Goal: Task Accomplishment & Management: Manage account settings

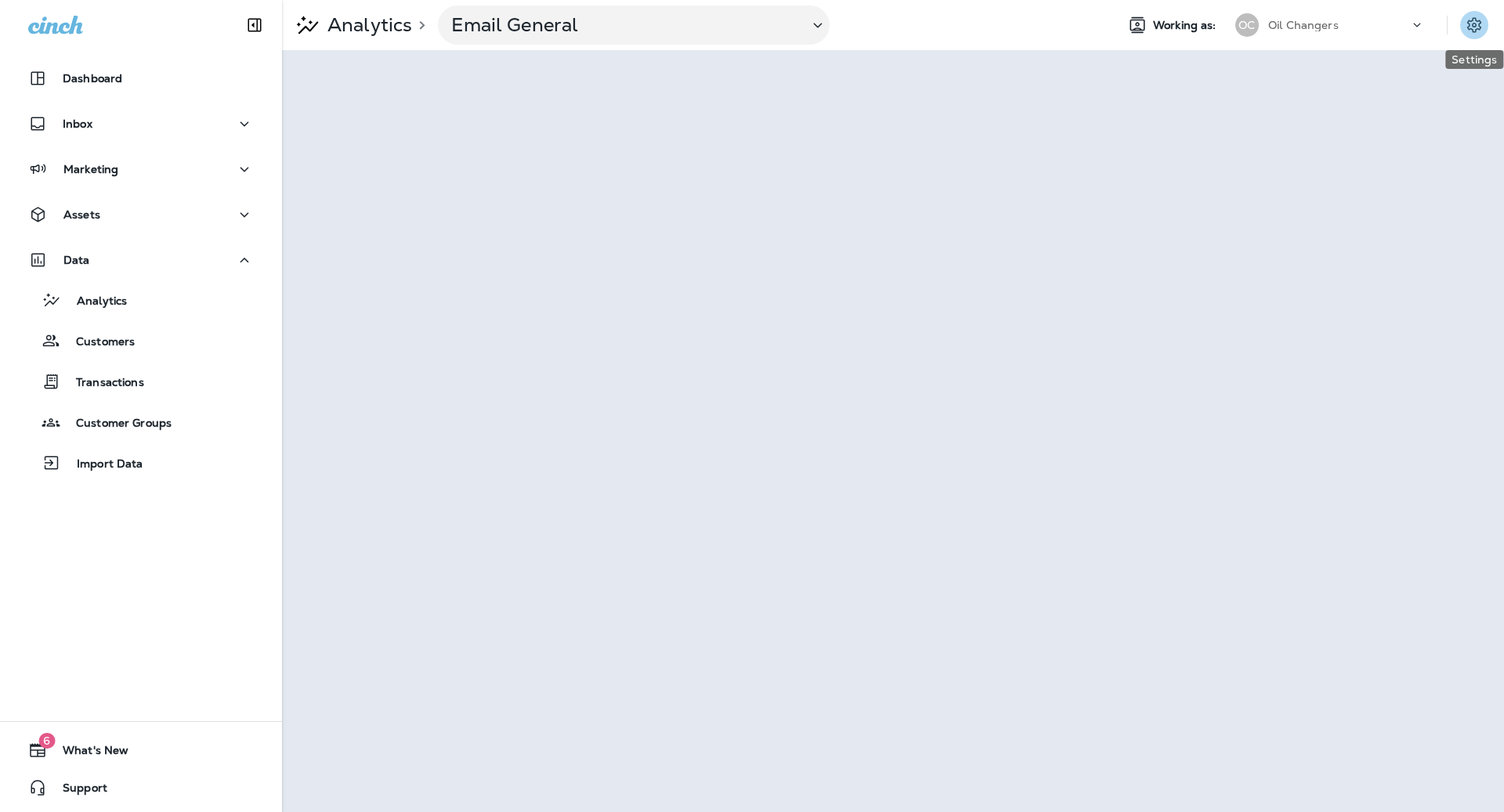
click at [1472, 23] on icon "Settings" at bounding box center [1474, 25] width 19 height 19
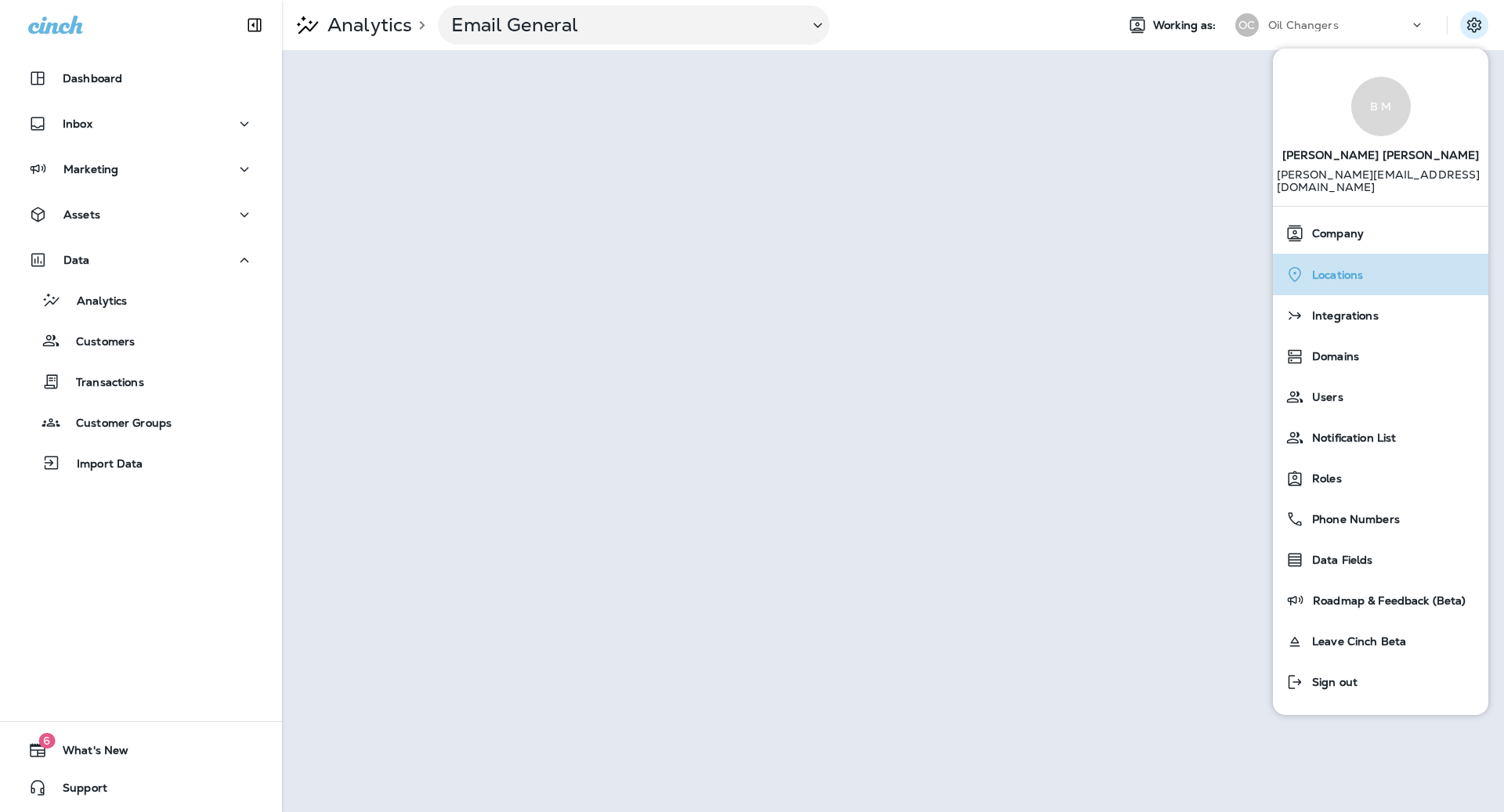
click at [1386, 258] on div "Locations" at bounding box center [1381, 274] width 203 height 32
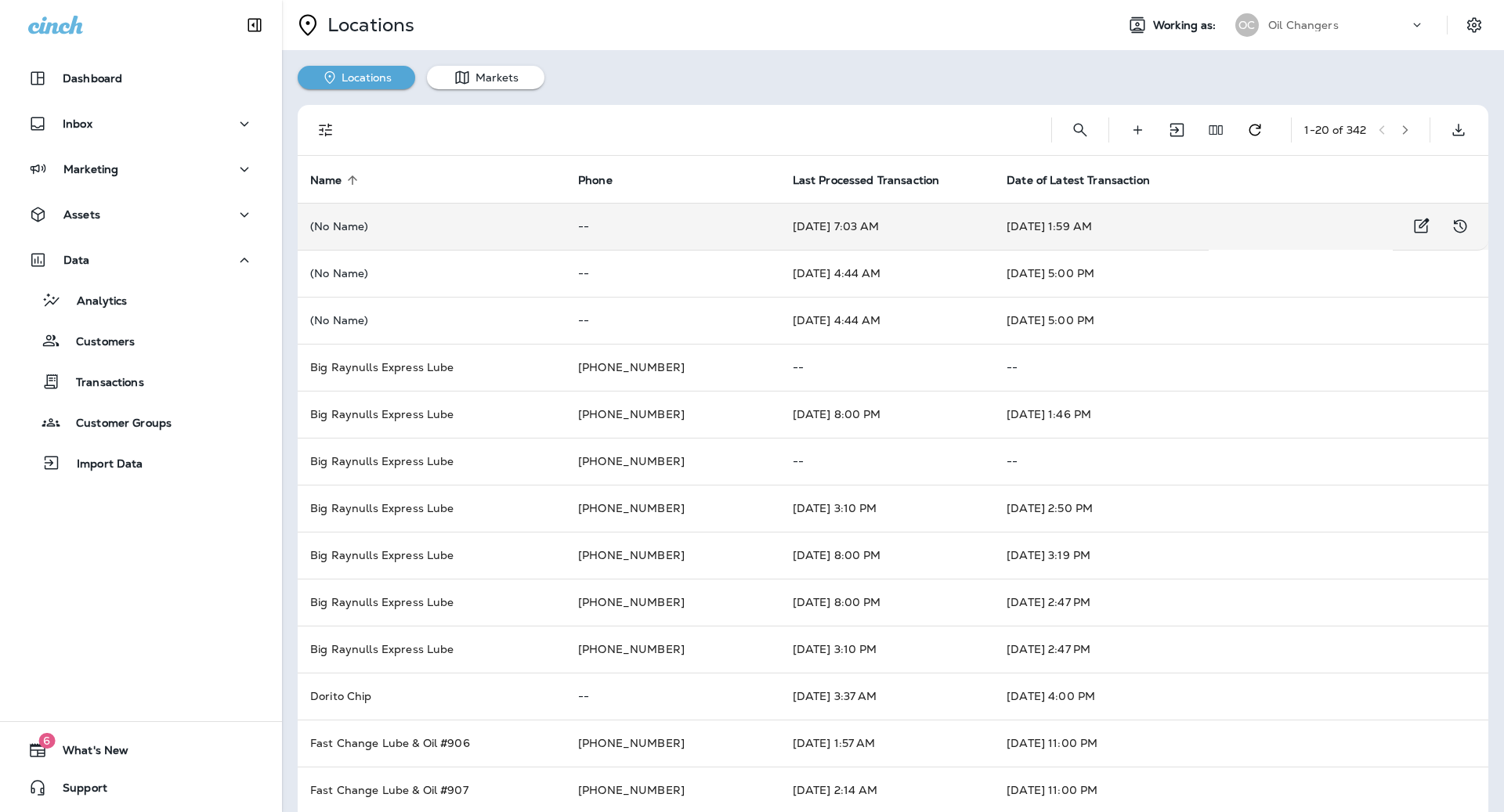
click at [1030, 232] on td "[DATE] 1:59 AM" at bounding box center [1101, 226] width 214 height 47
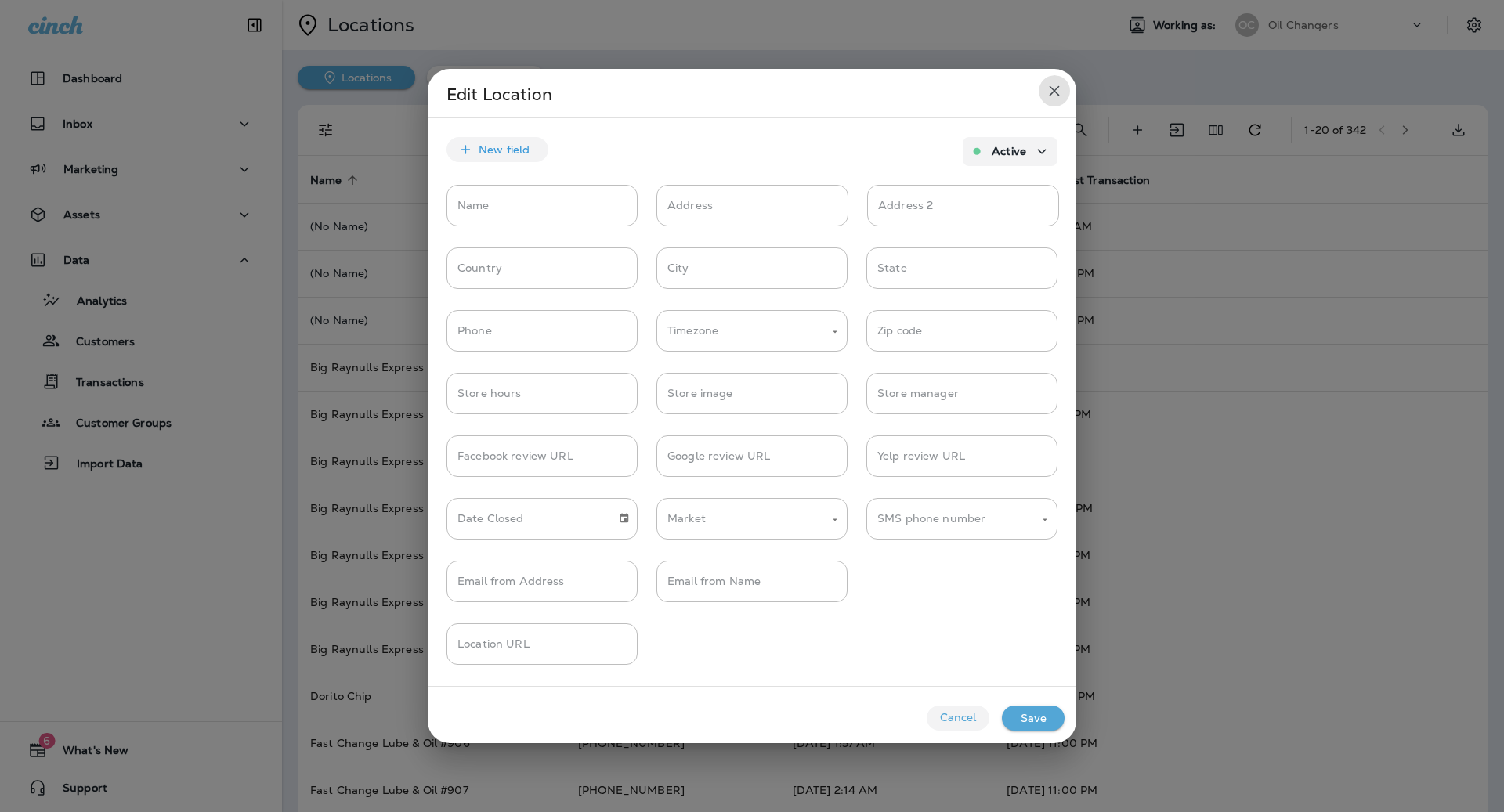
click at [1050, 89] on icon "close" at bounding box center [1055, 91] width 19 height 19
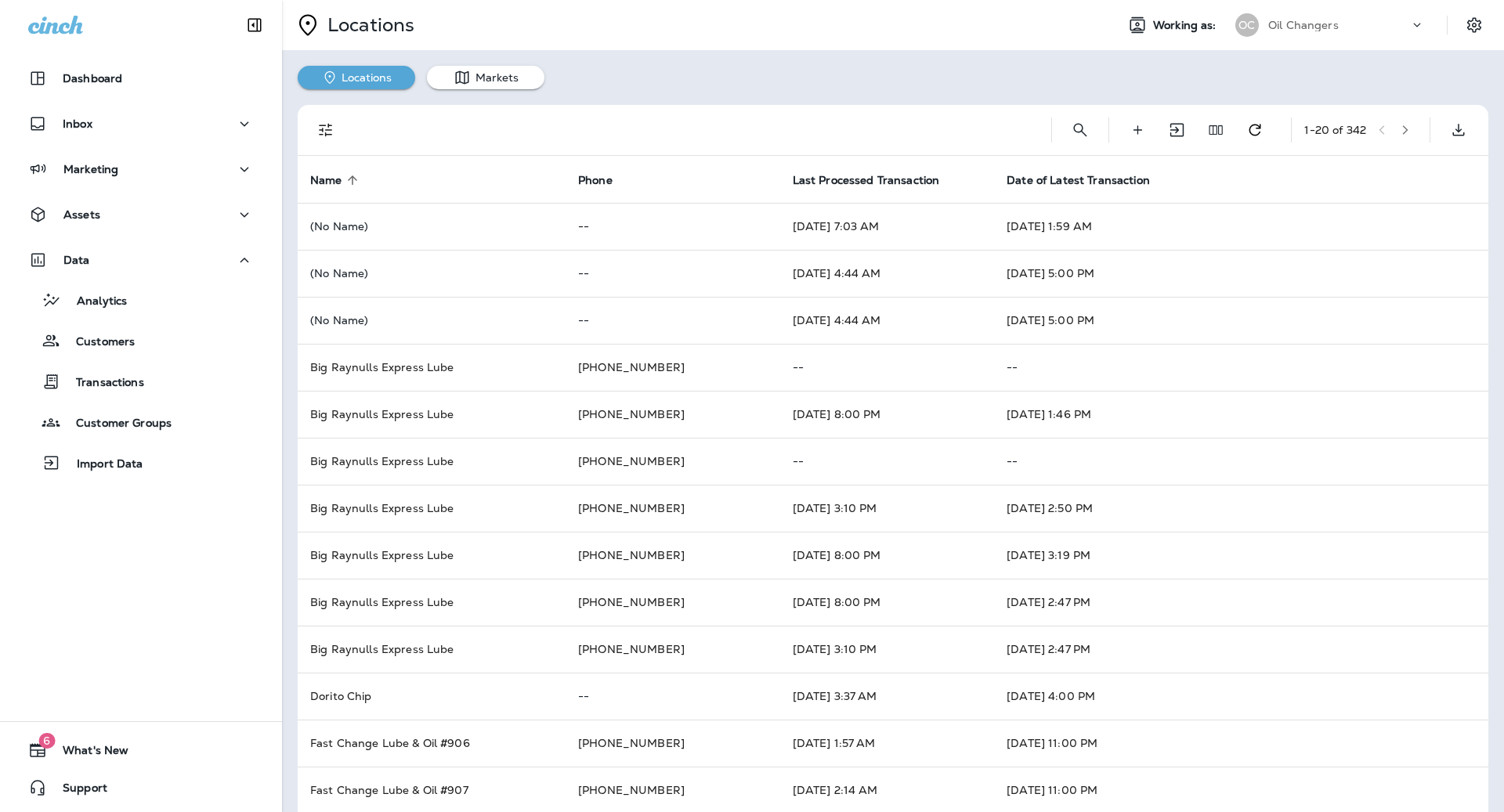
click at [364, 78] on button "Locations" at bounding box center [356, 77] width 117 height 23
click at [1408, 128] on icon "button" at bounding box center [1405, 129] width 11 height 11
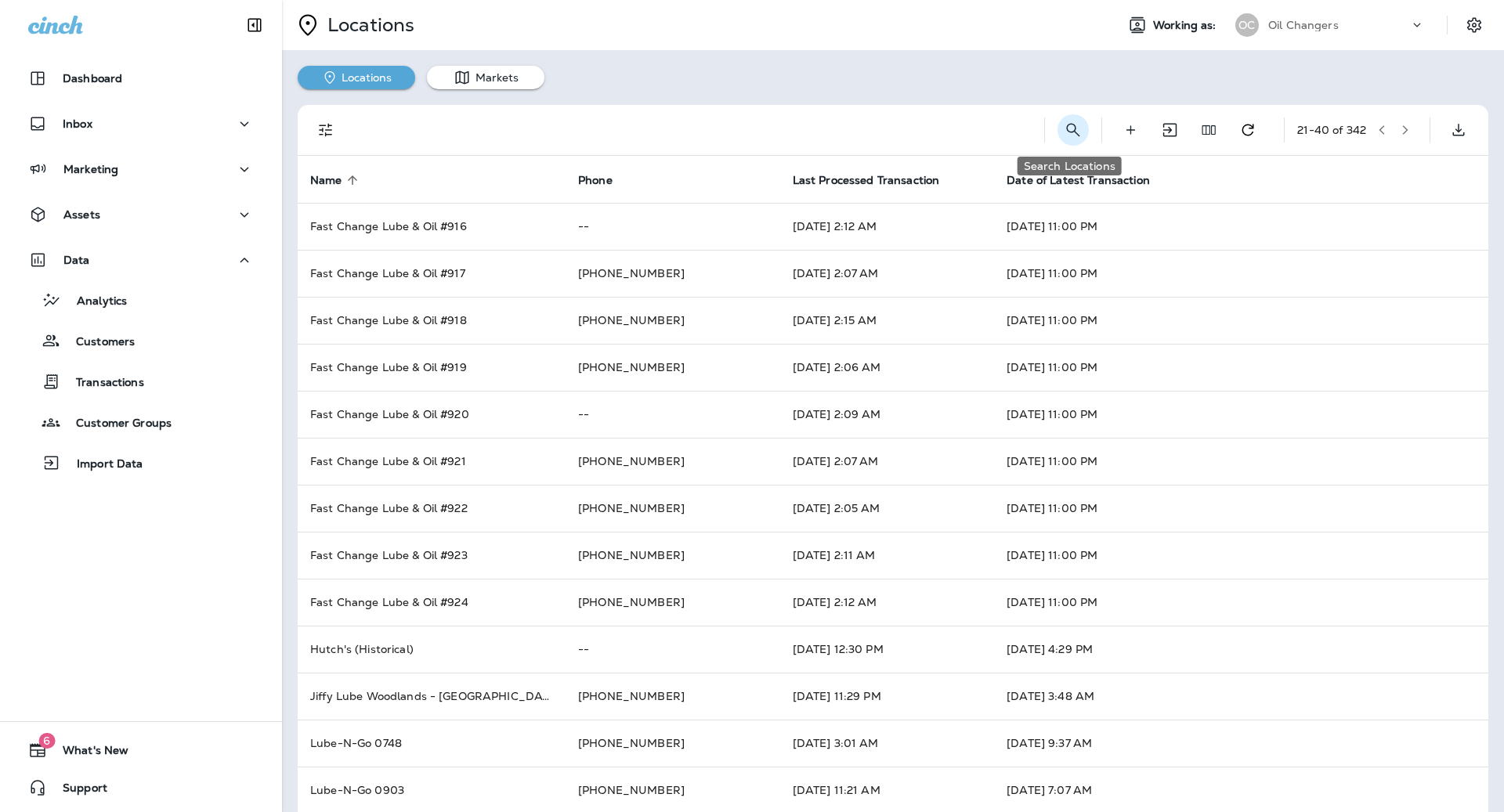
click at [1074, 133] on icon "Search Locations" at bounding box center [1074, 130] width 19 height 19
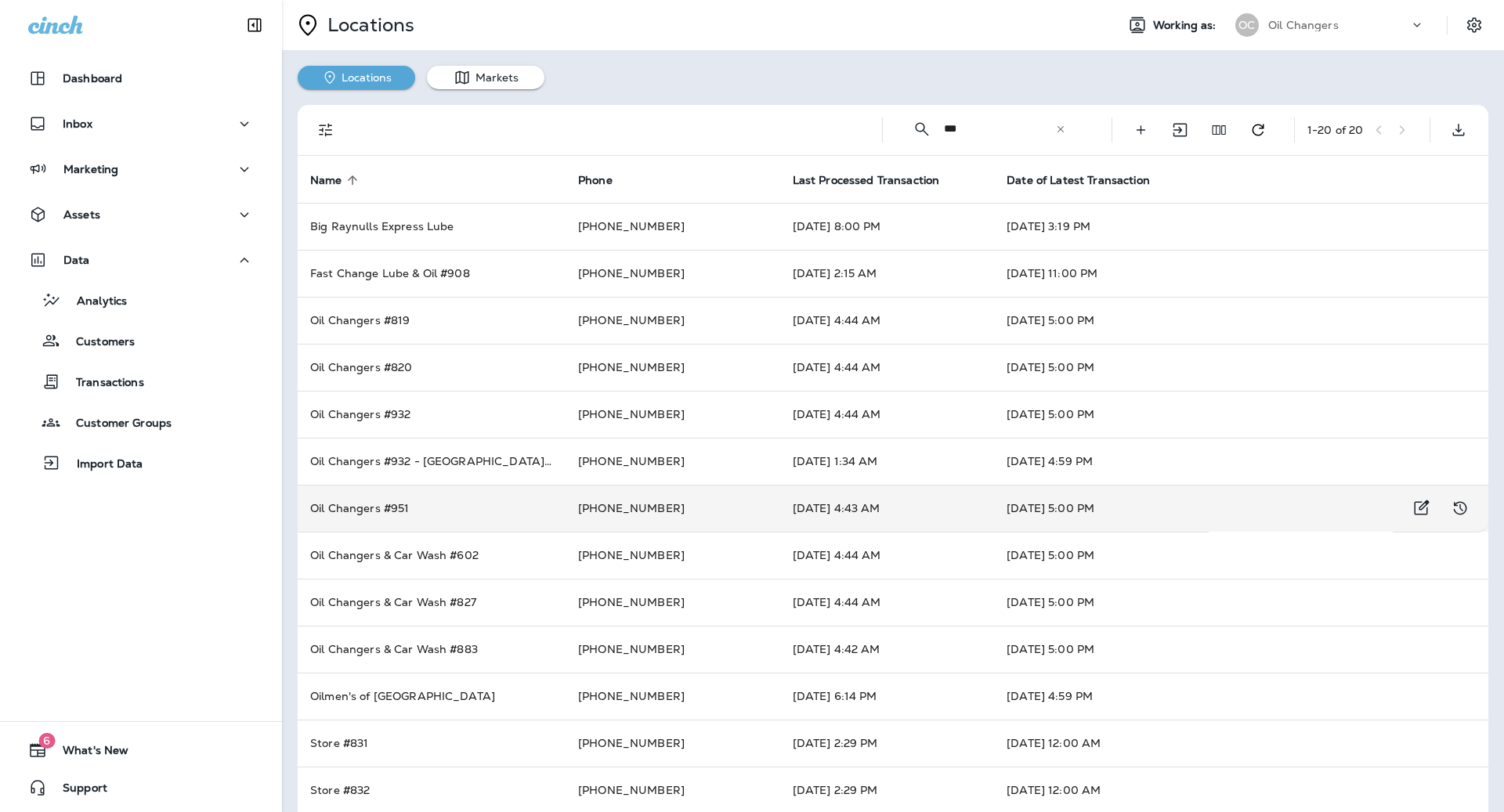
type input "***"
click at [886, 497] on td "[DATE] 4:43 AM" at bounding box center [887, 508] width 214 height 47
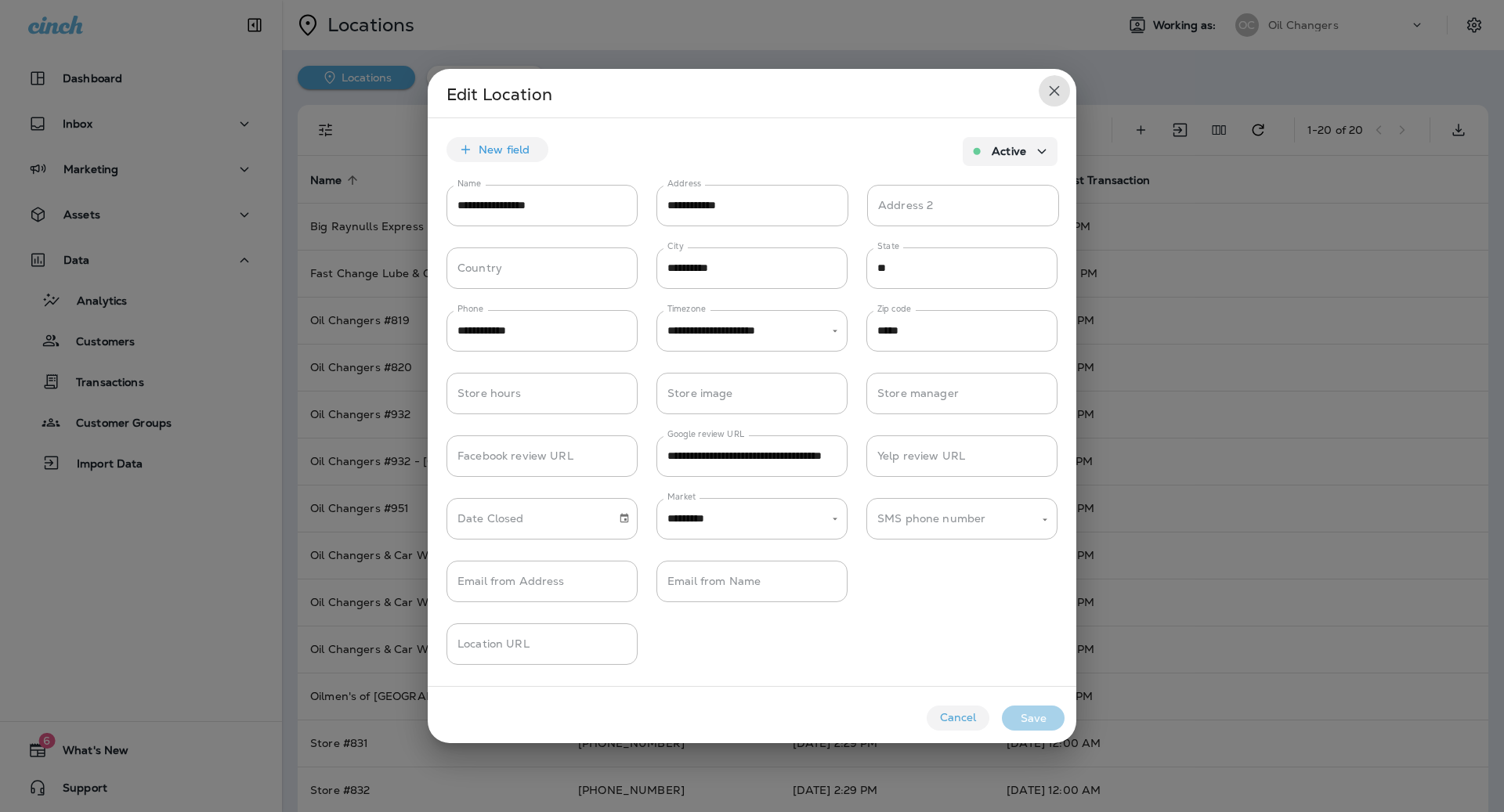
click at [1052, 90] on icon "close" at bounding box center [1055, 91] width 19 height 19
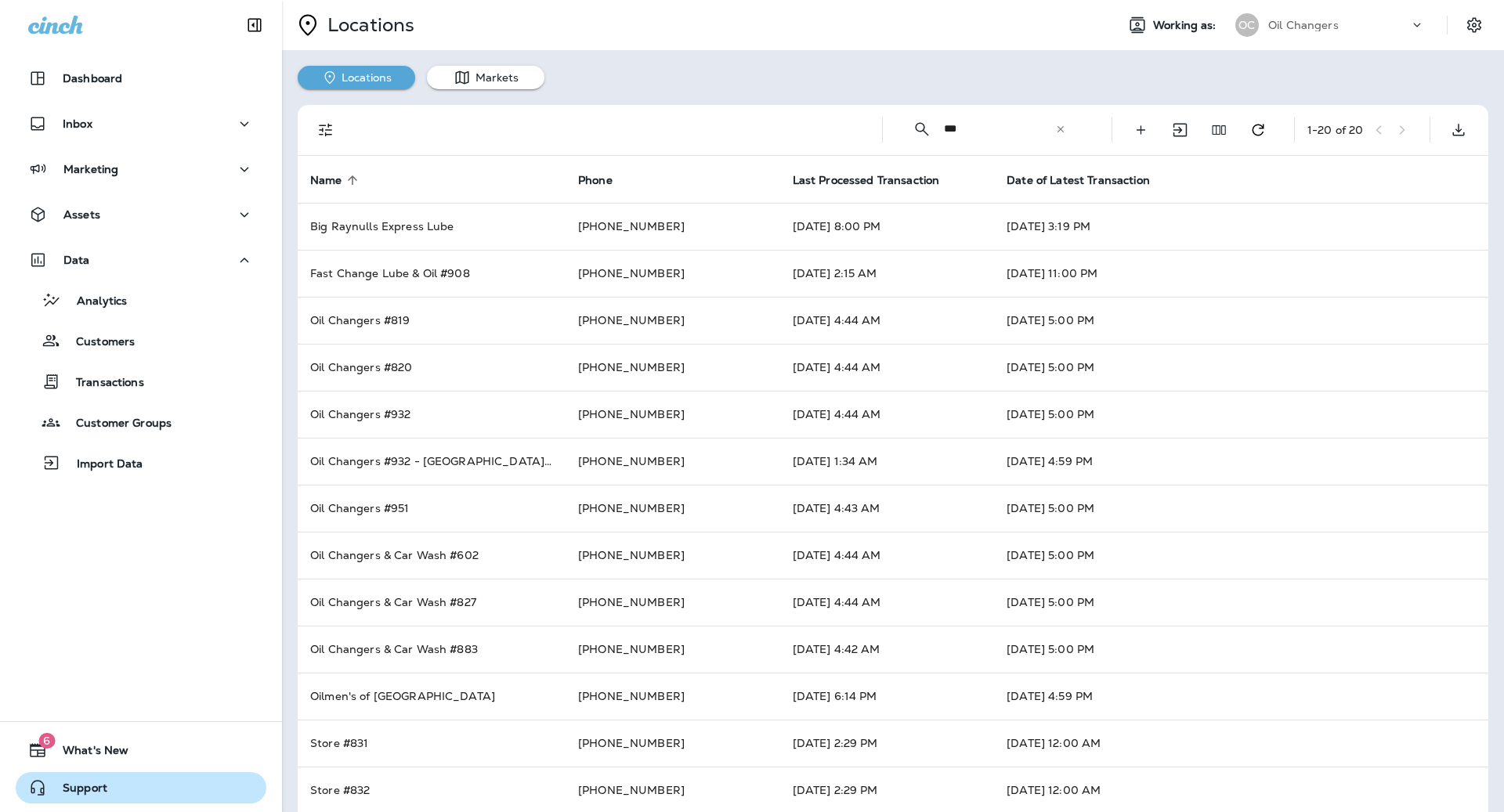
click at [114, 784] on button "Support" at bounding box center [141, 788] width 250 height 32
click at [1216, 125] on use "Edit Fields" at bounding box center [1219, 129] width 14 height 9
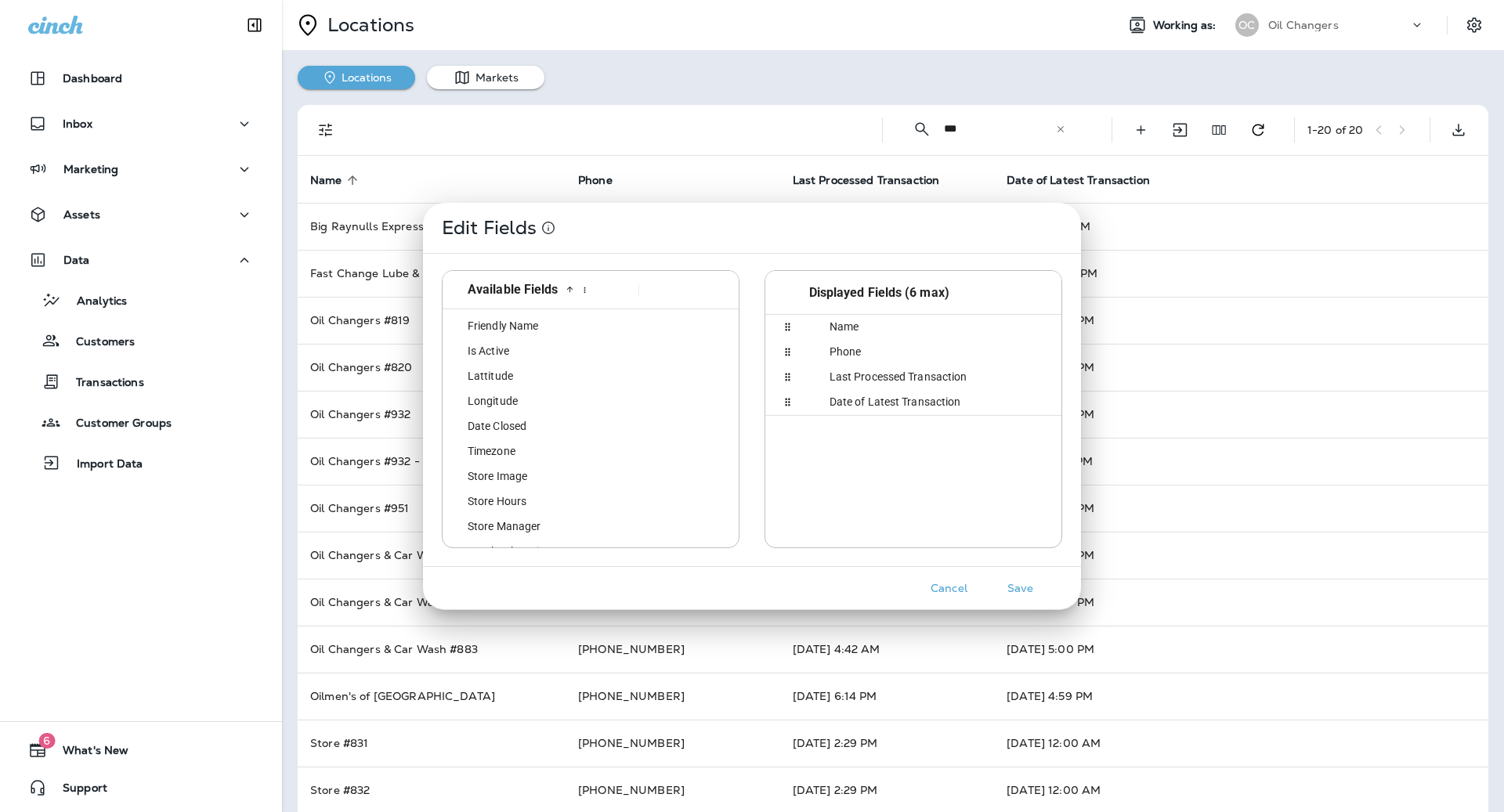
scroll to position [322, 0]
click at [572, 408] on div "Entity Reference" at bounding box center [540, 409] width 182 height 24
click at [1013, 579] on button "Save" at bounding box center [1020, 588] width 59 height 24
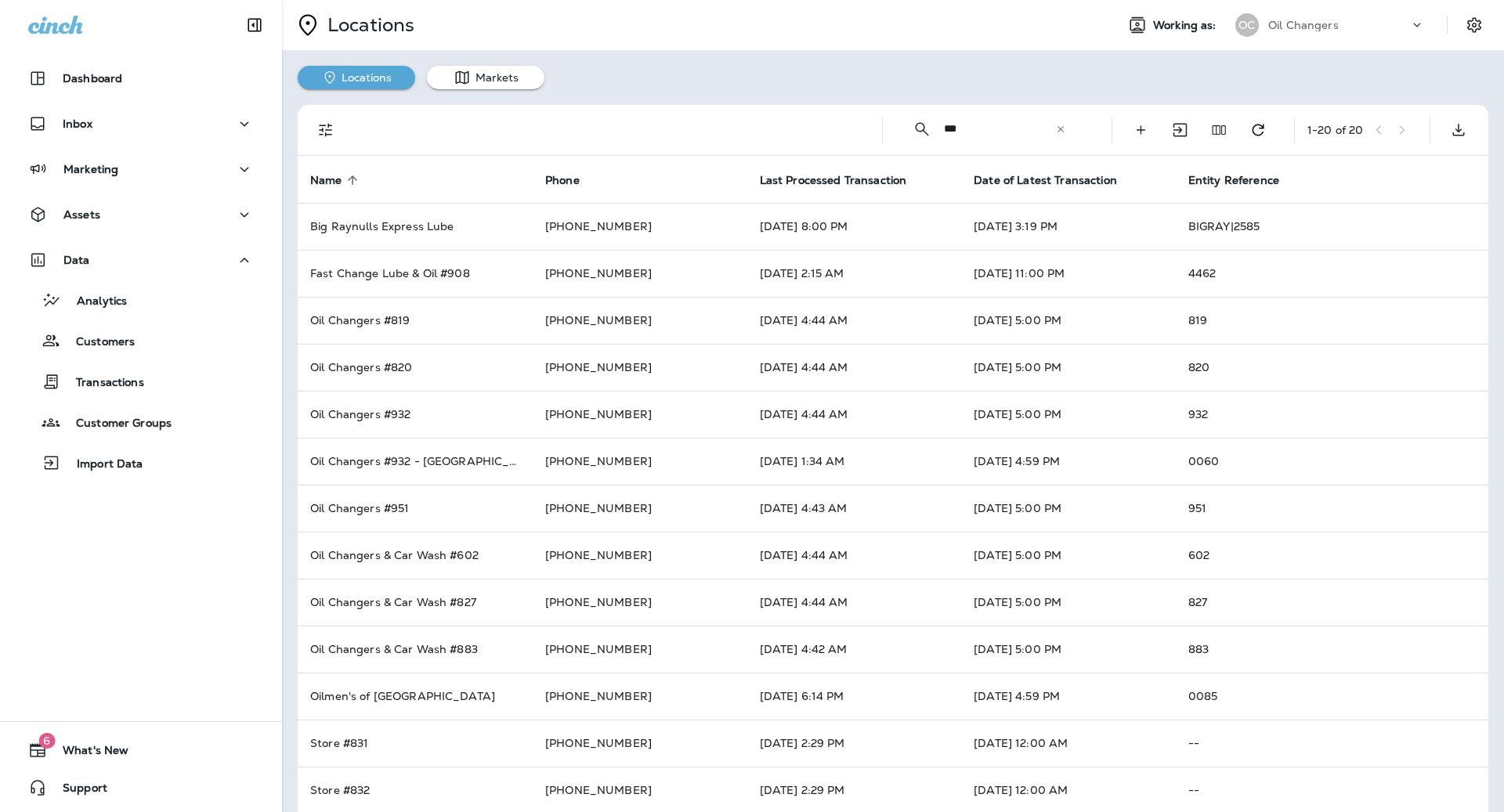
click at [1460, 21] on div at bounding box center [1482, 25] width 44 height 28
click at [1476, 21] on icon "Settings" at bounding box center [1474, 25] width 19 height 19
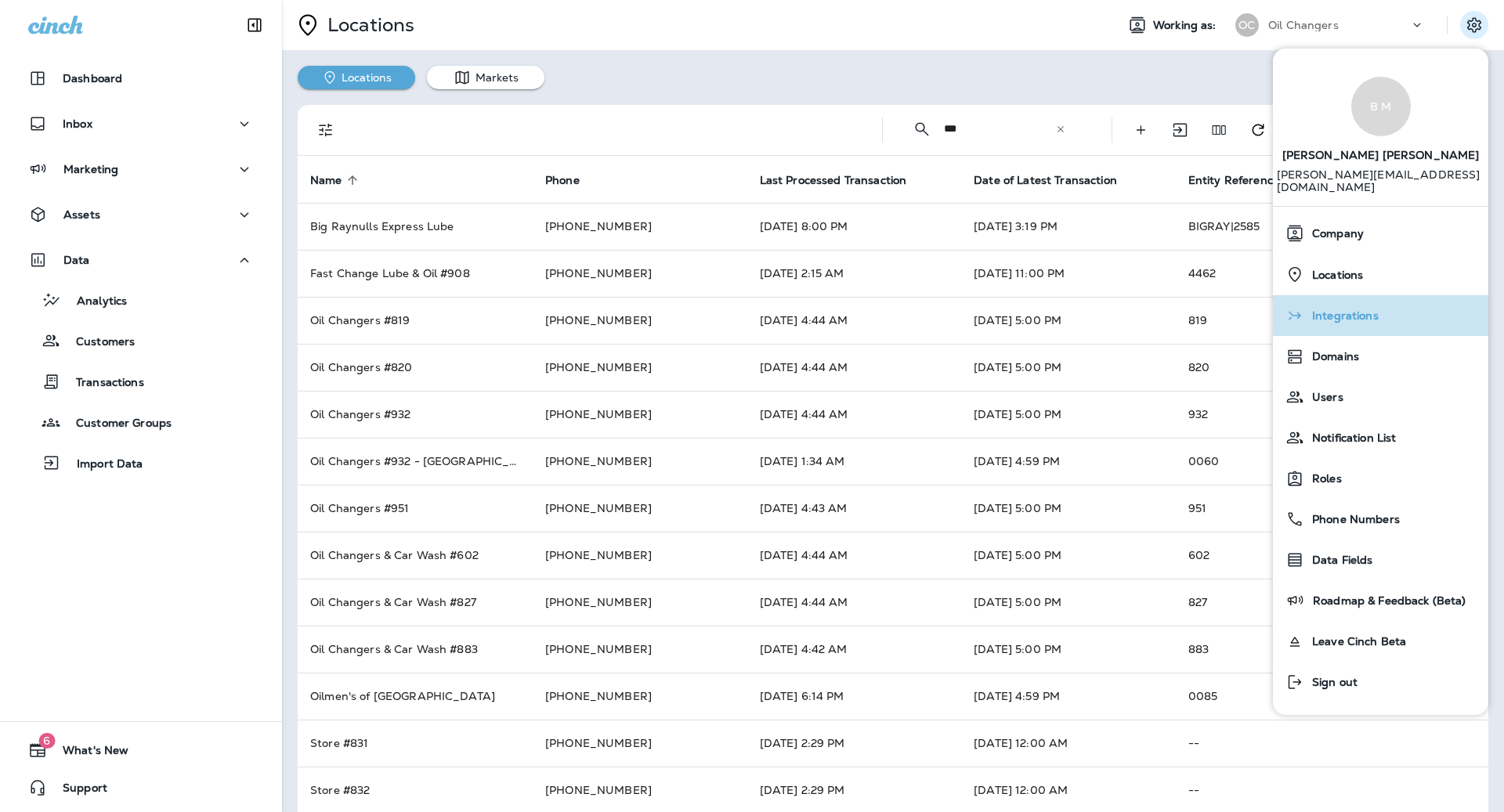
click at [1349, 310] on span "Integrations" at bounding box center [1341, 316] width 75 height 14
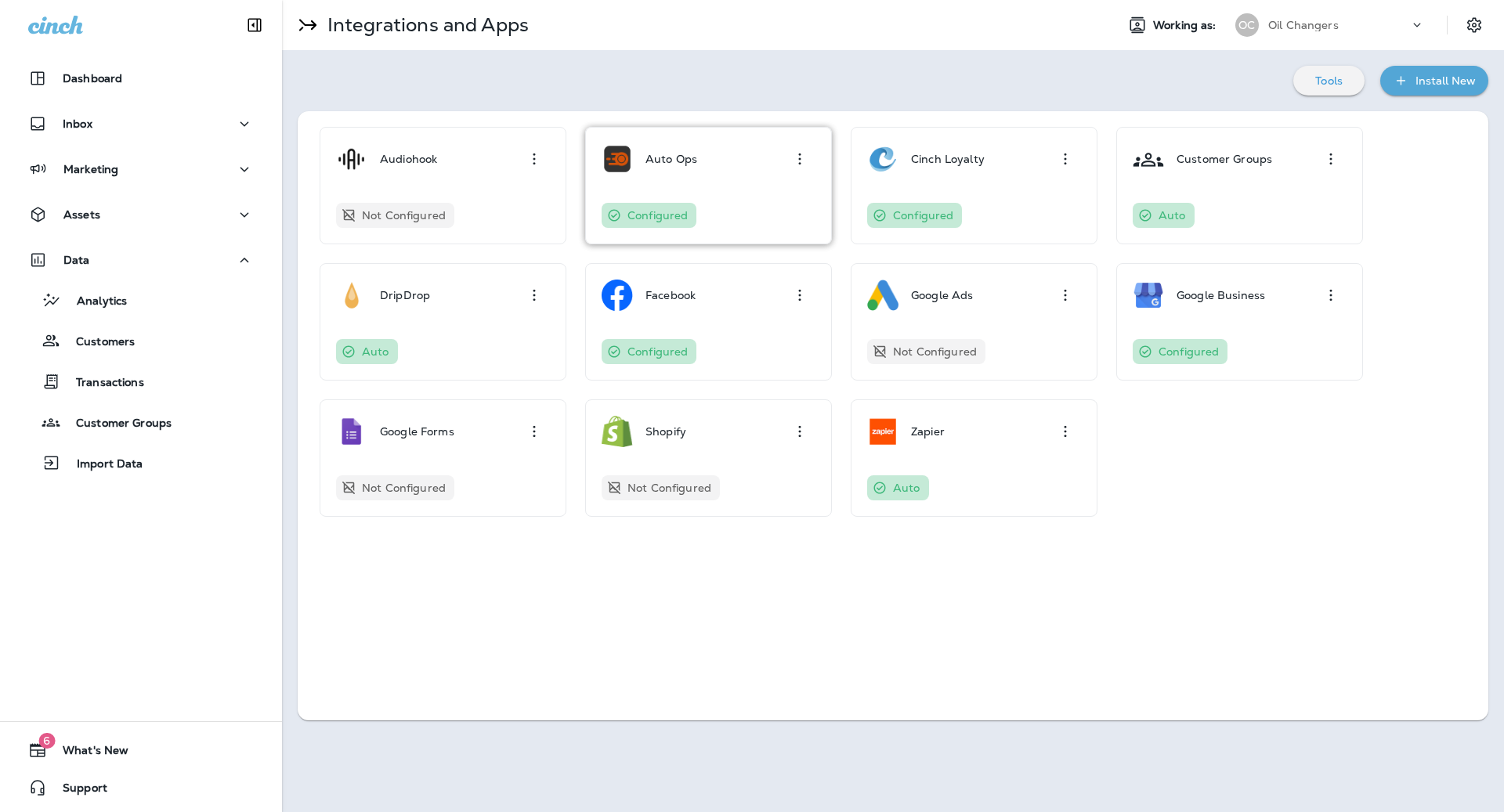
click at [755, 151] on div "Auto Ops" at bounding box center [708, 159] width 214 height 32
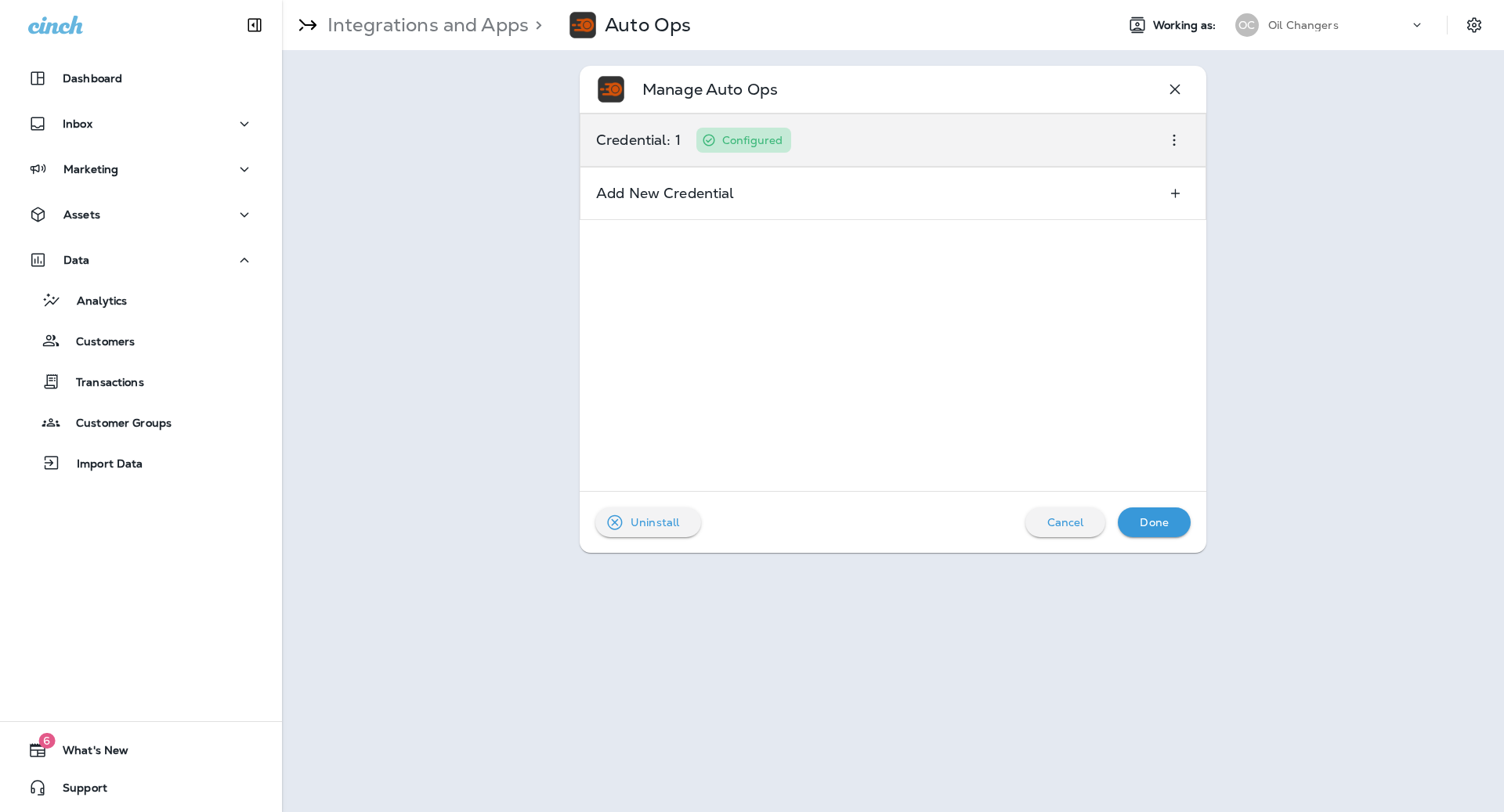
click at [1168, 141] on icon "button" at bounding box center [1175, 141] width 19 height 19
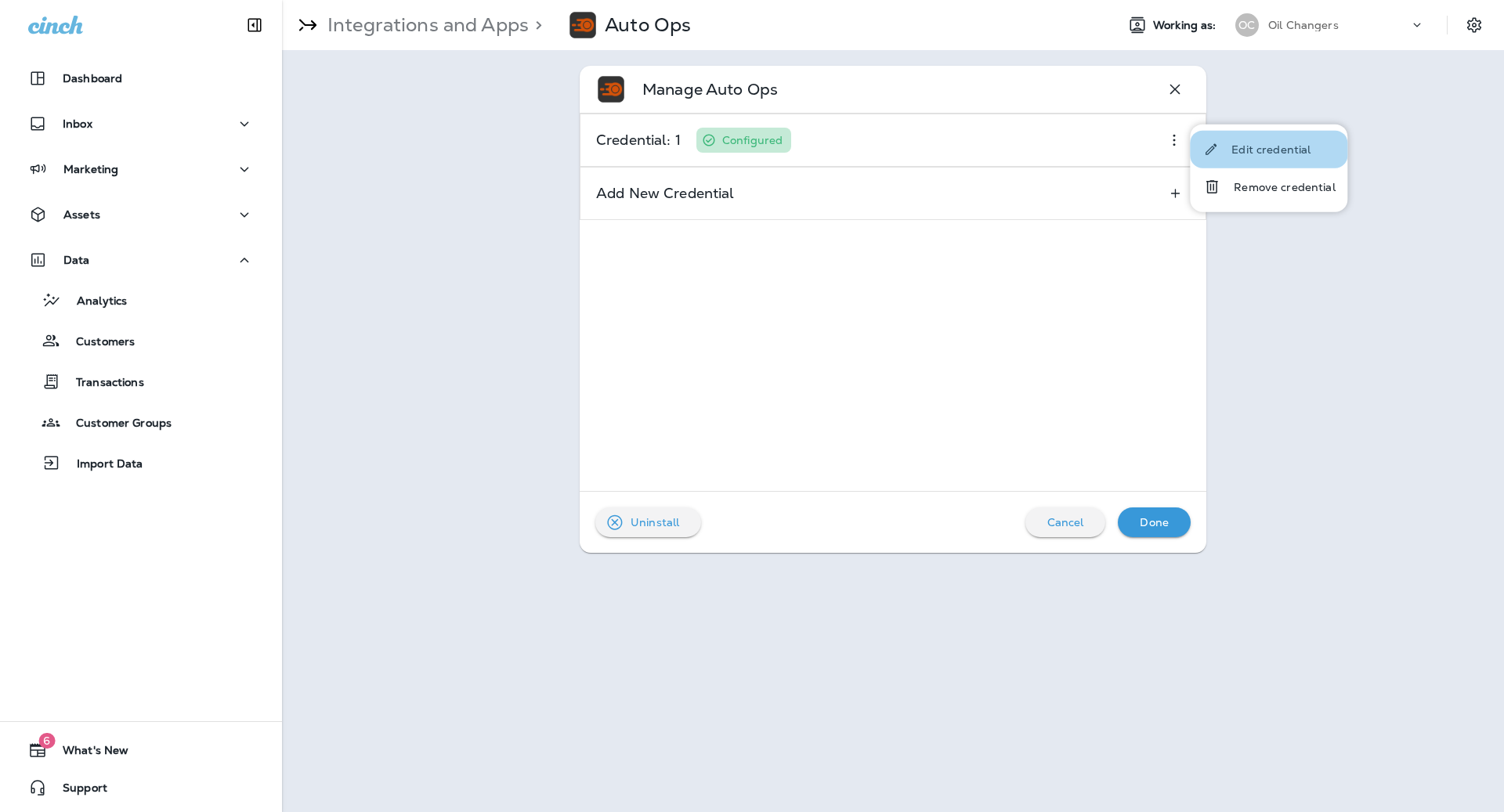
click at [1278, 161] on button "Edit credential" at bounding box center [1269, 150] width 158 height 38
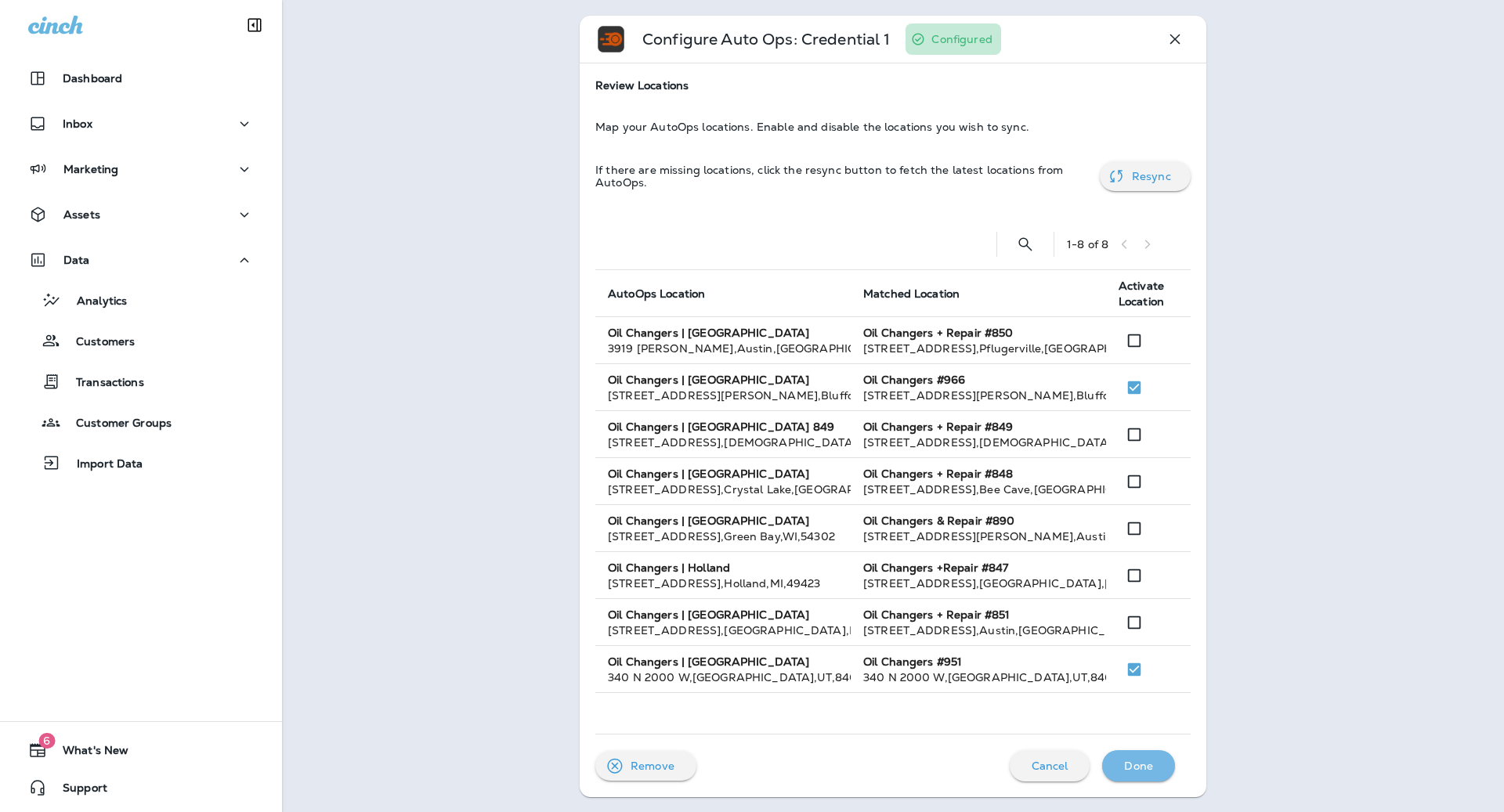
click at [1154, 767] on div "Done" at bounding box center [1139, 767] width 48 height 22
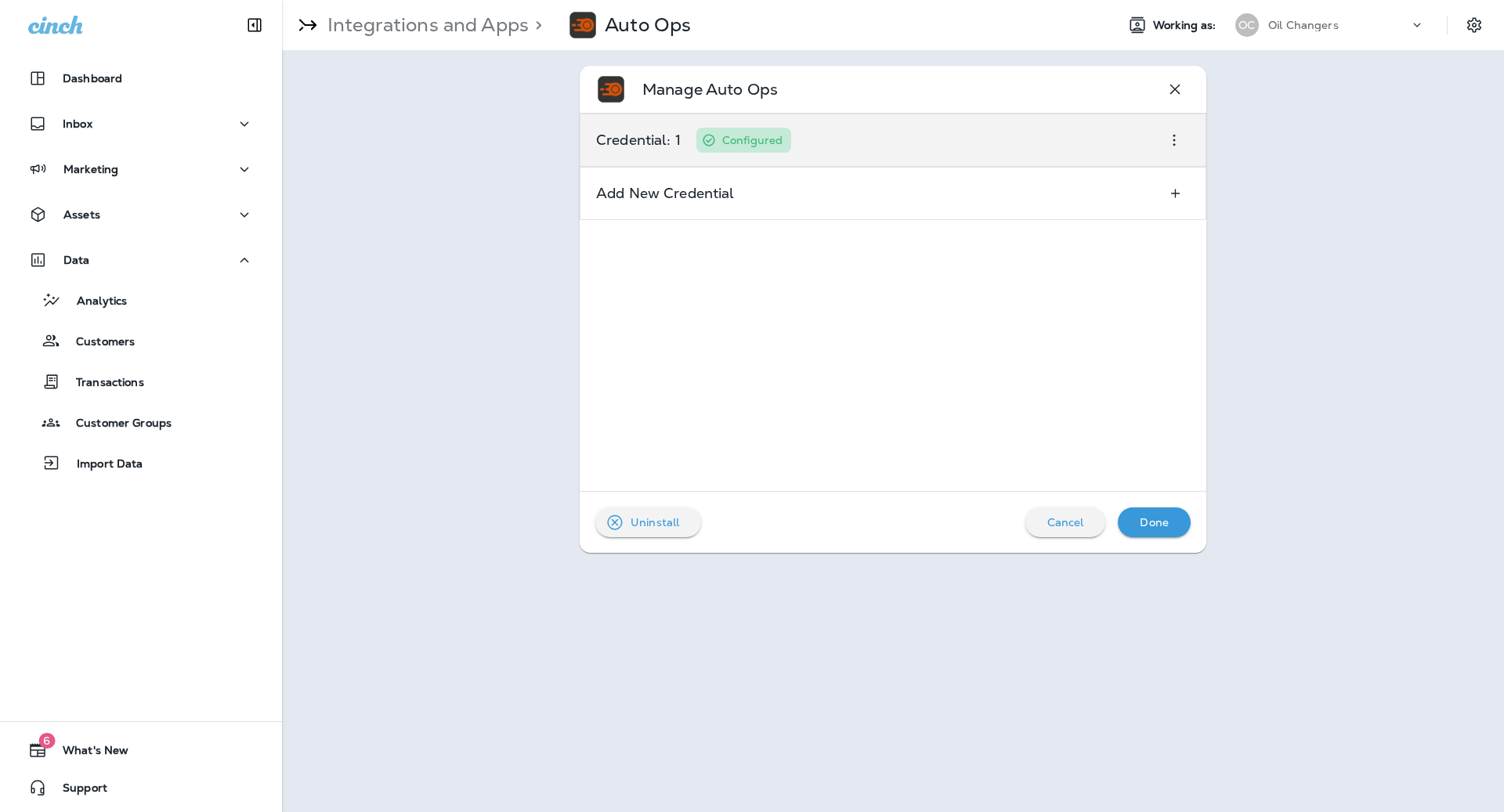
click at [1135, 141] on div "Credential: 1 Configured" at bounding box center [893, 140] width 627 height 53
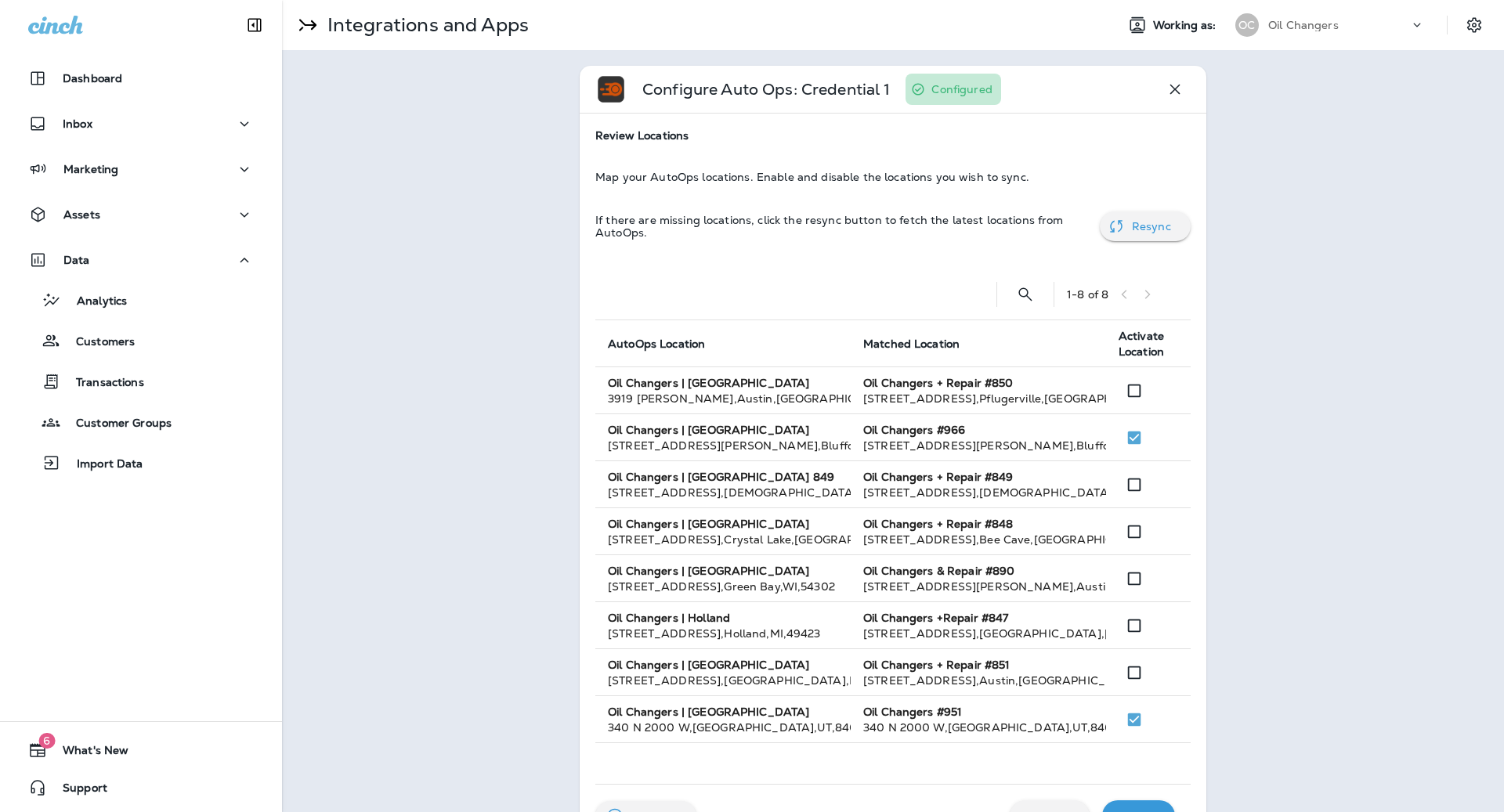
click at [1158, 248] on div "Review Locations Map your AutoOps locations. Enable and disable the locations y…" at bounding box center [893, 481] width 595 height 703
click at [1158, 241] on div "Review Locations Map your AutoOps locations. Enable and disable the locations y…" at bounding box center [893, 481] width 595 height 703
click at [1158, 224] on p "Resync" at bounding box center [1152, 226] width 39 height 13
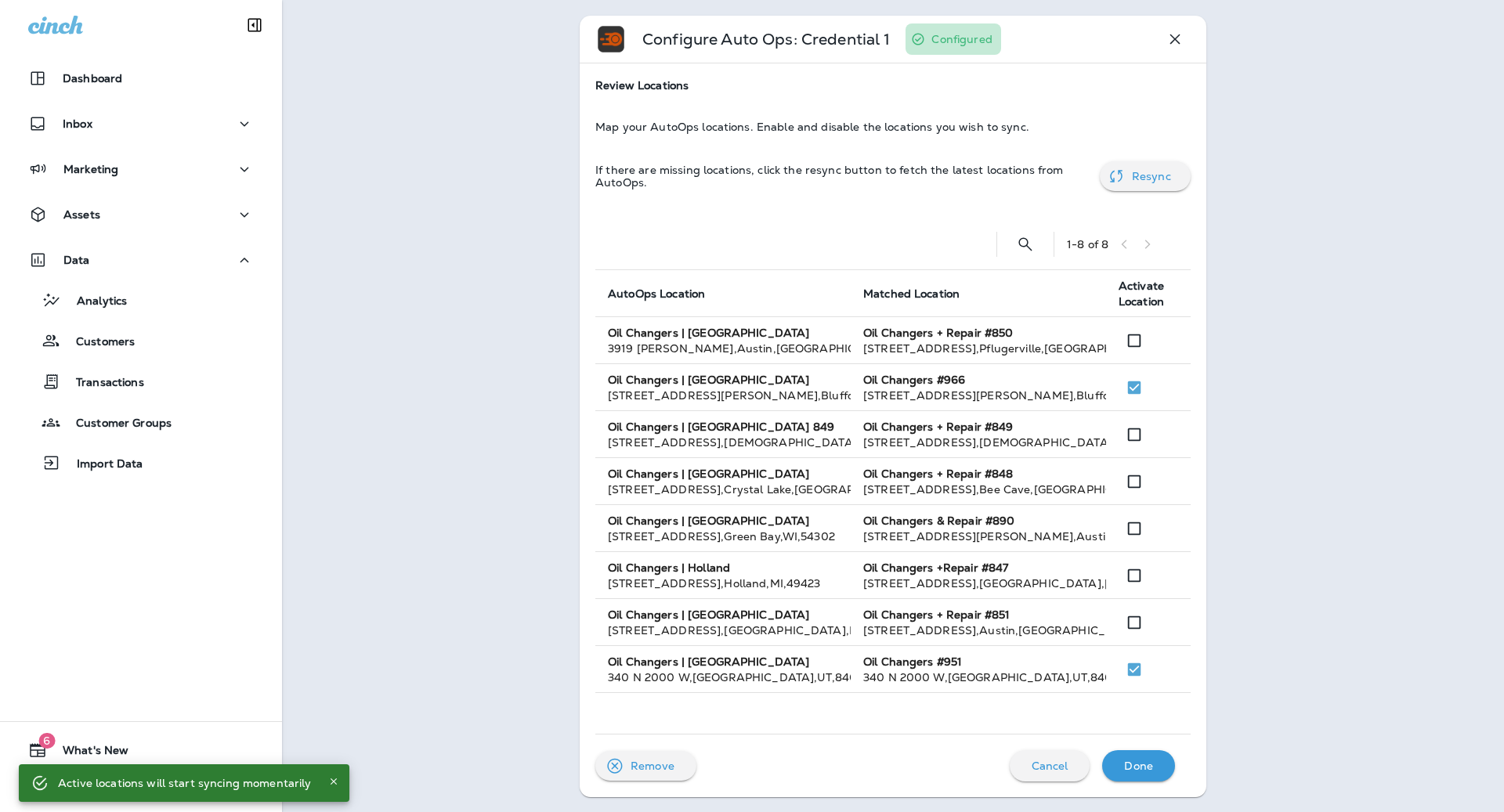
click at [1152, 244] on div "1 - 8 of 8" at bounding box center [1122, 244] width 110 height 23
click at [1135, 775] on div "Done" at bounding box center [1139, 767] width 48 height 22
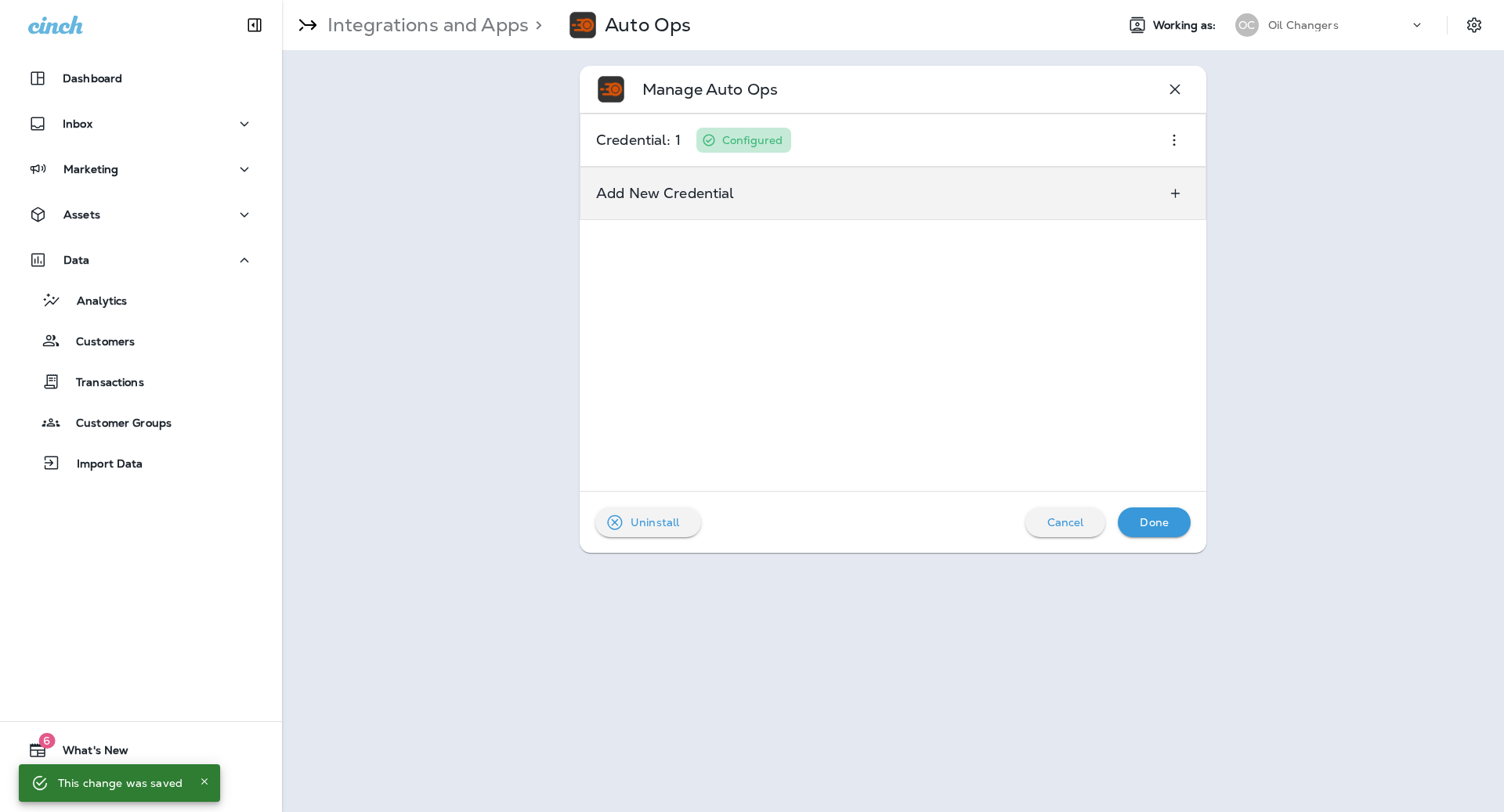
click at [732, 195] on p "Add New Credential" at bounding box center [665, 193] width 139 height 13
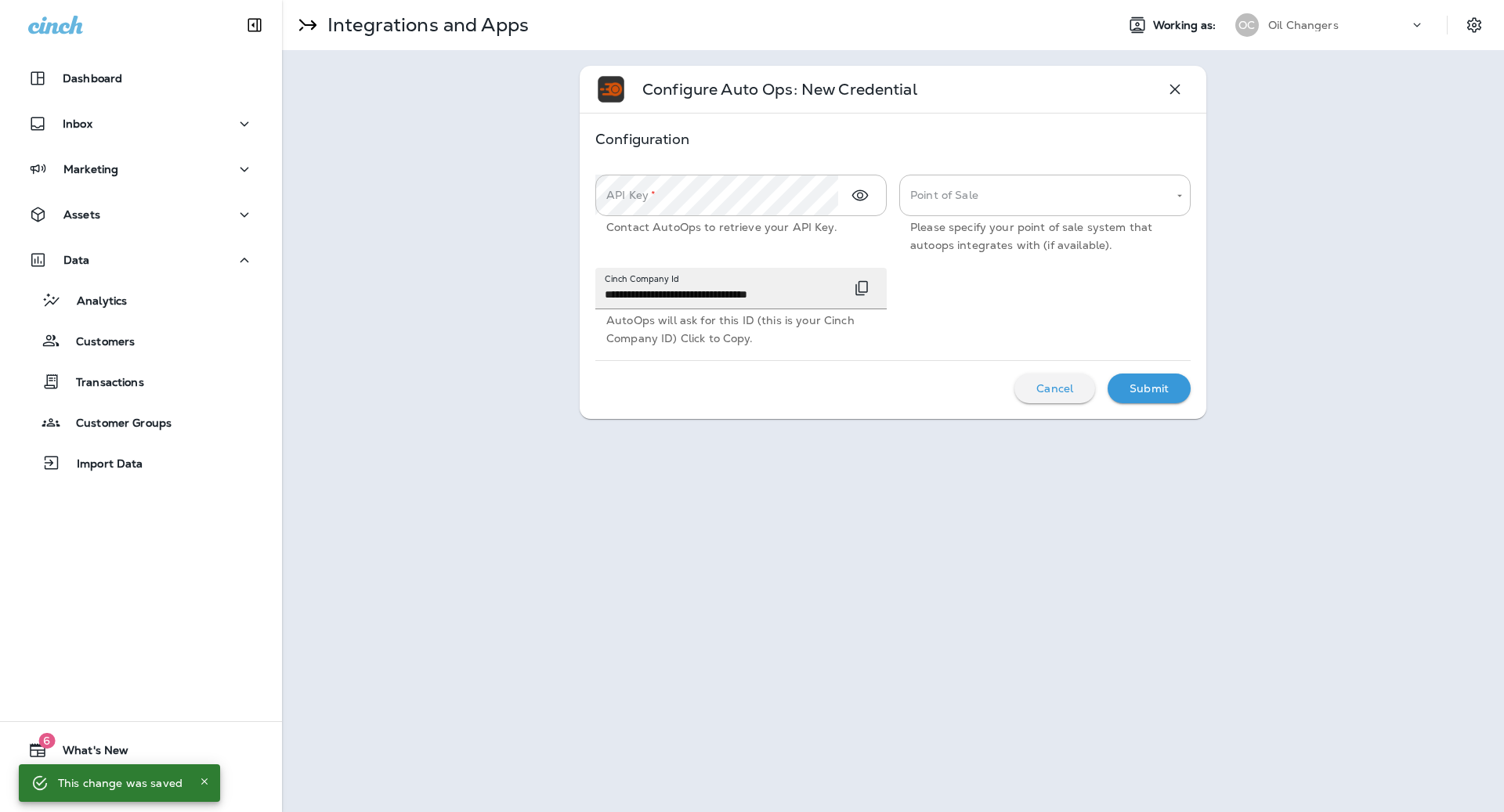
drag, startPoint x: 860, startPoint y: 287, endPoint x: 1082, endPoint y: 114, distance: 281.4
click at [1082, 114] on div "**********" at bounding box center [893, 262] width 627 height 298
click at [1176, 90] on icon "button" at bounding box center [1175, 89] width 19 height 19
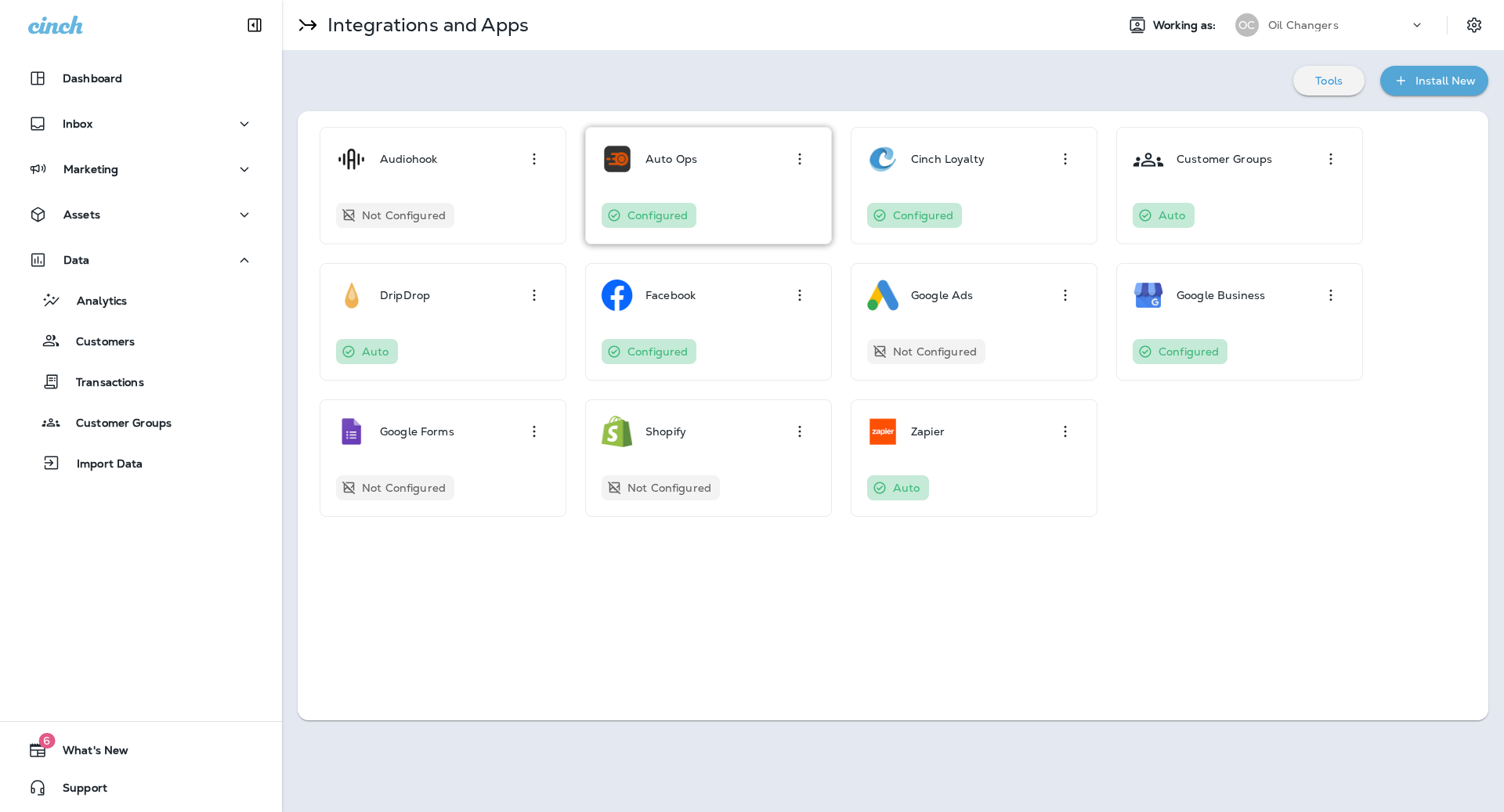
click at [783, 155] on div "Auto Ops" at bounding box center [708, 159] width 214 height 32
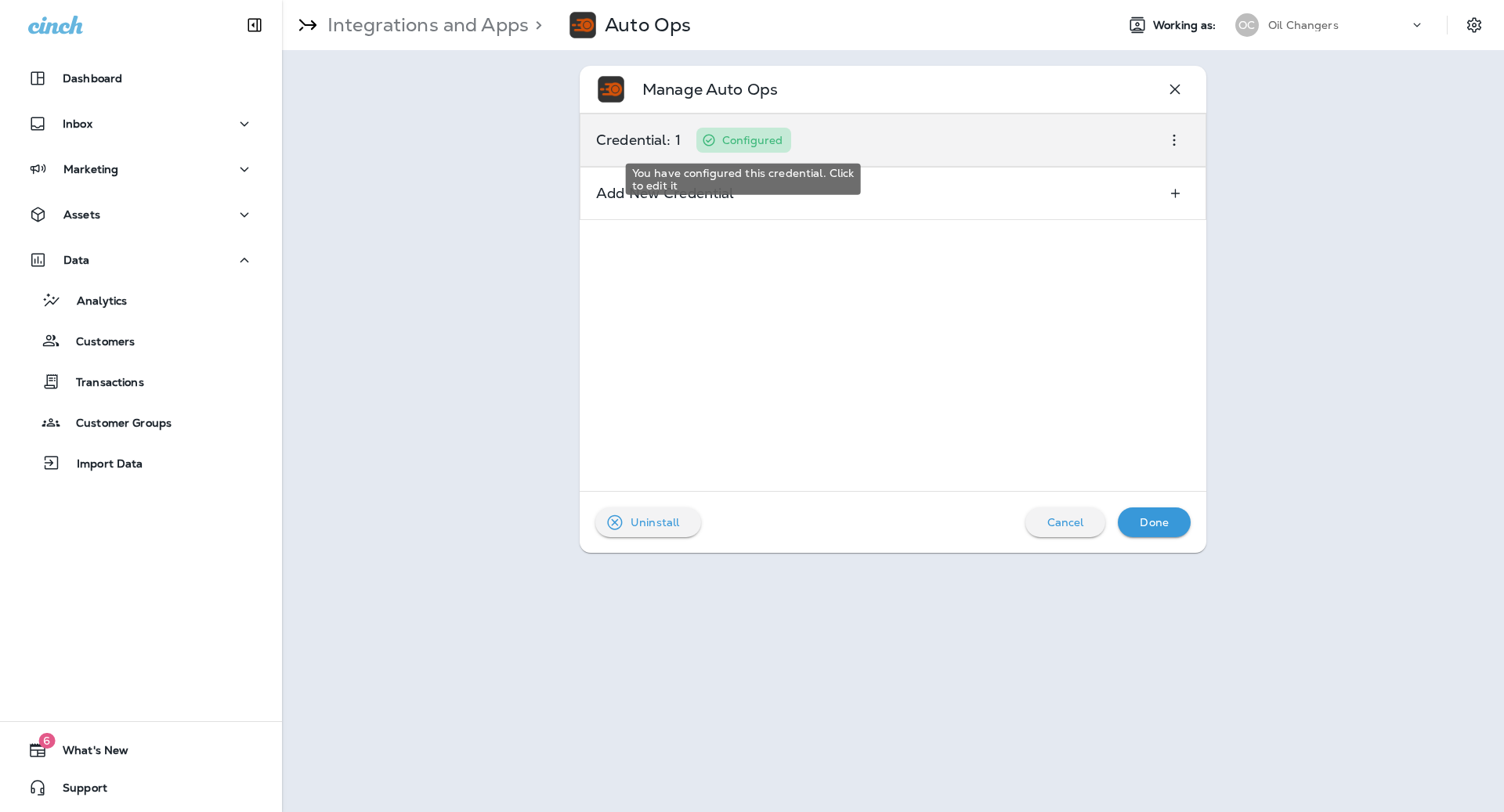
click at [770, 142] on p "Configured" at bounding box center [752, 140] width 60 height 13
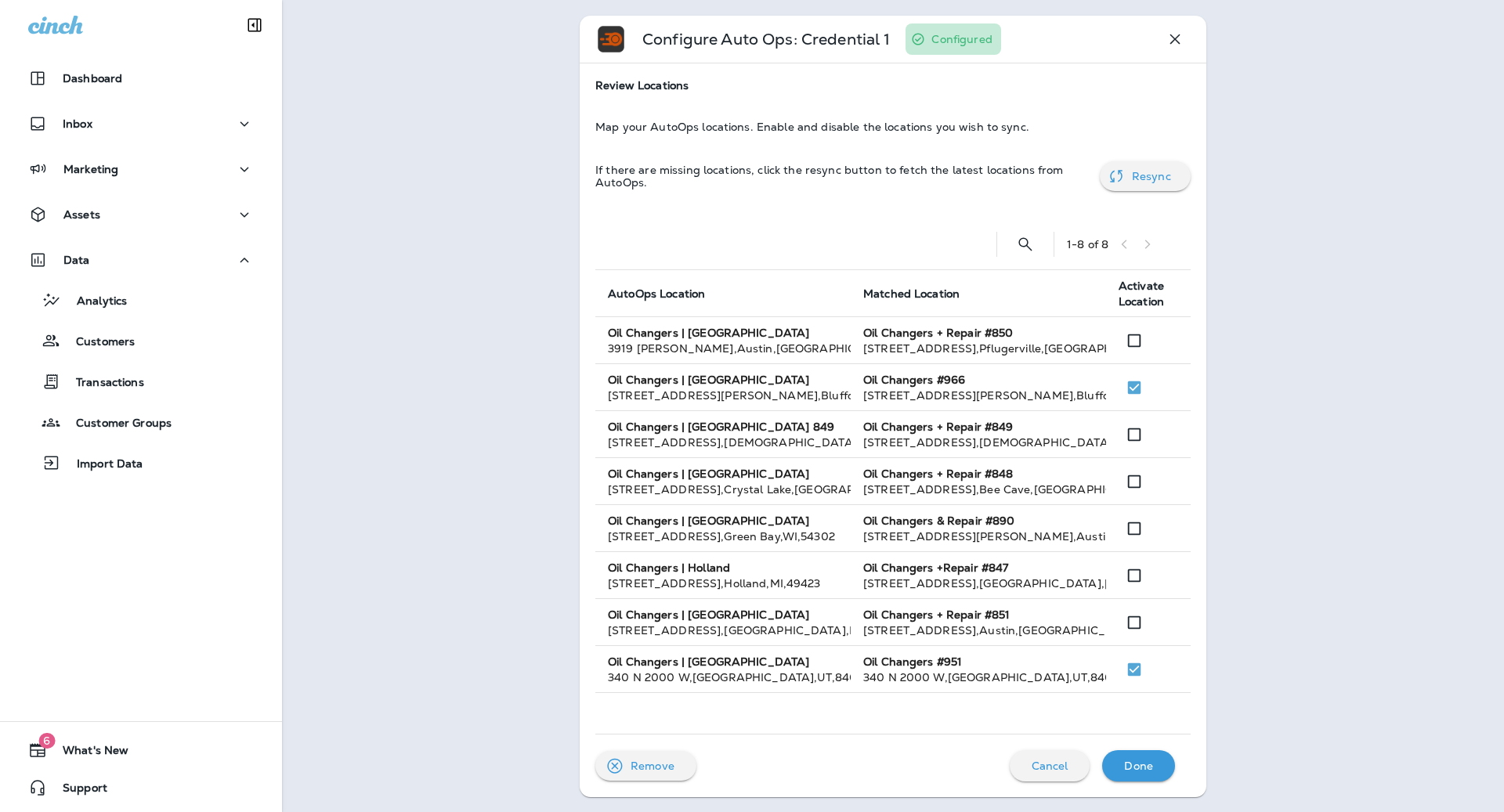
click at [1167, 240] on div "1 - 8 of 8" at bounding box center [1122, 244] width 110 height 23
click at [1139, 771] on p "Done" at bounding box center [1139, 766] width 29 height 13
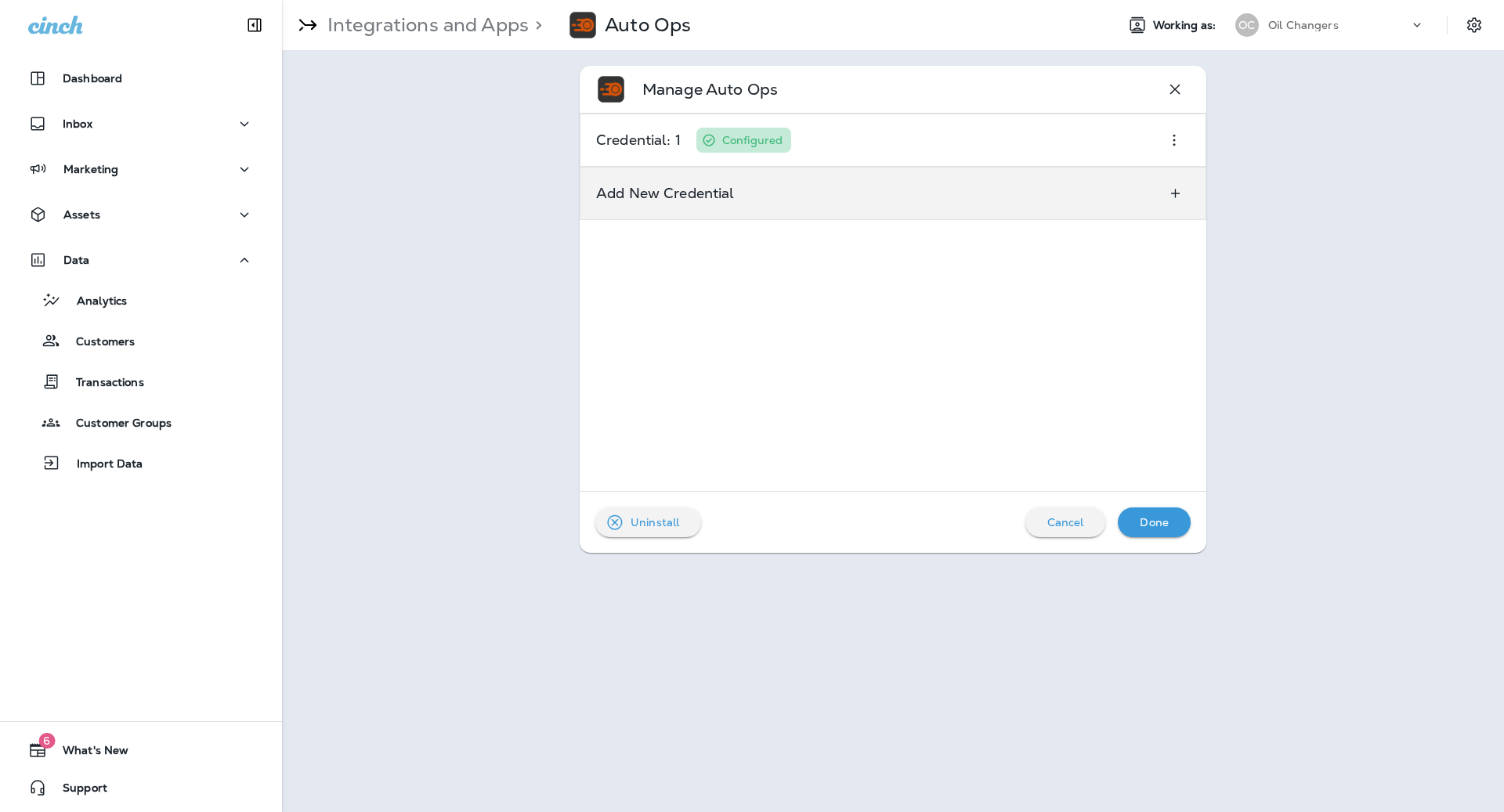
click at [958, 181] on div "Add New Credential" at bounding box center [893, 194] width 627 height 53
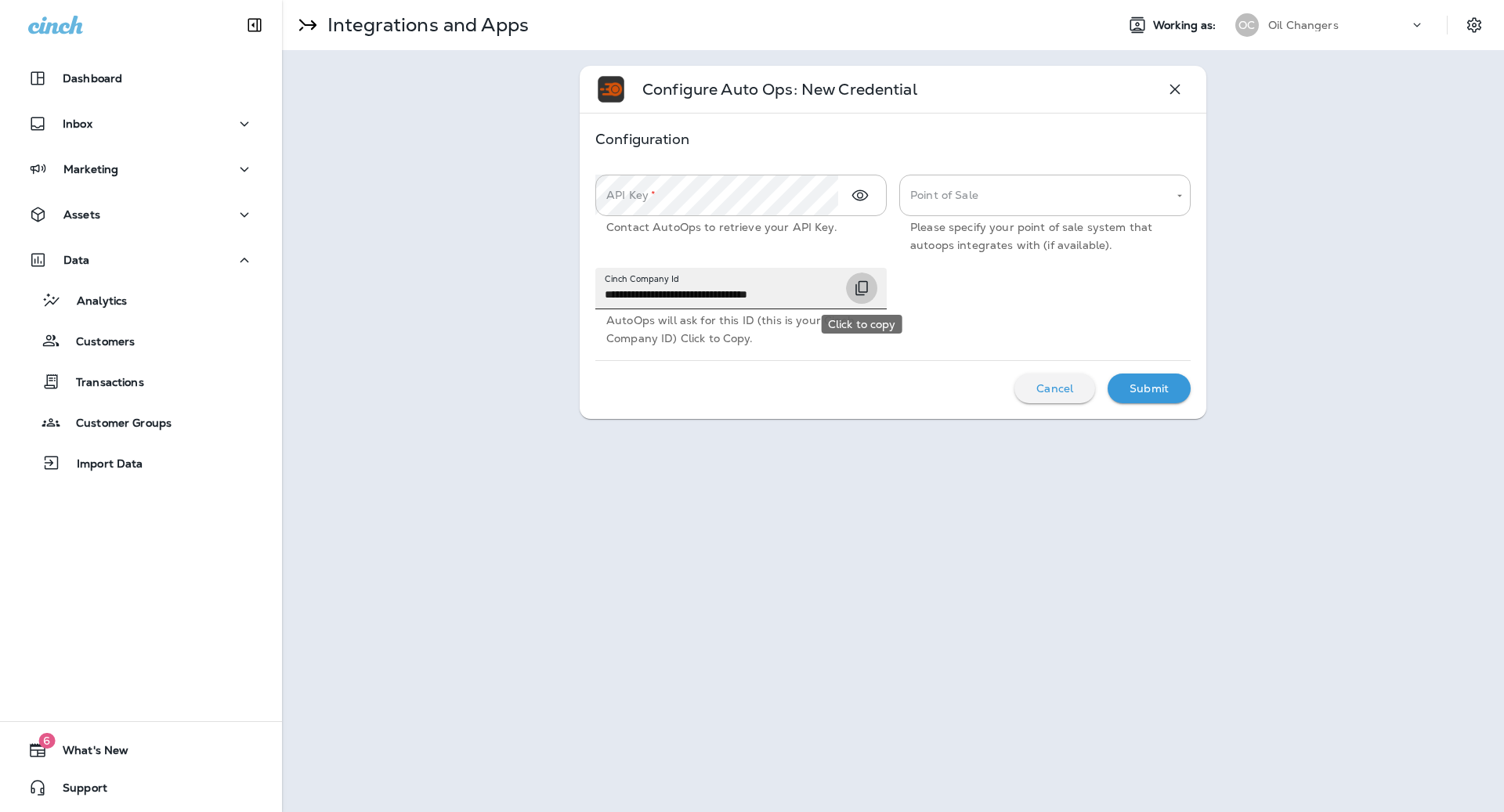
click at [859, 291] on icon "Click to copy" at bounding box center [862, 288] width 13 height 15
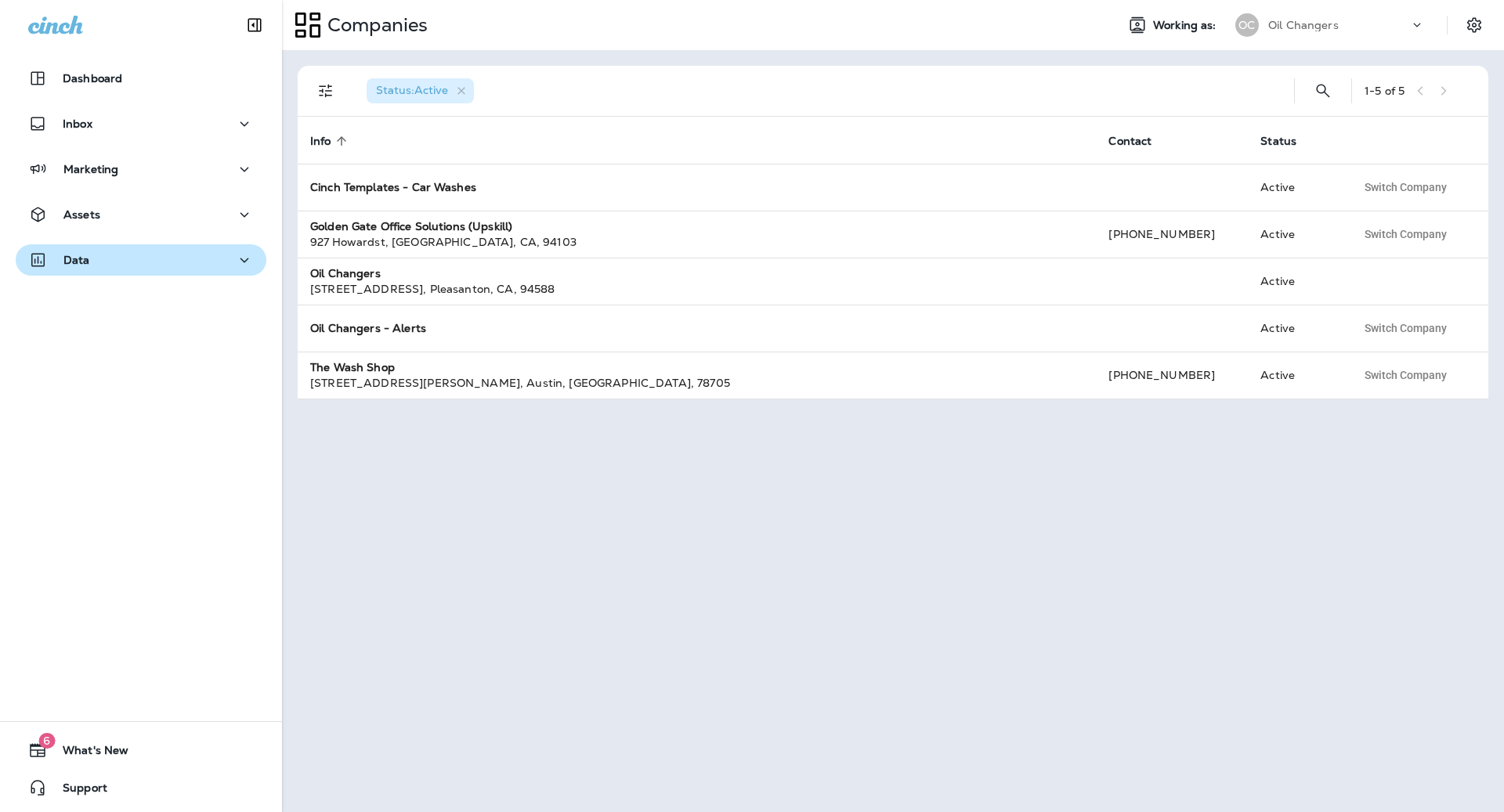
click at [95, 272] on button "Data" at bounding box center [141, 260] width 250 height 32
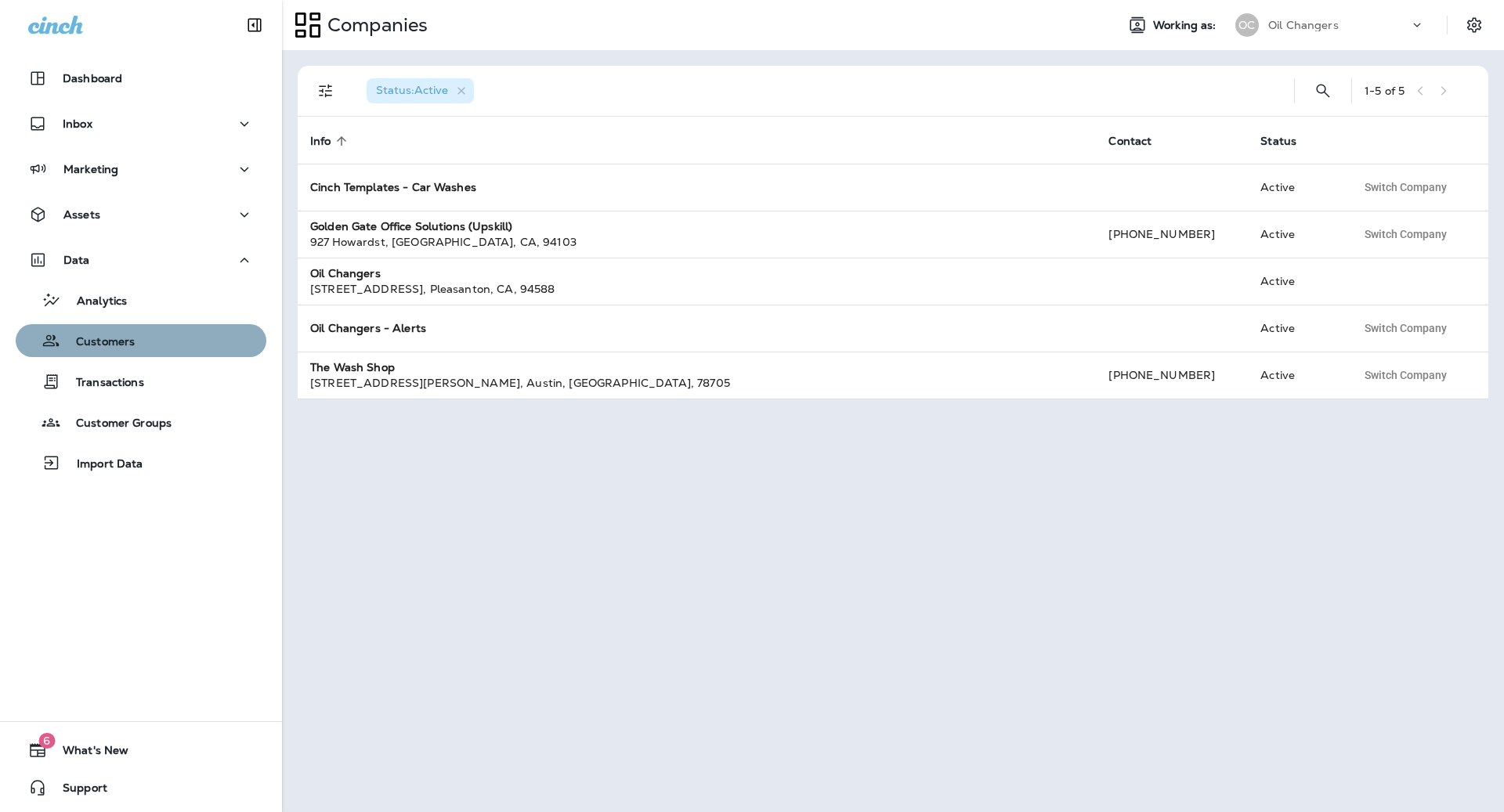
click at [132, 348] on p "Customers" at bounding box center [97, 342] width 75 height 15
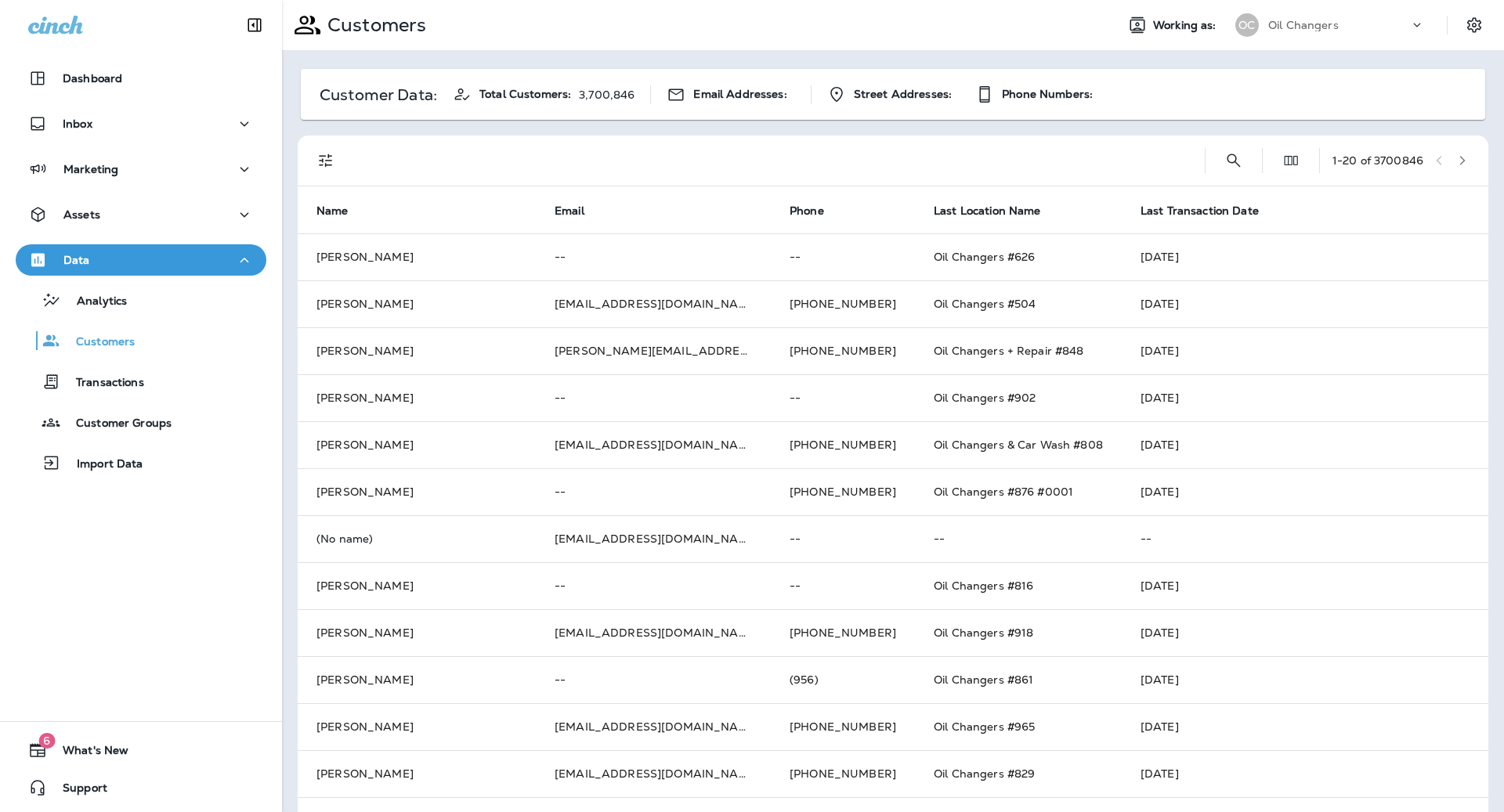
click at [1263, 156] on div "1 - 20 of 3700846" at bounding box center [896, 160] width 1172 height 50
click at [1231, 154] on icon "Search Customers" at bounding box center [1234, 160] width 19 height 19
type input "**********"
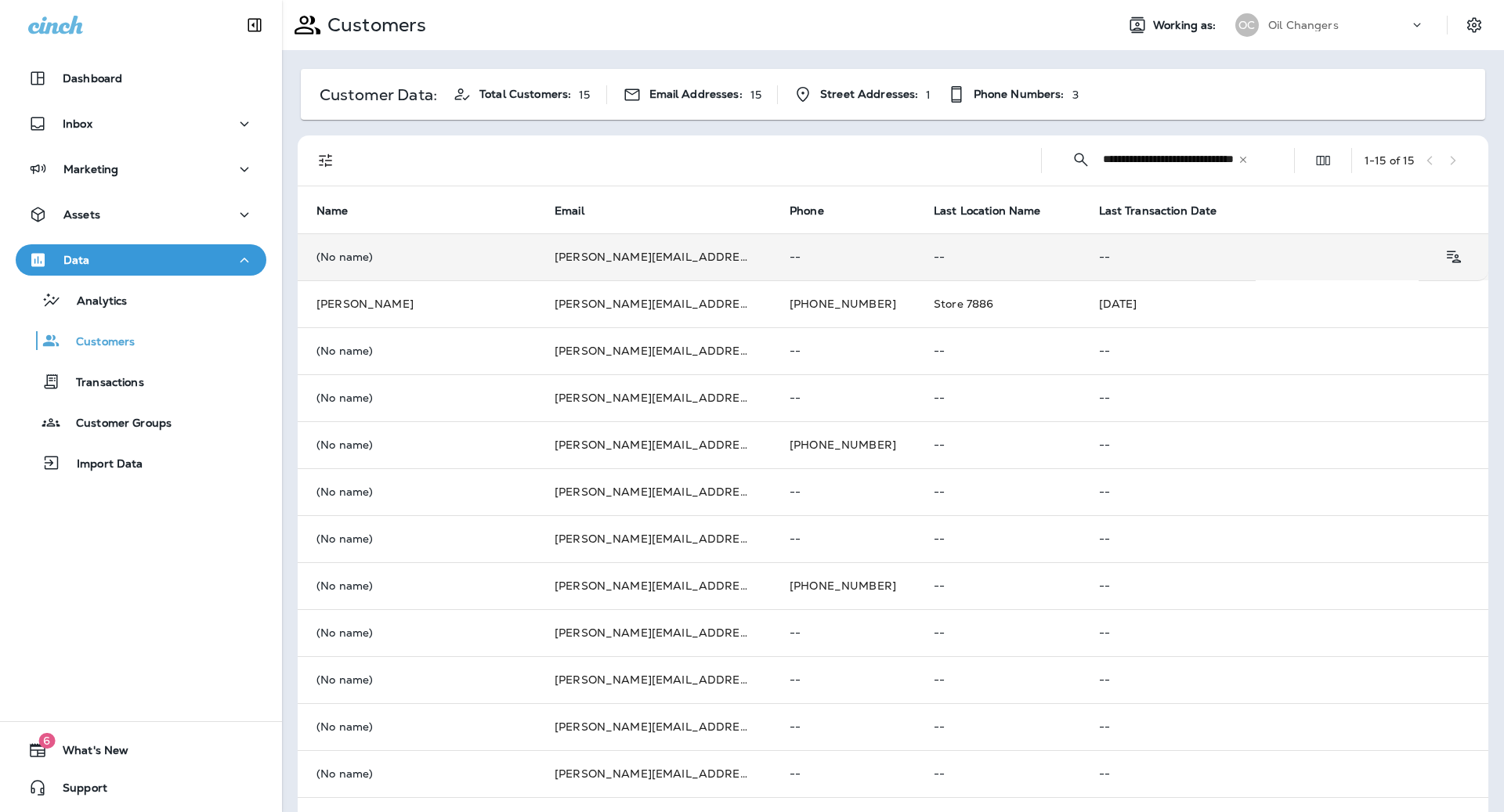
click at [949, 263] on td "--" at bounding box center [997, 256] width 165 height 47
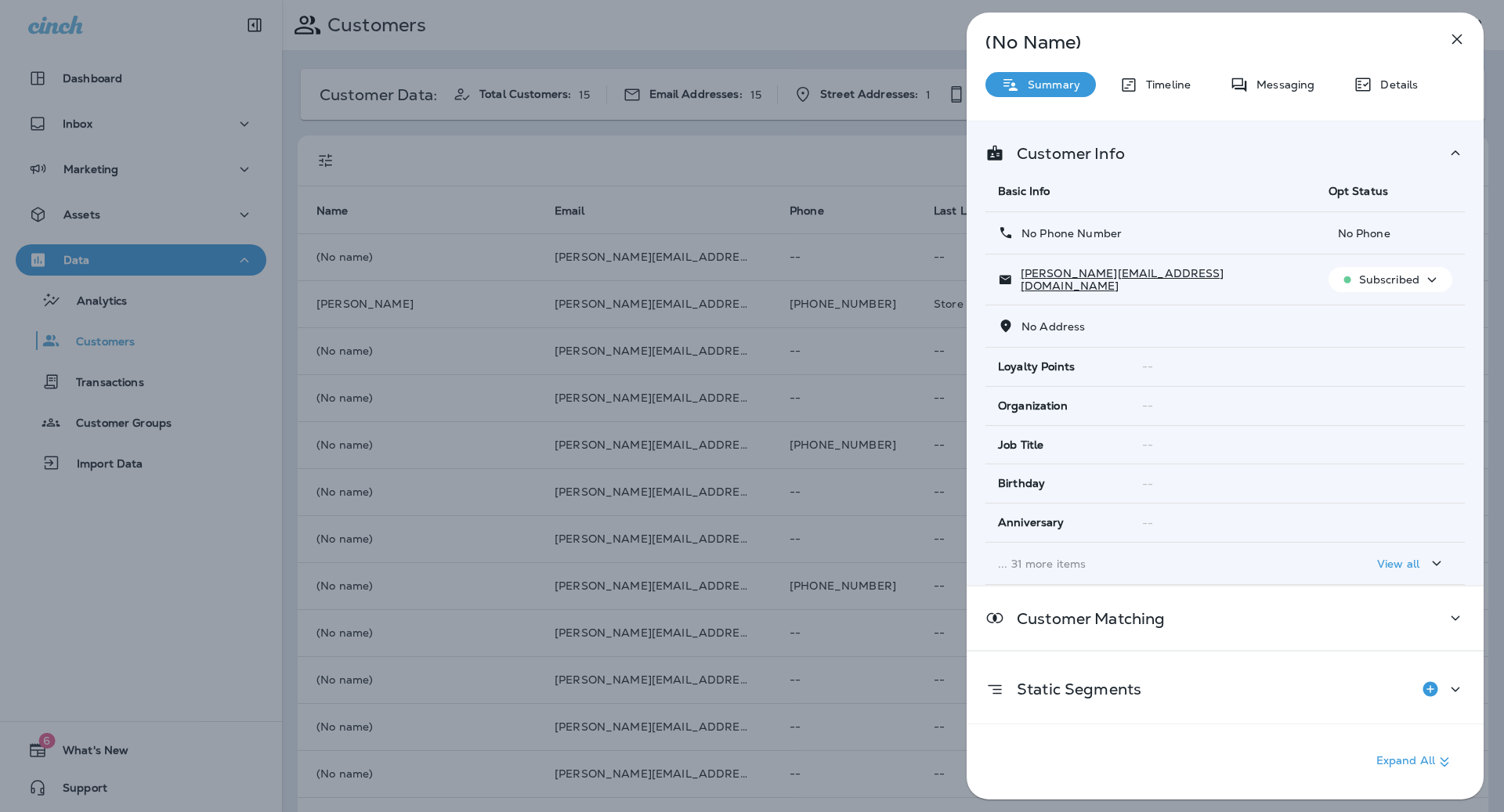
click at [1364, 91] on icon at bounding box center [1363, 85] width 15 height 14
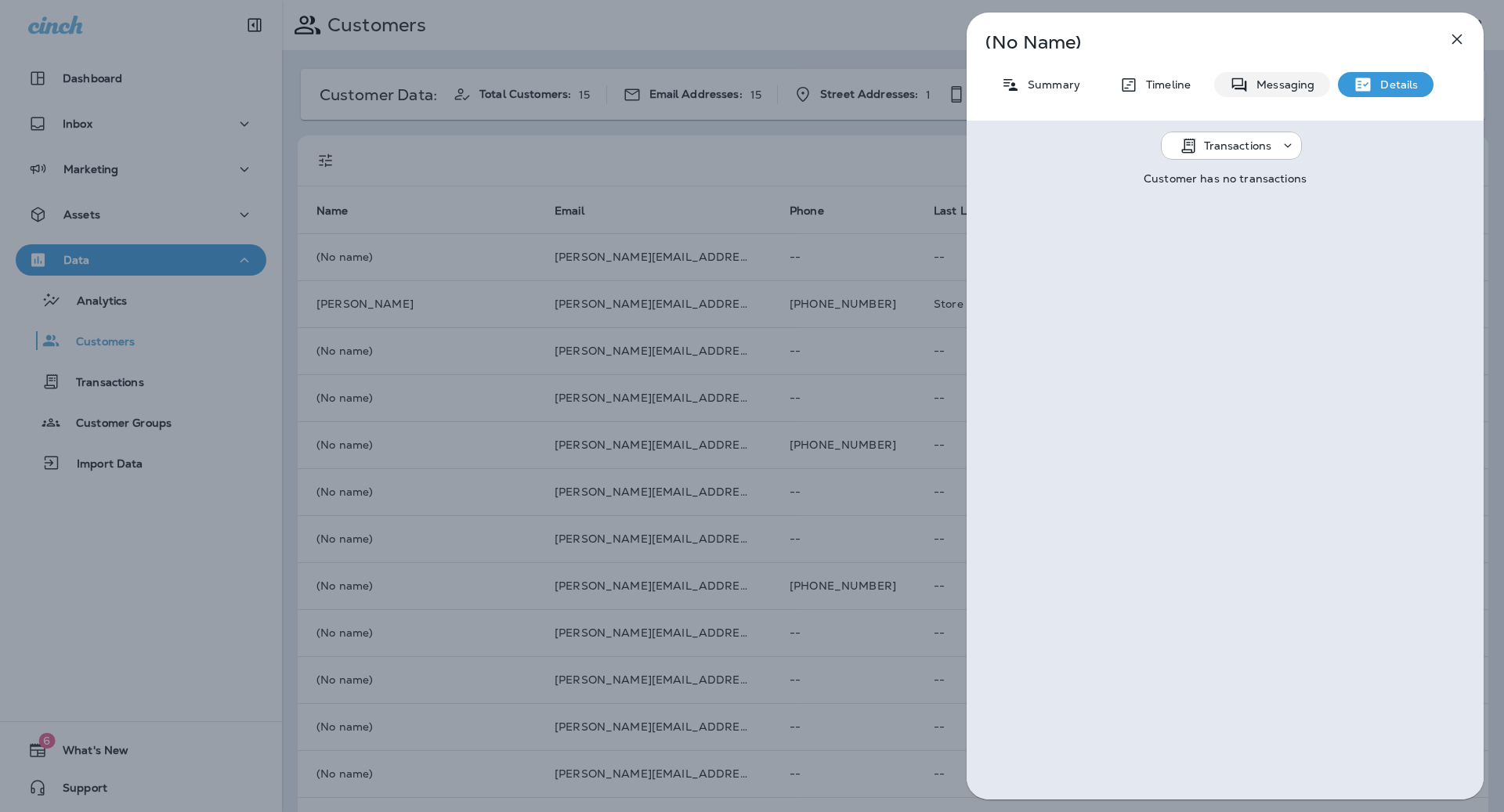
click at [1301, 82] on p "Messaging" at bounding box center [1281, 84] width 66 height 13
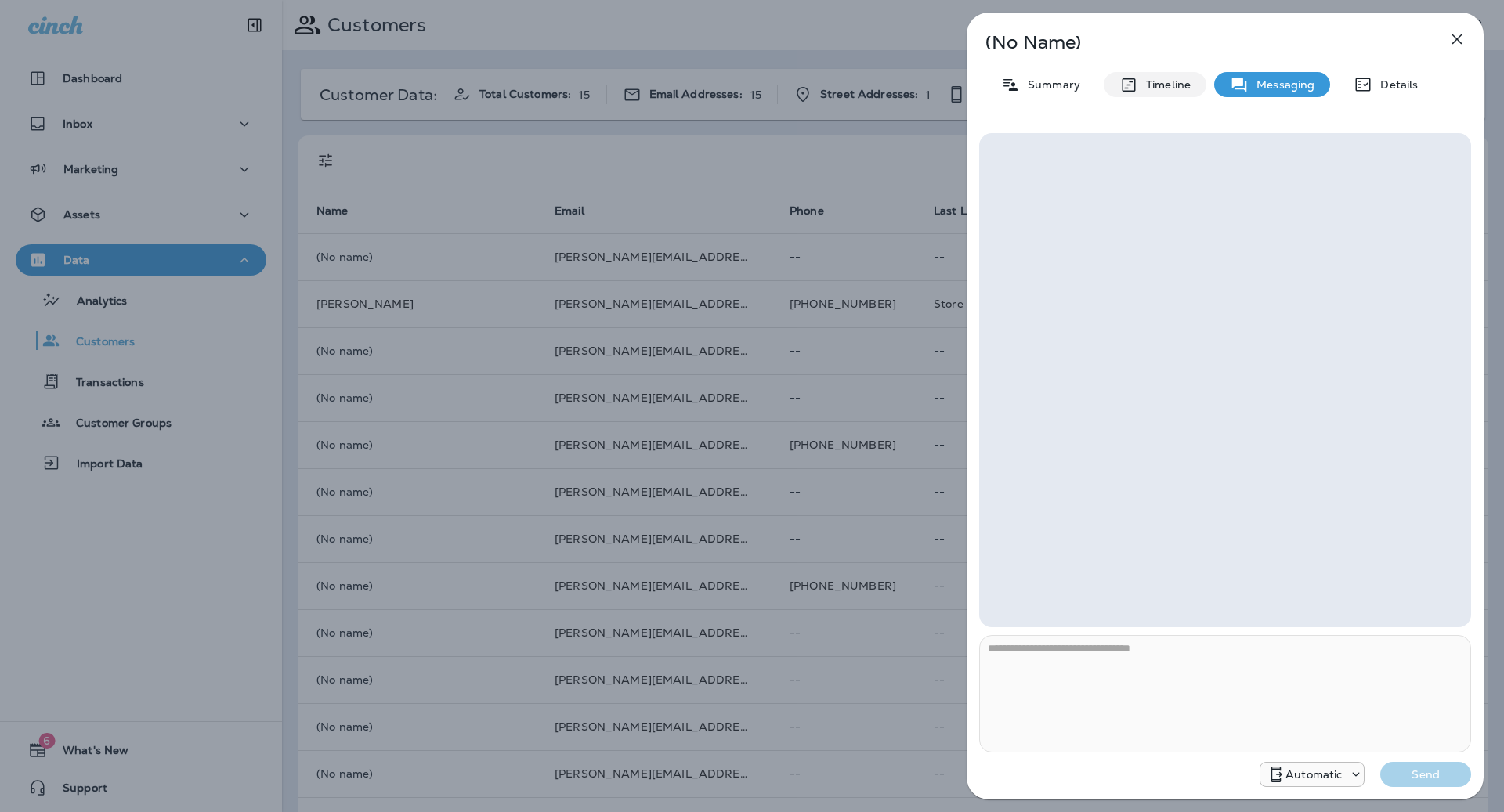
click at [1175, 83] on p "Timeline" at bounding box center [1164, 84] width 52 height 13
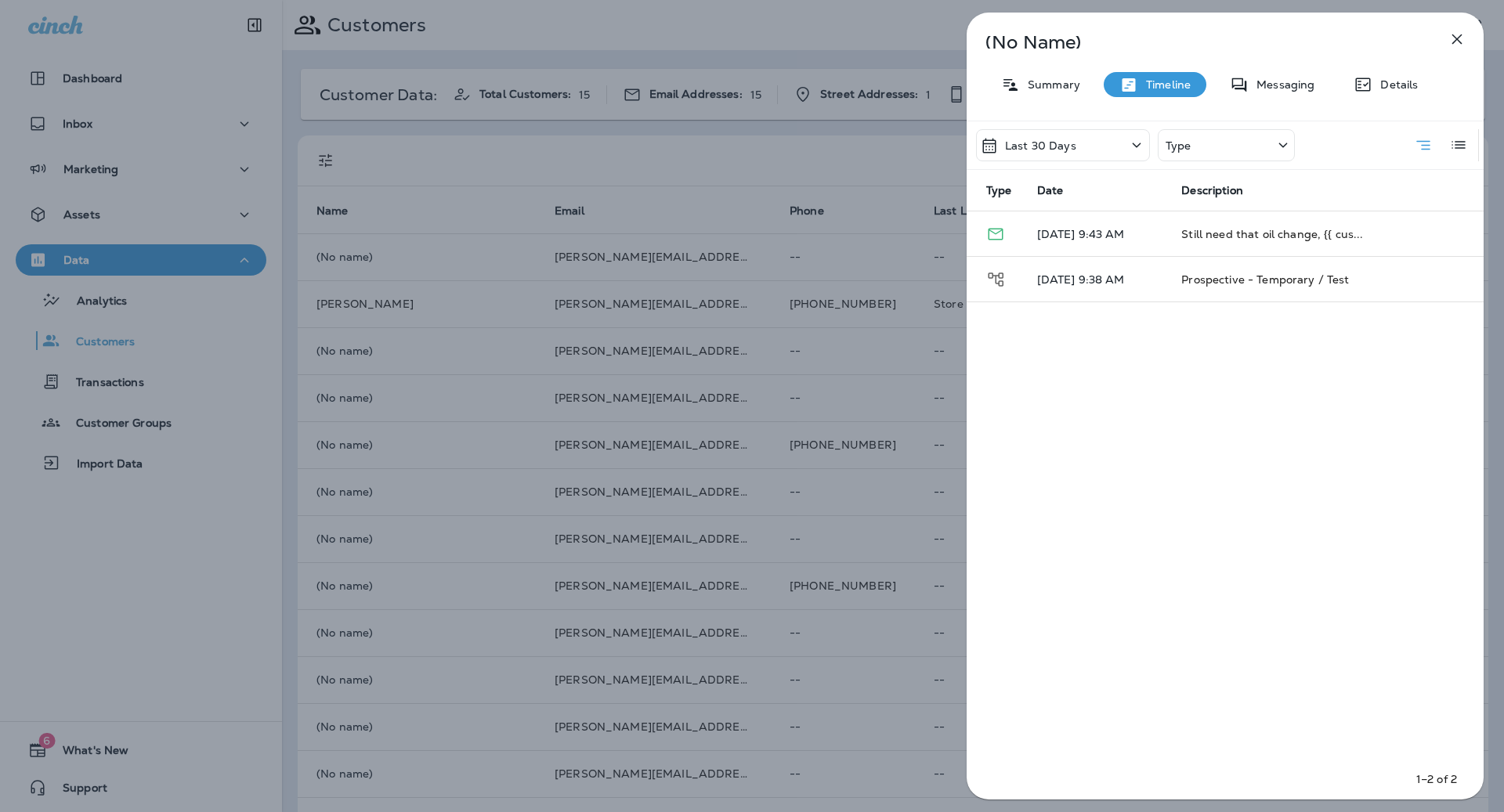
click at [1451, 40] on icon "button" at bounding box center [1457, 39] width 19 height 19
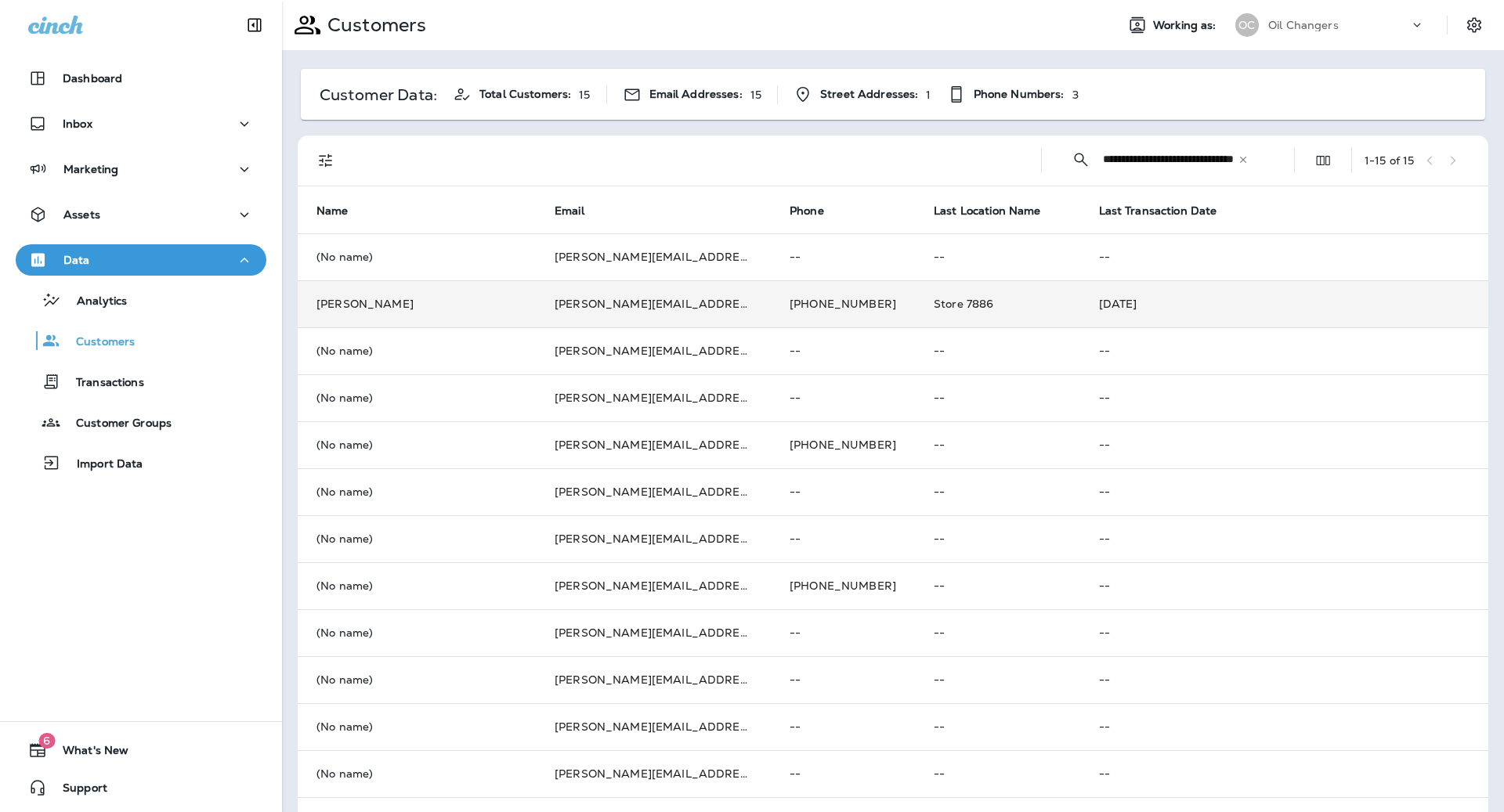
click at [986, 310] on td "Store 7886" at bounding box center [997, 304] width 165 height 47
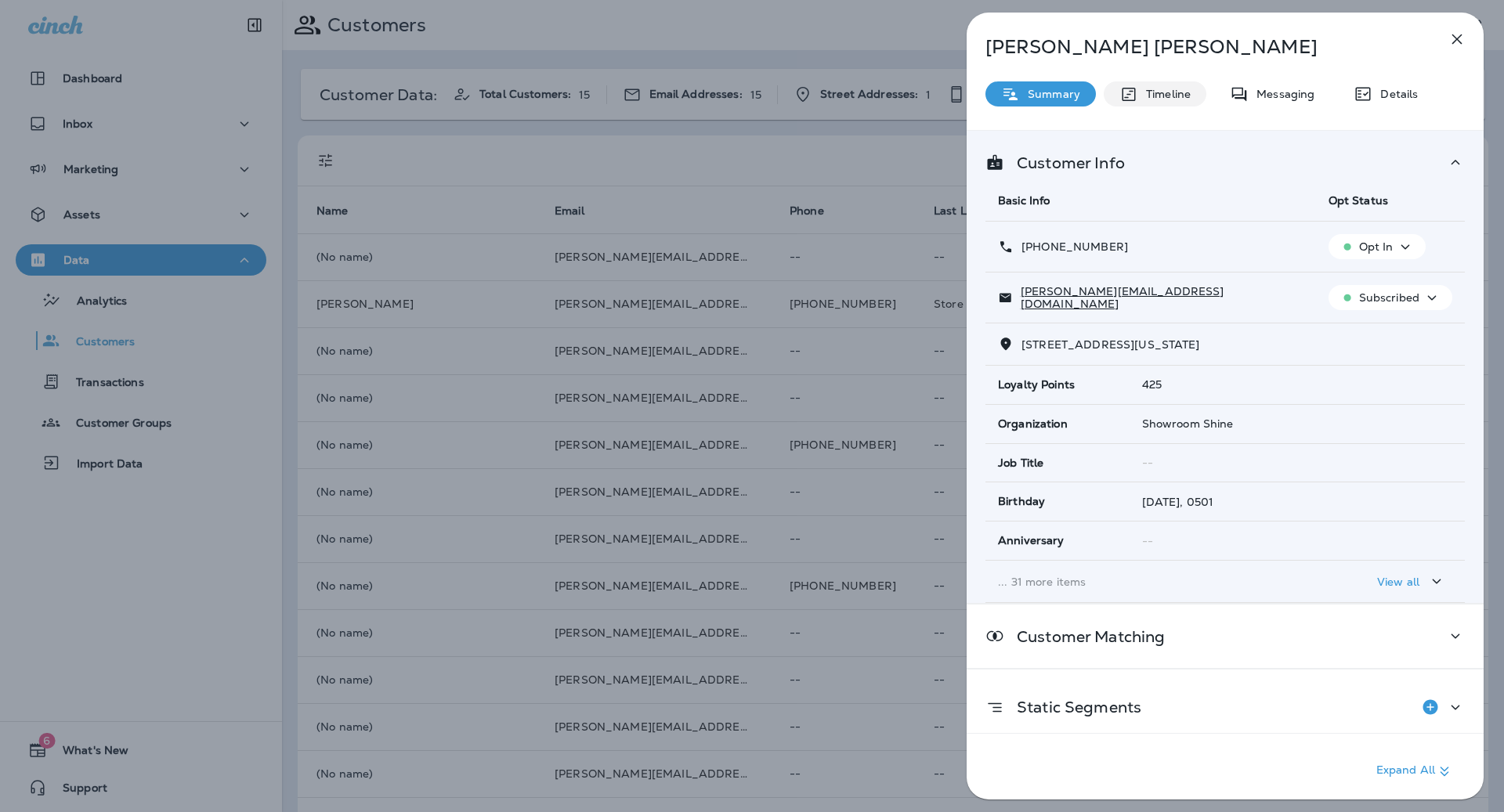
click at [1161, 99] on p "Timeline" at bounding box center [1164, 93] width 52 height 13
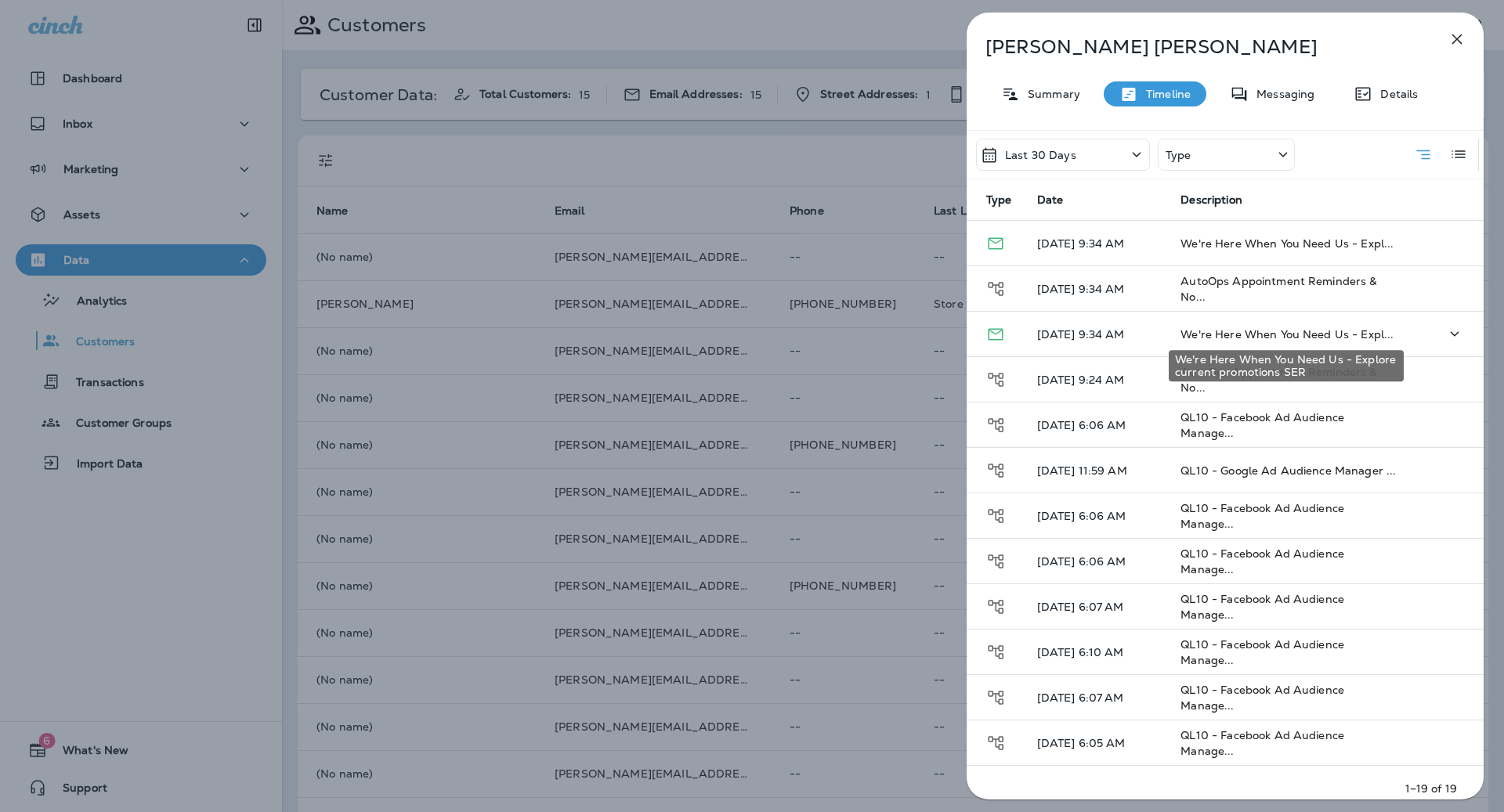
click at [1205, 339] on span "We're Here When You Need Us - Expl..." at bounding box center [1287, 334] width 214 height 14
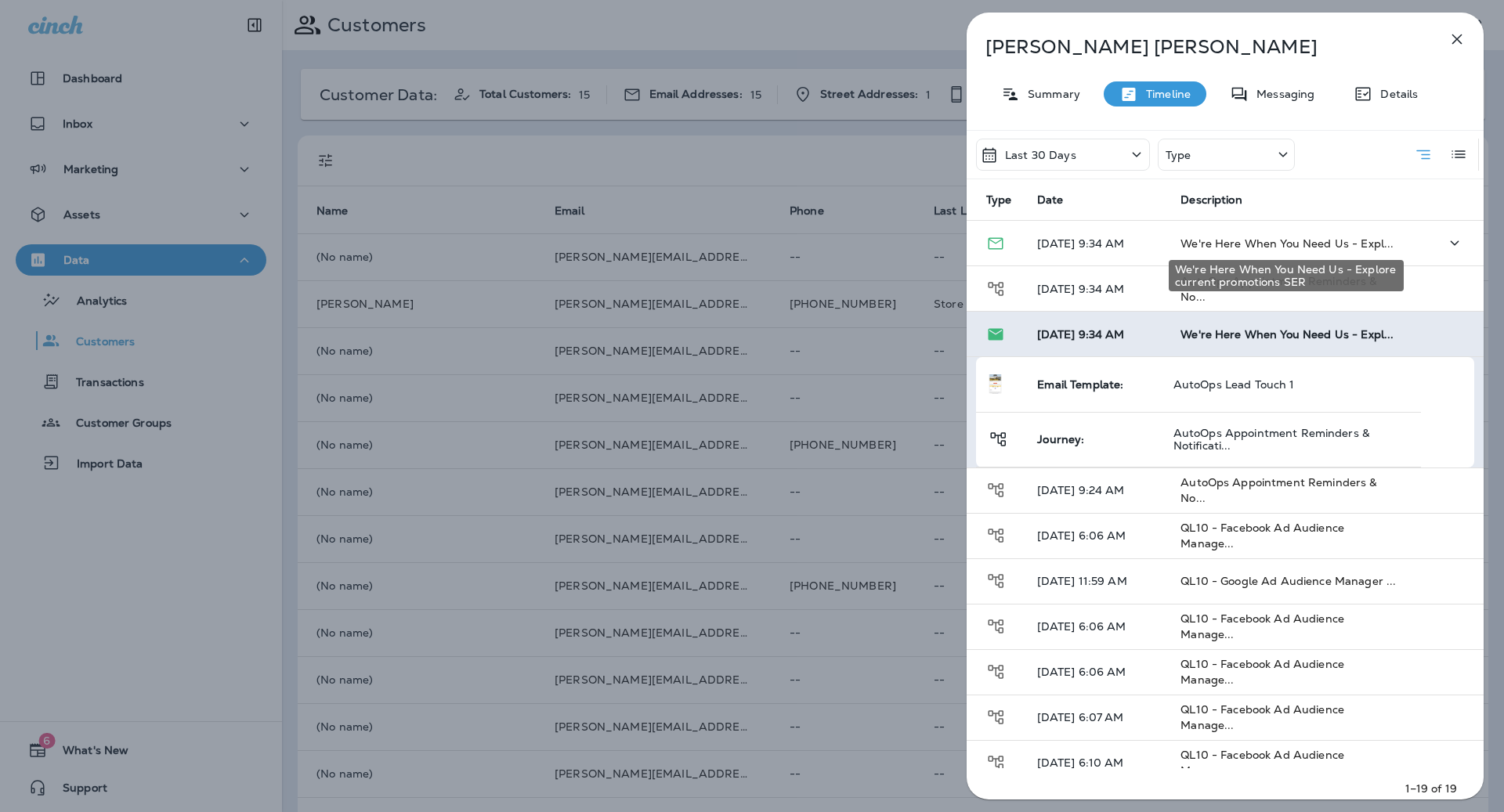
click at [1278, 240] on span "We're Here When You Need Us - Expl..." at bounding box center [1287, 244] width 214 height 14
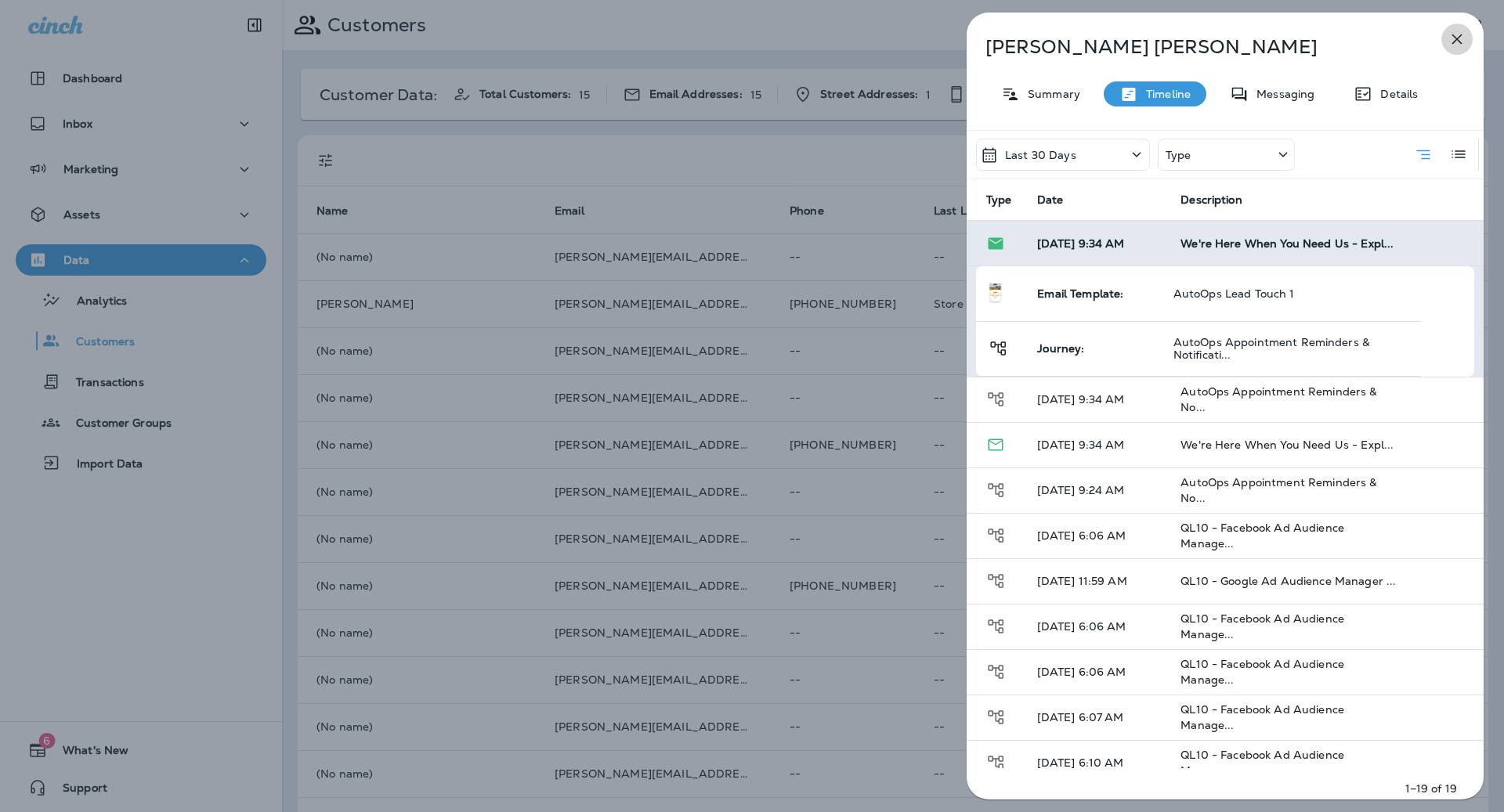
click at [1446, 35] on button "button" at bounding box center [1457, 39] width 32 height 32
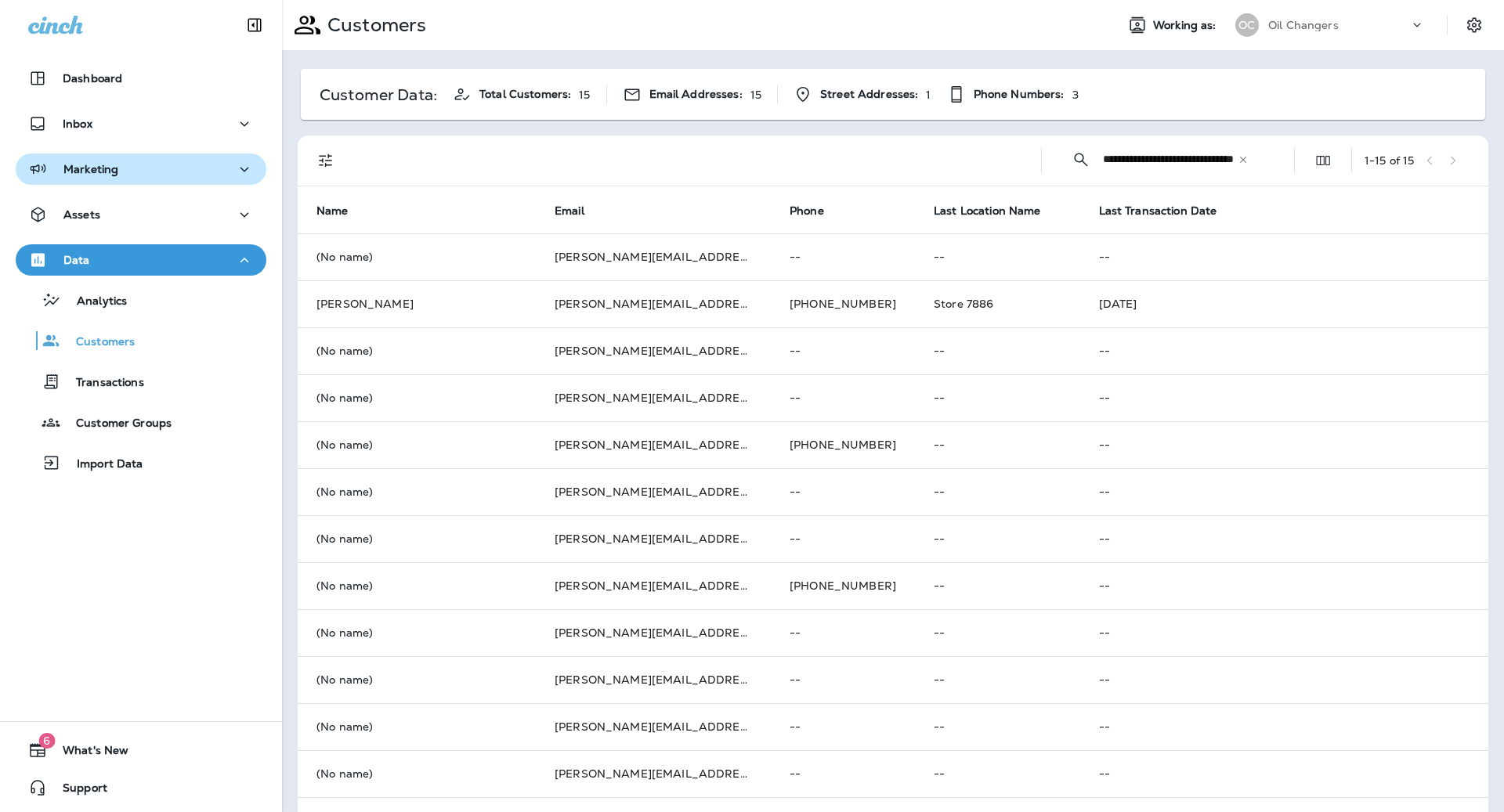
click at [105, 163] on p "Marketing" at bounding box center [91, 169] width 55 height 13
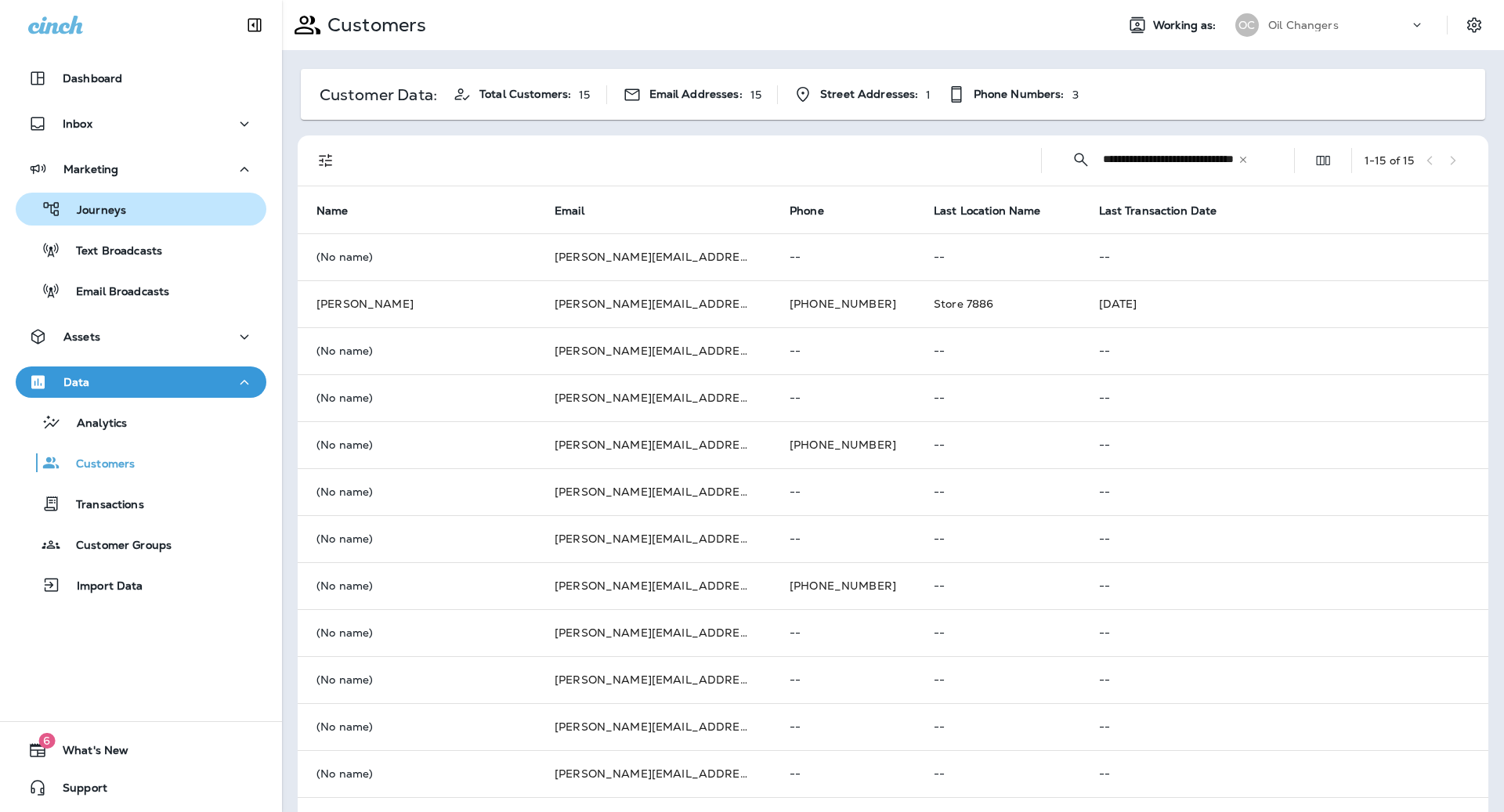
click at [123, 223] on button "Journeys" at bounding box center [141, 209] width 250 height 33
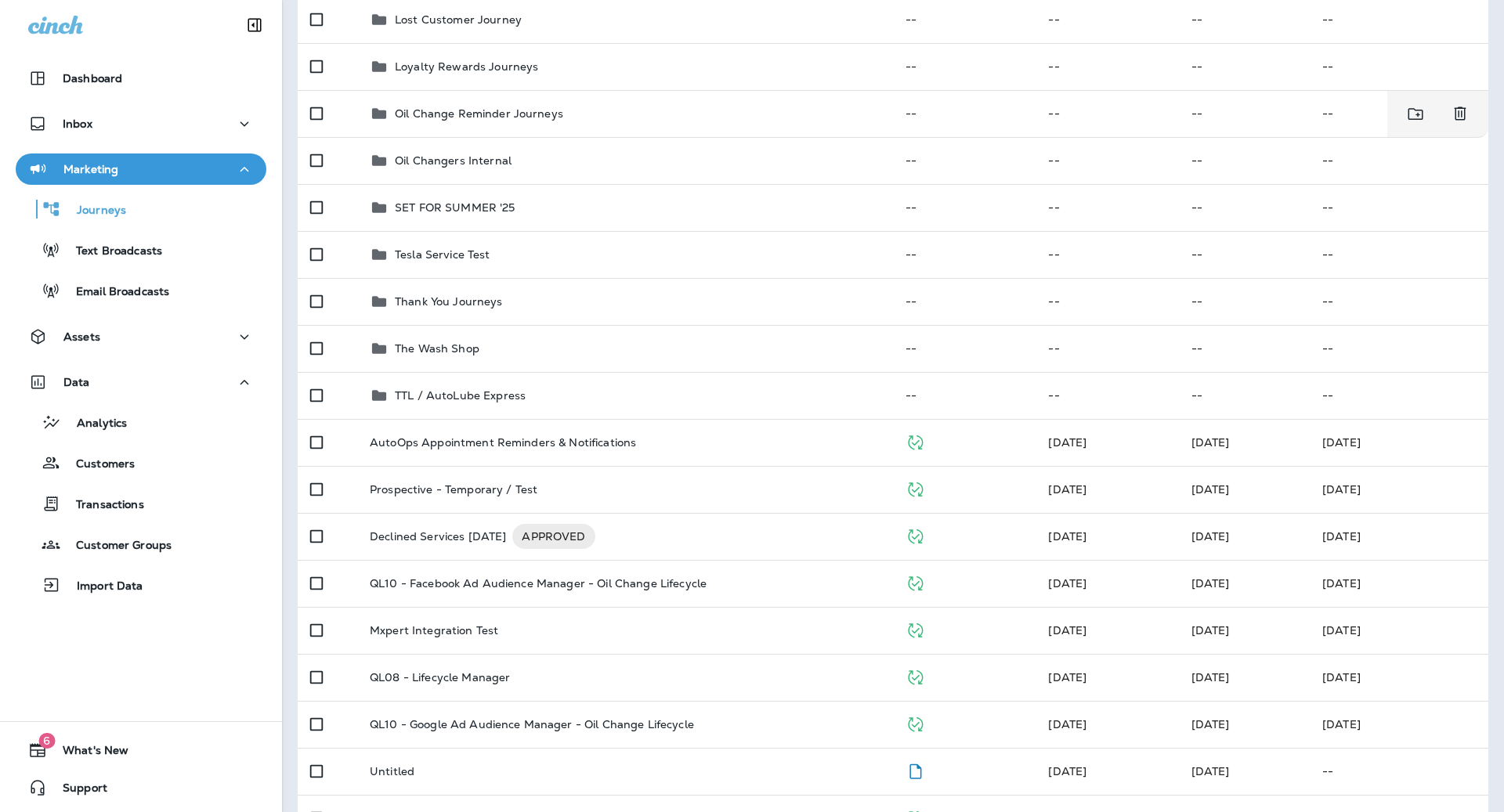
scroll to position [407, 0]
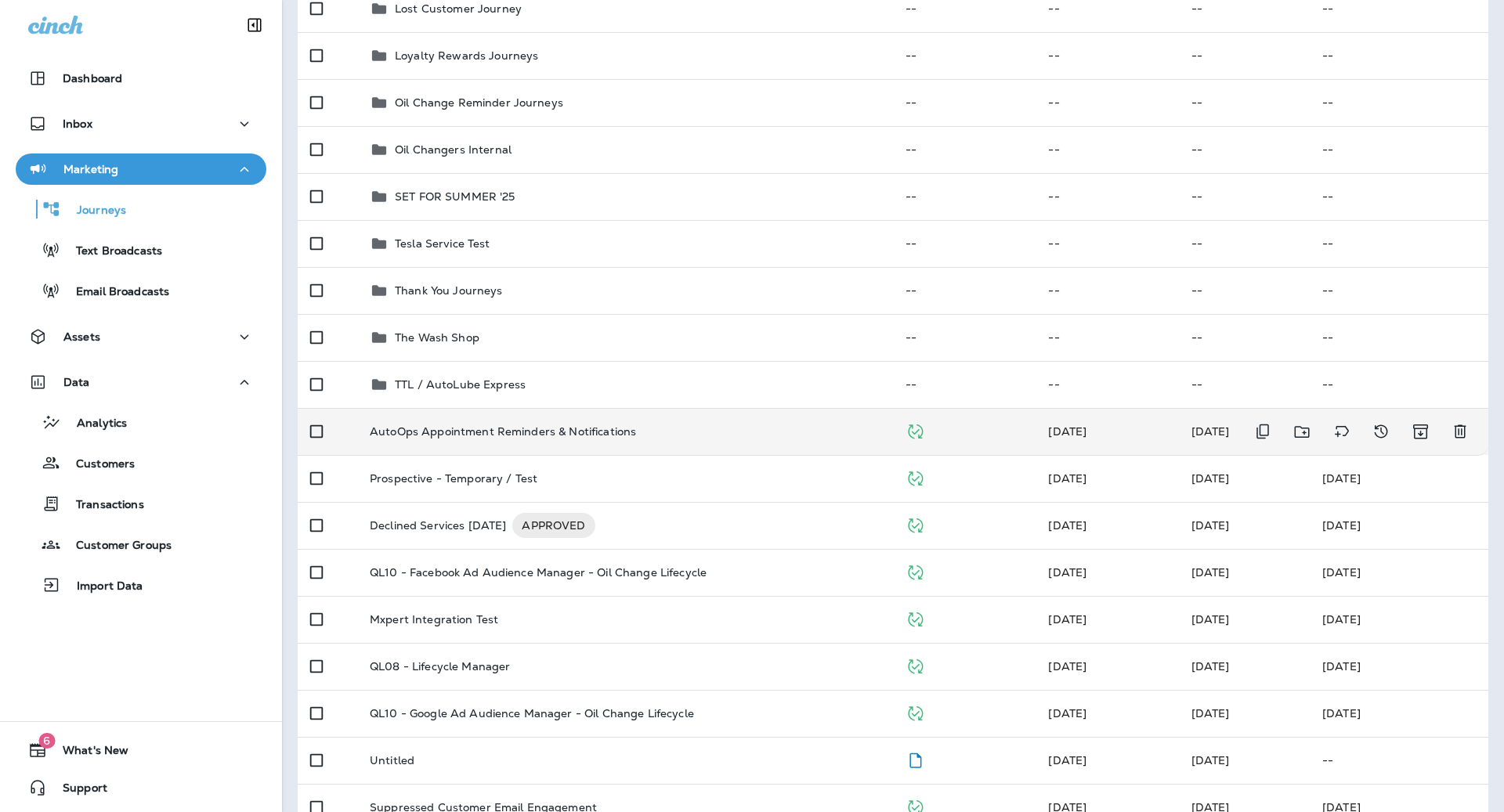
click at [585, 431] on p "AutoOps Appointment Reminders & Notifications" at bounding box center [502, 431] width 267 height 13
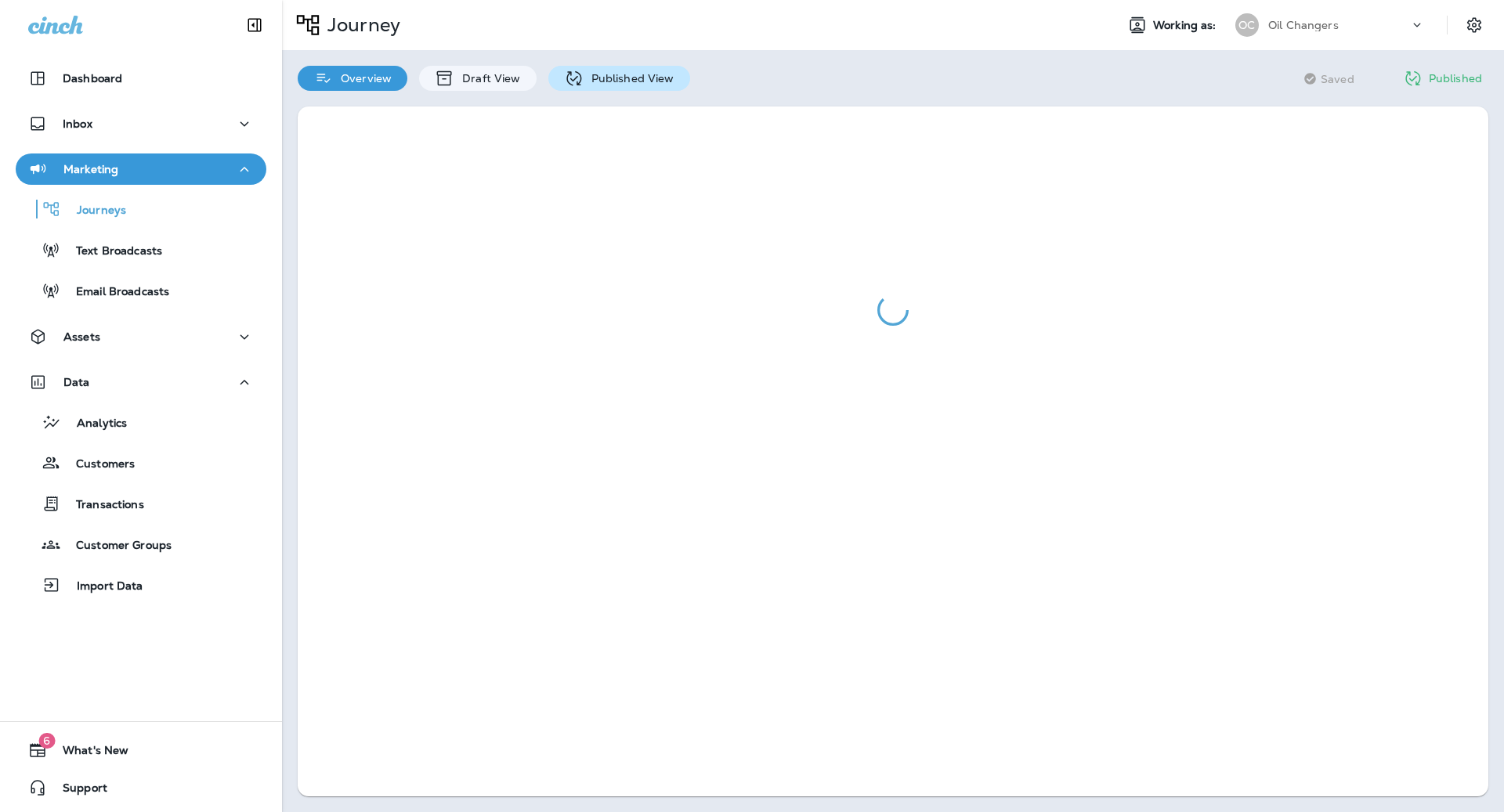
click at [617, 72] on p "Published View" at bounding box center [629, 78] width 91 height 13
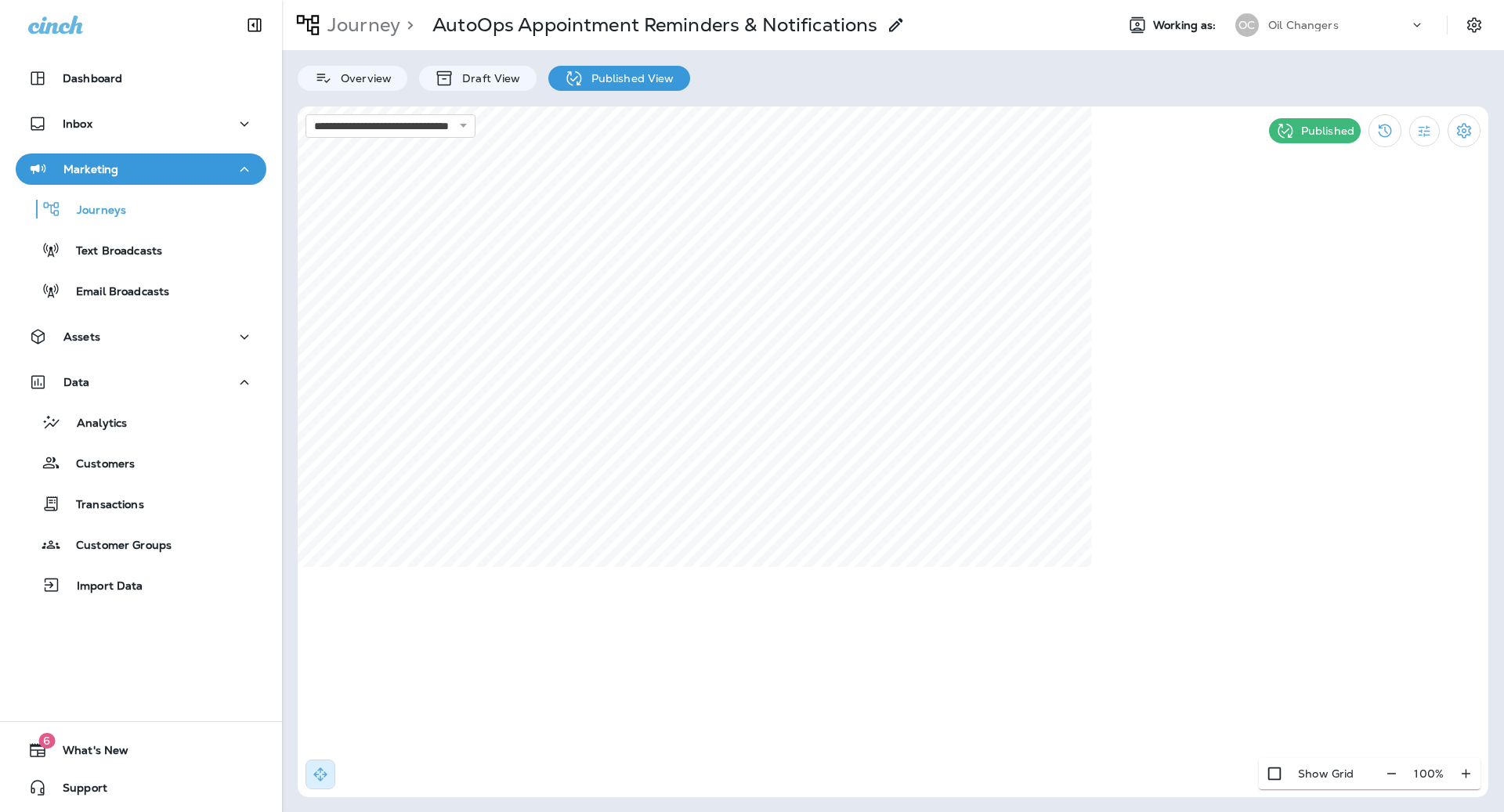
select select "*"
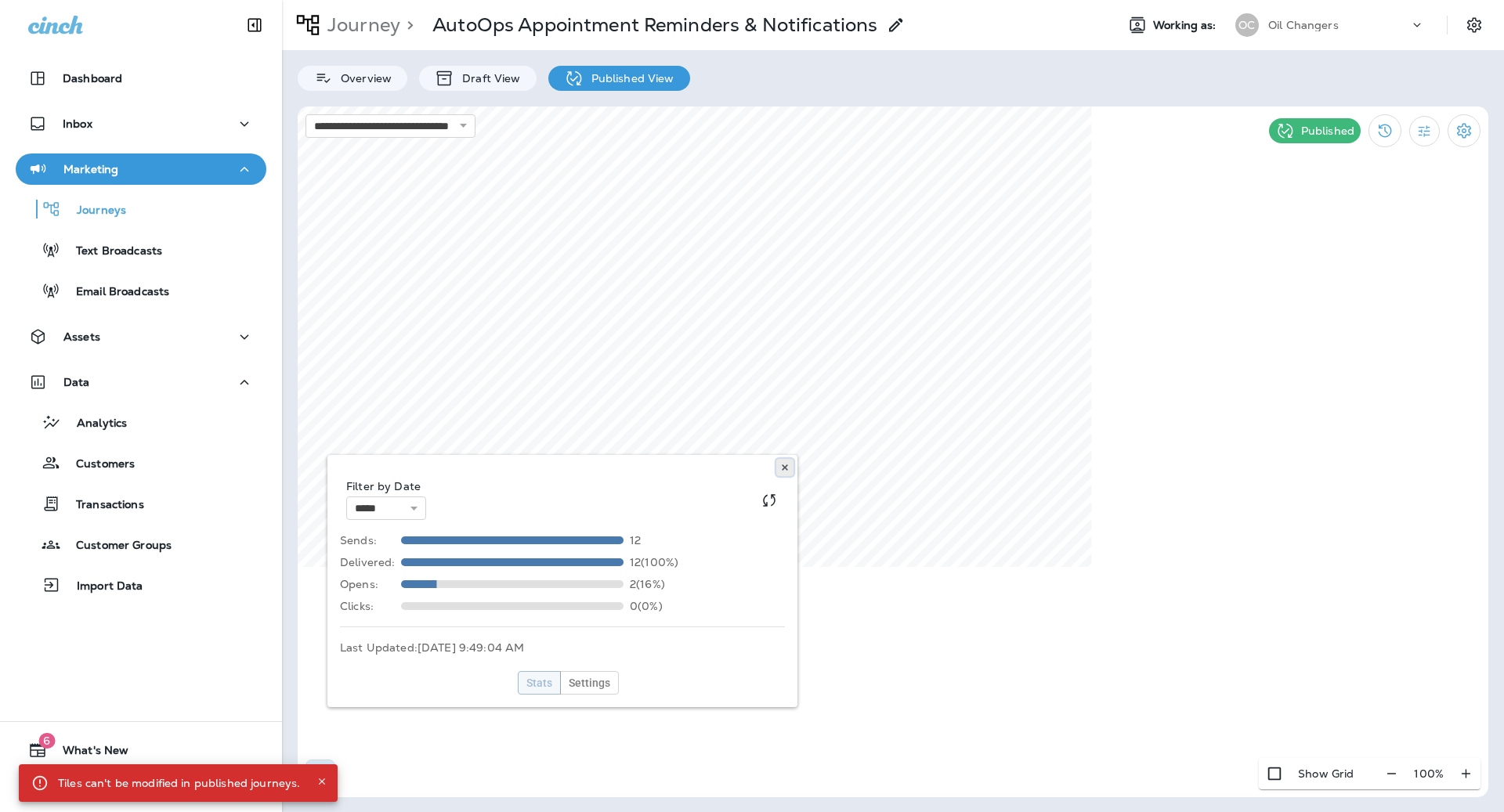
click at [785, 469] on icon at bounding box center [785, 467] width 9 height 9
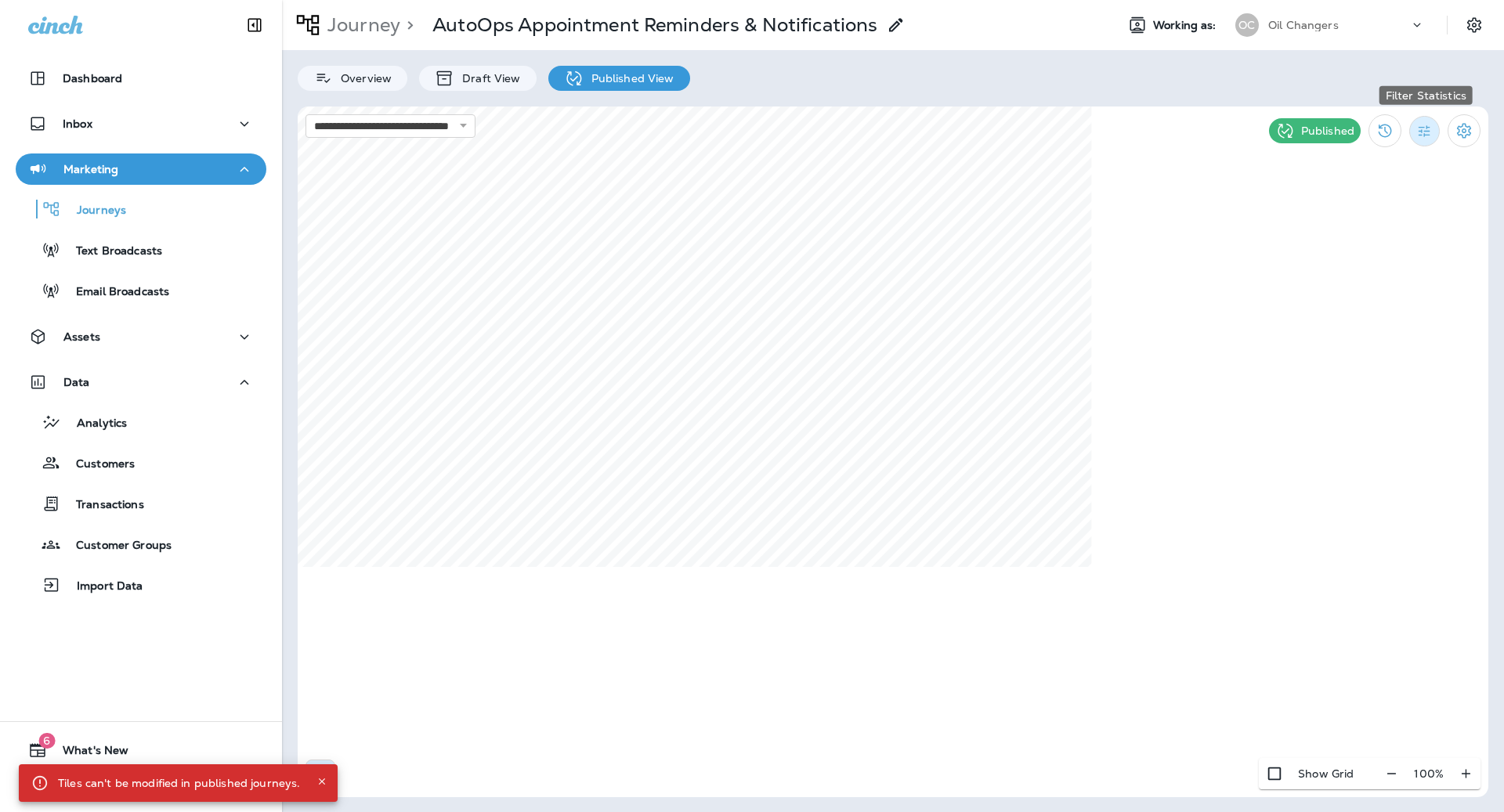
click at [1438, 132] on button "Filter Statistics" at bounding box center [1425, 131] width 31 height 31
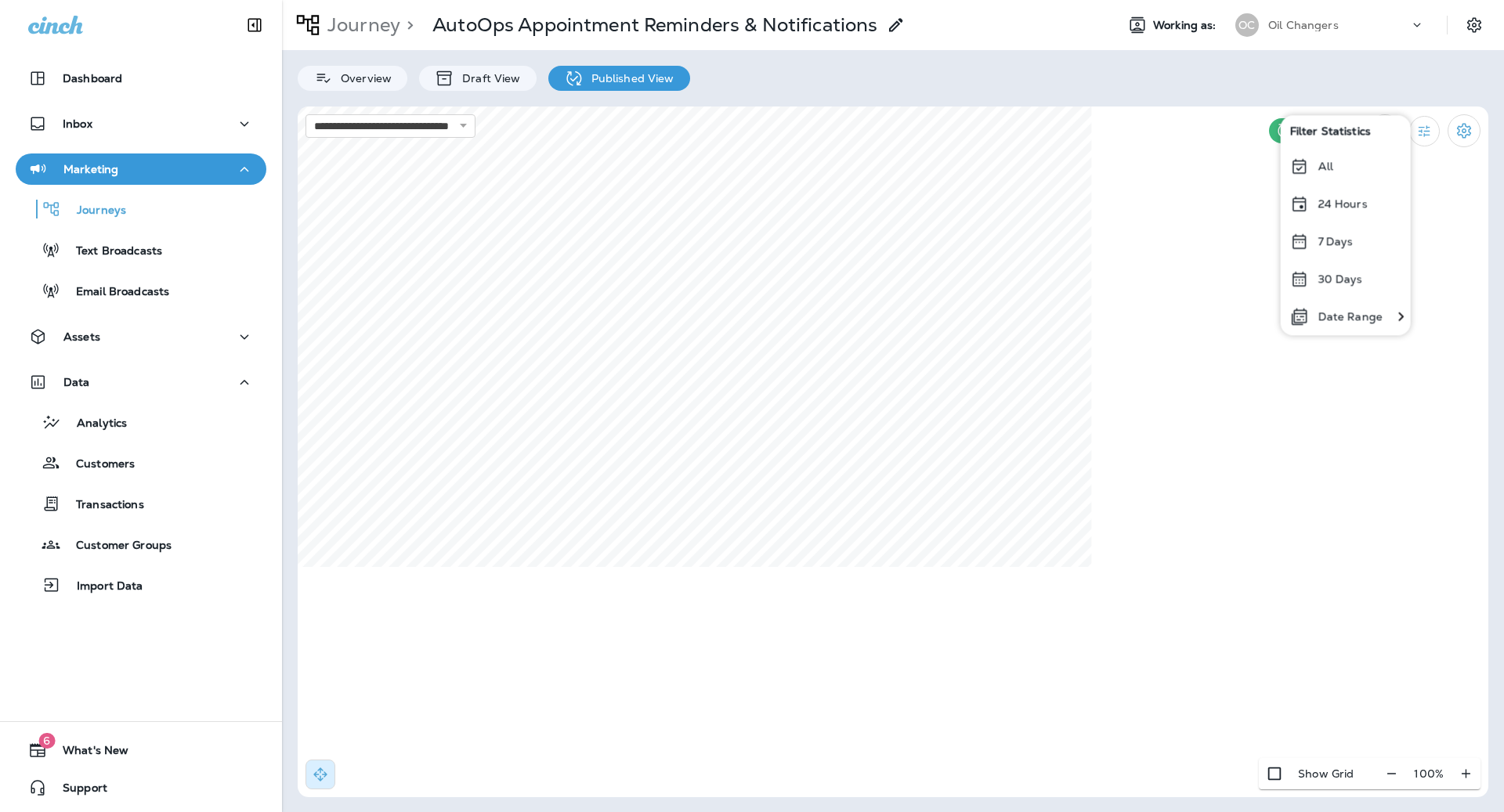
click at [1361, 208] on p "24 Hours" at bounding box center [1343, 203] width 50 height 13
click at [965, 812] on div "**********" at bounding box center [893, 406] width 1222 height 812
select select "*"
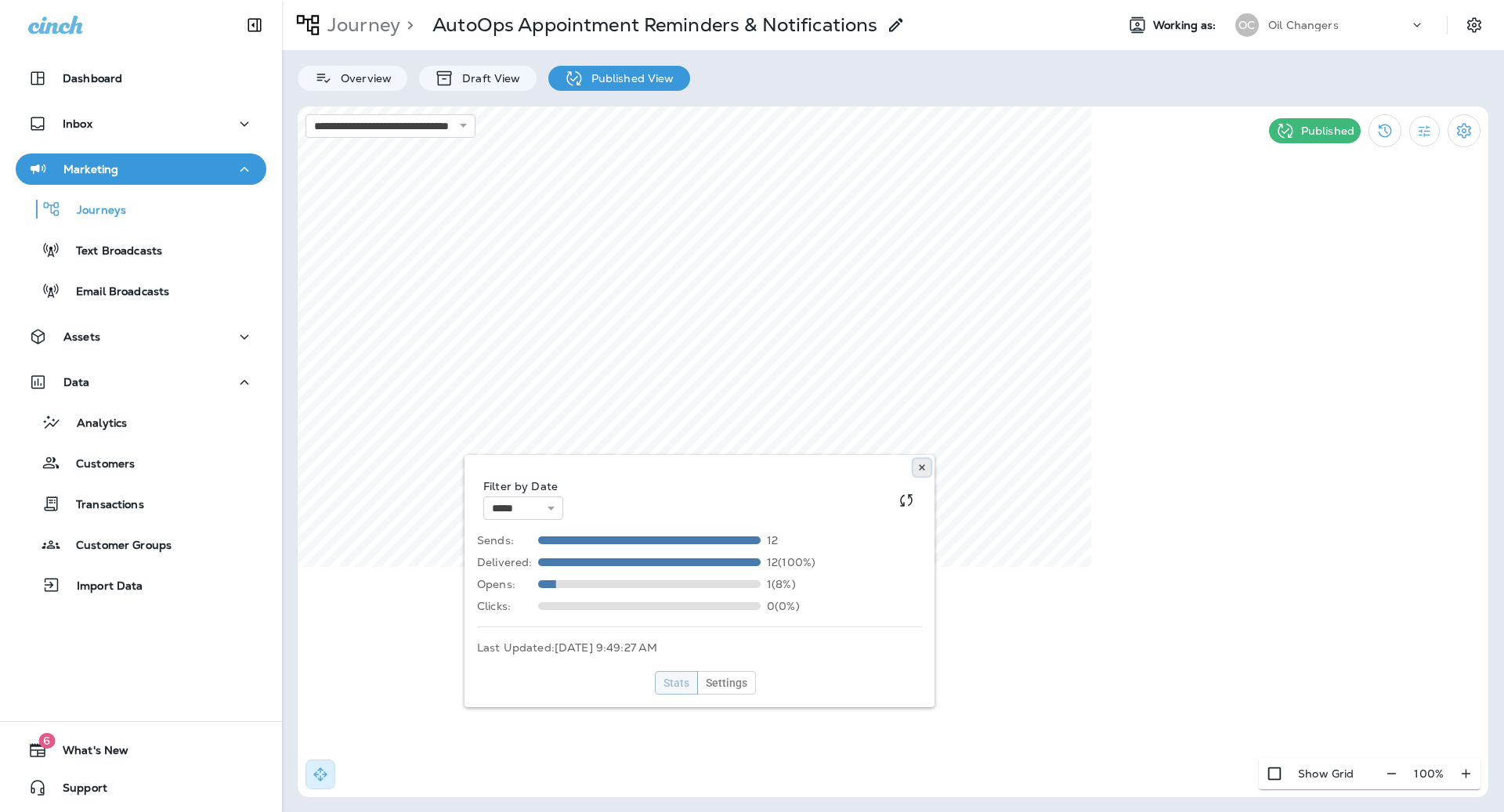
click at [917, 473] on button at bounding box center [922, 467] width 17 height 17
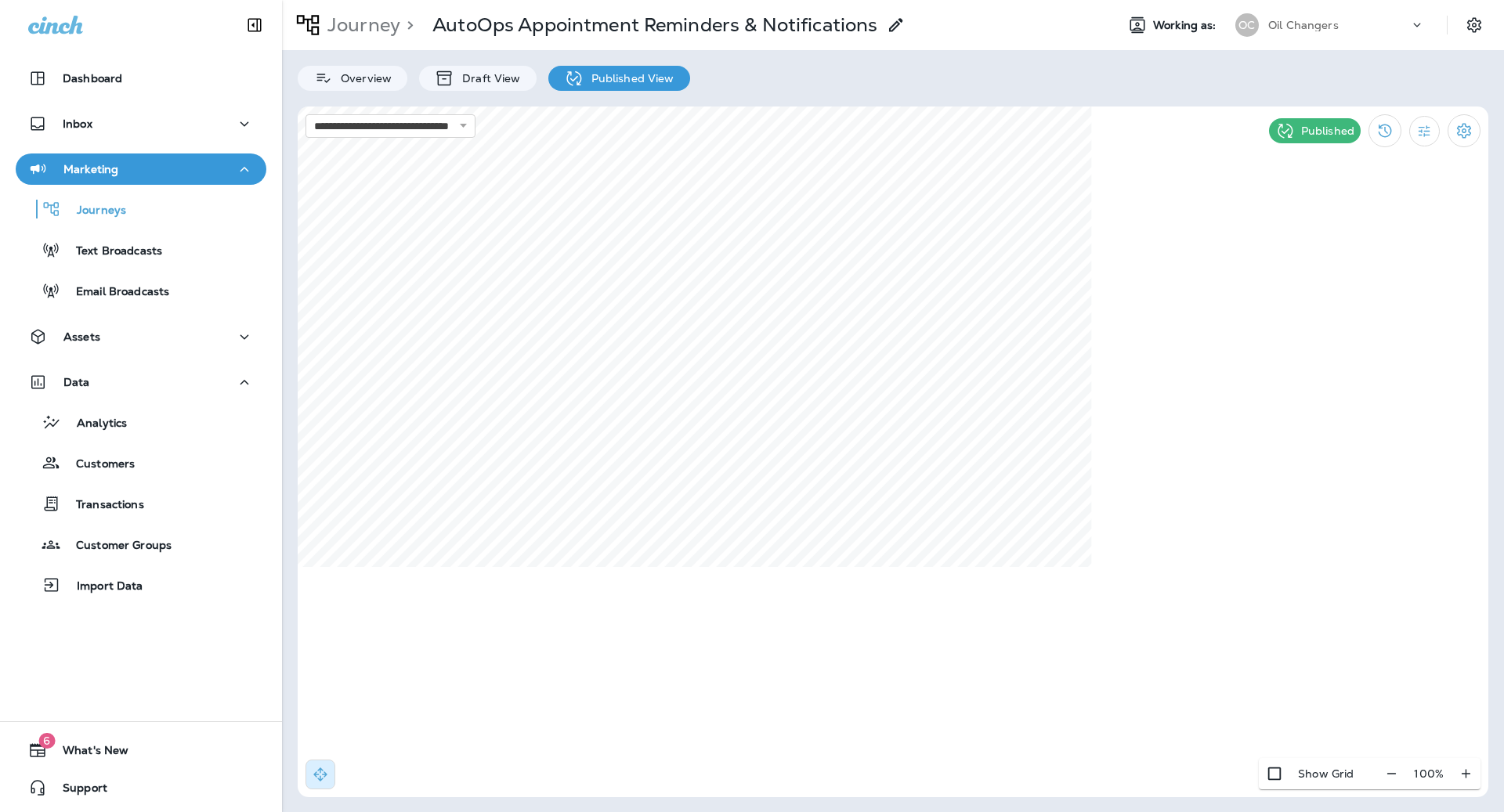
select select "*"
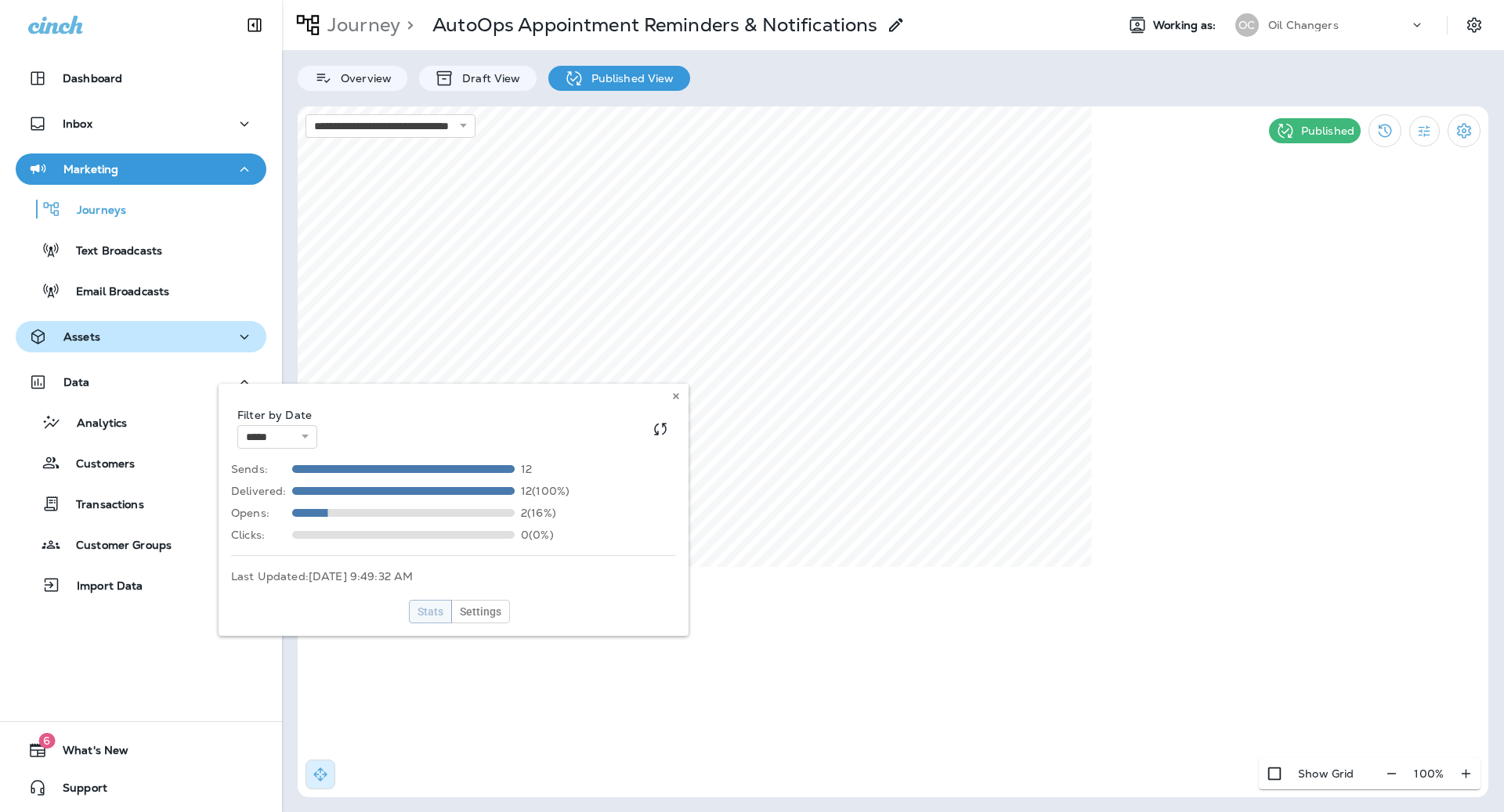
click at [117, 341] on div "Assets" at bounding box center [141, 337] width 226 height 20
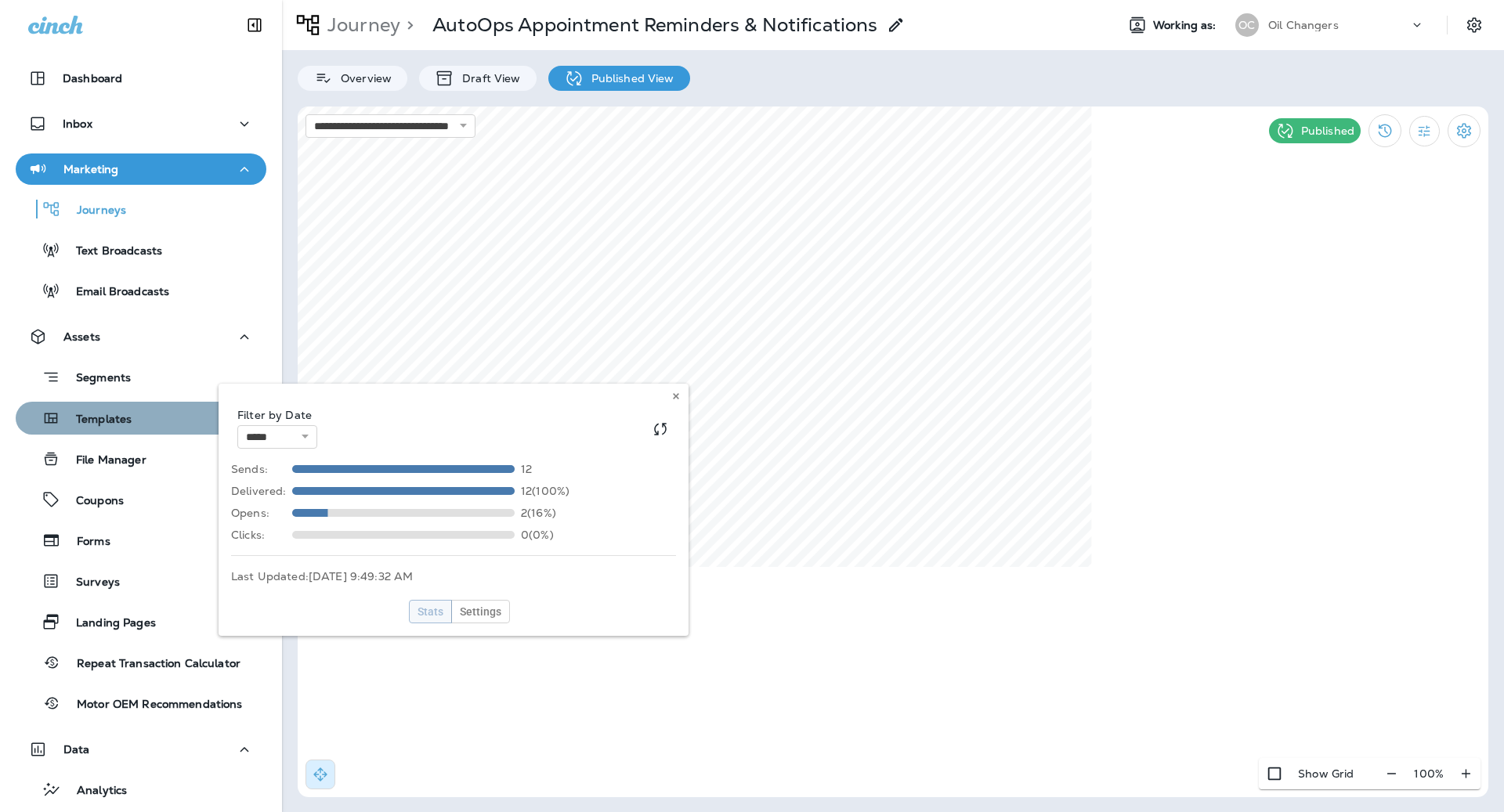
click at [111, 432] on button "Templates" at bounding box center [141, 418] width 250 height 33
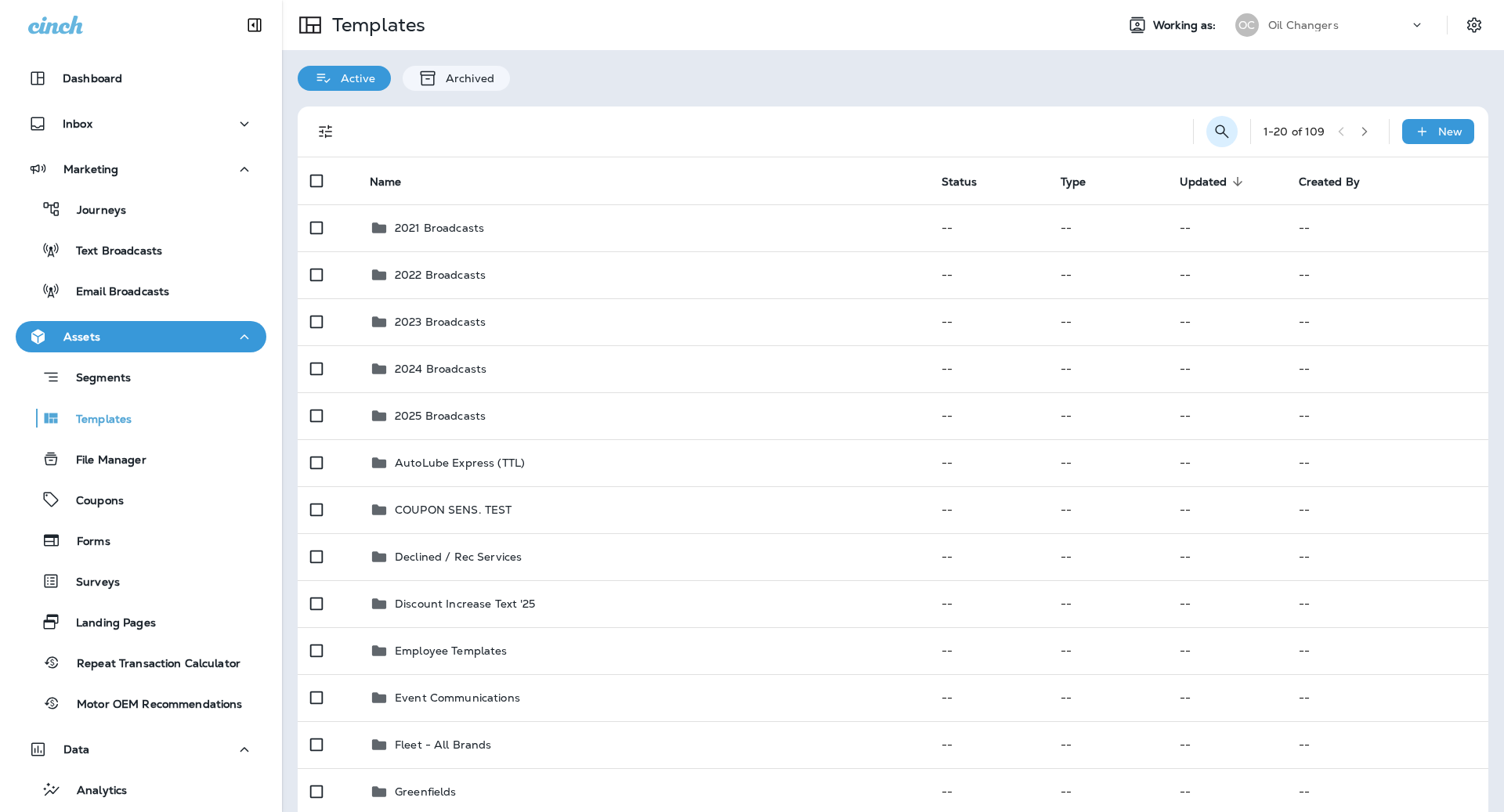
click at [1230, 124] on button "Search Templates" at bounding box center [1222, 131] width 32 height 32
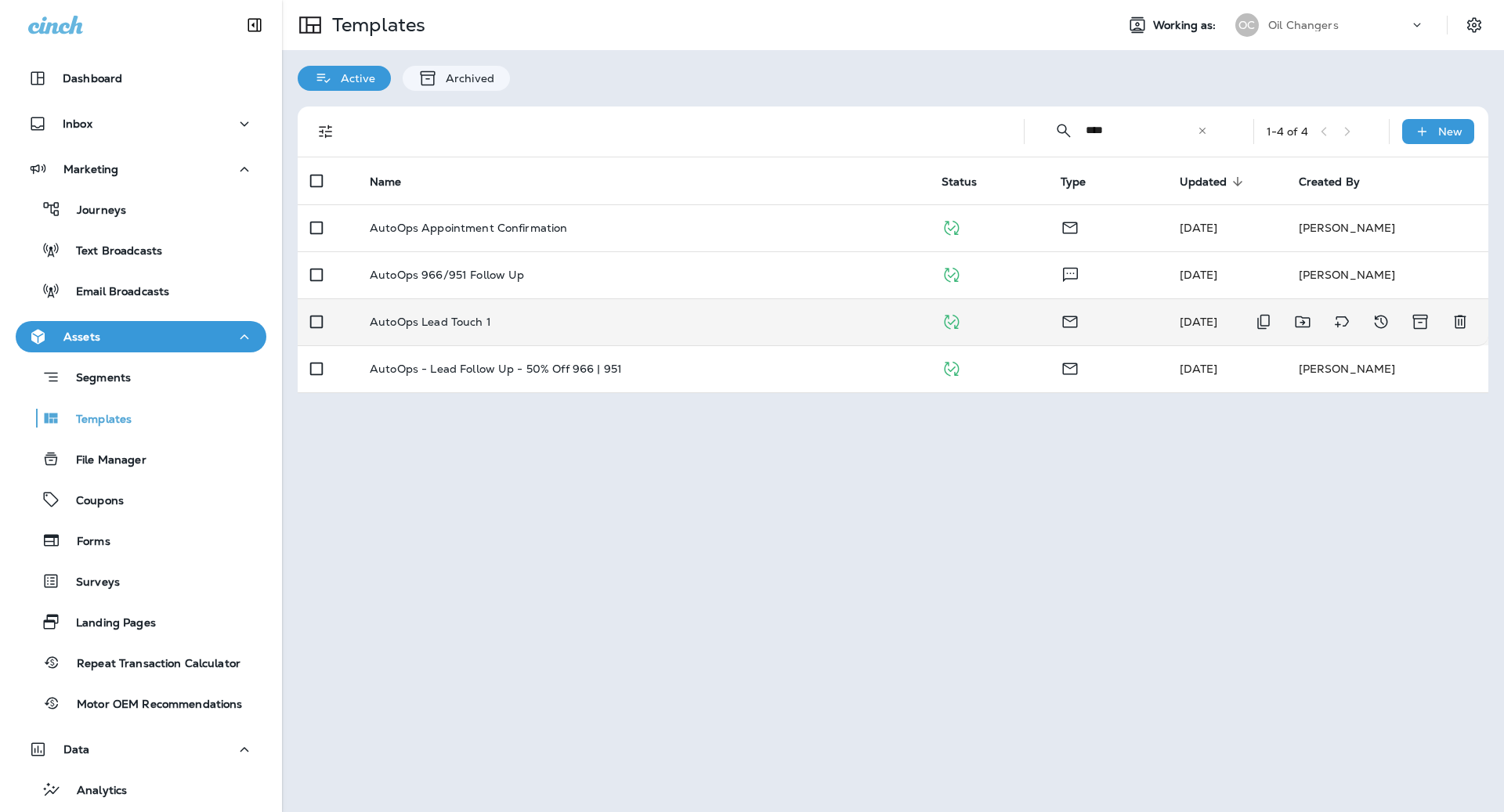
type input "****"
click at [767, 310] on td "AutoOps Lead Touch 1" at bounding box center [643, 322] width 572 height 47
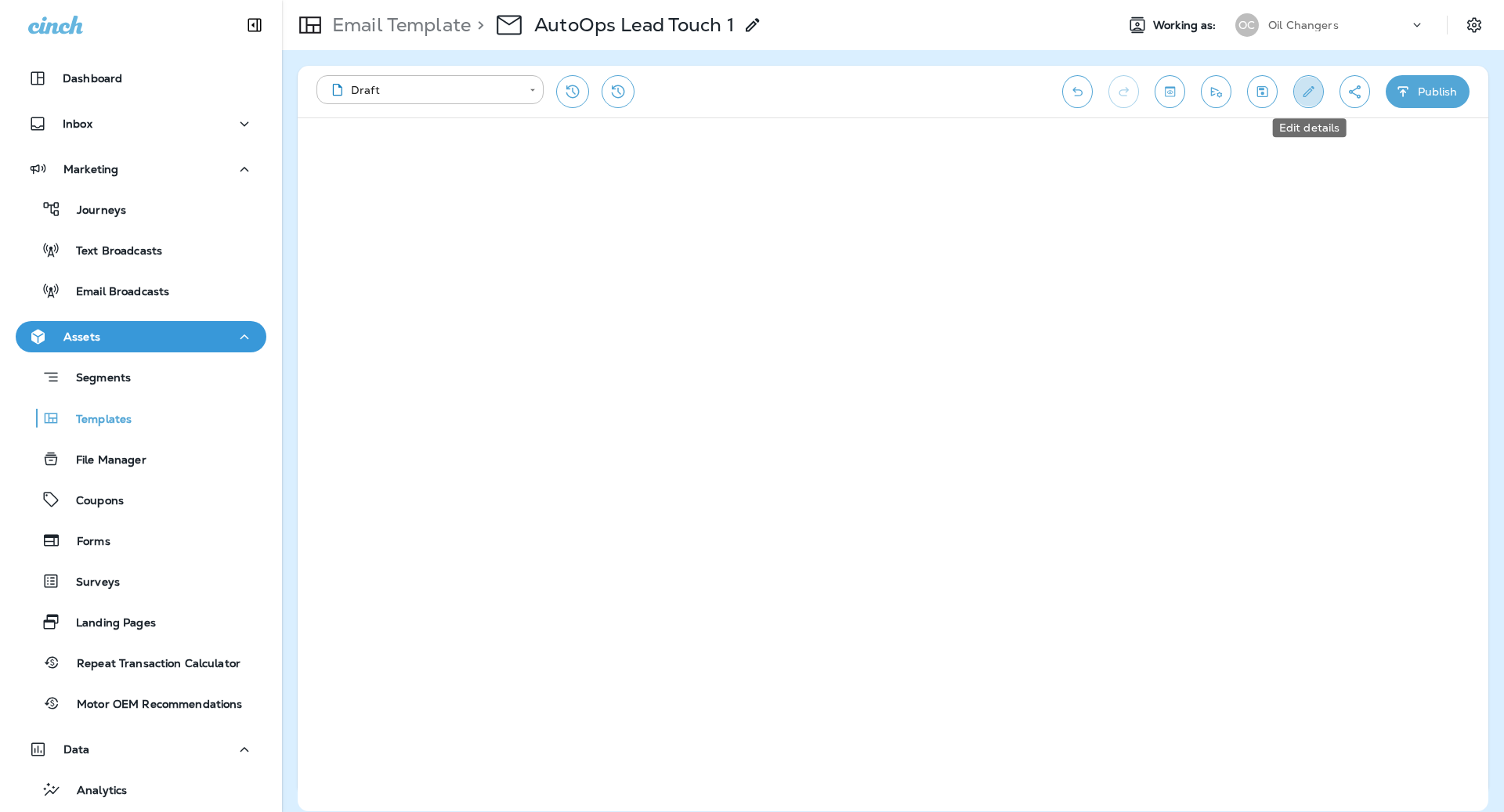
click at [1314, 94] on icon "Edit details" at bounding box center [1308, 92] width 16 height 15
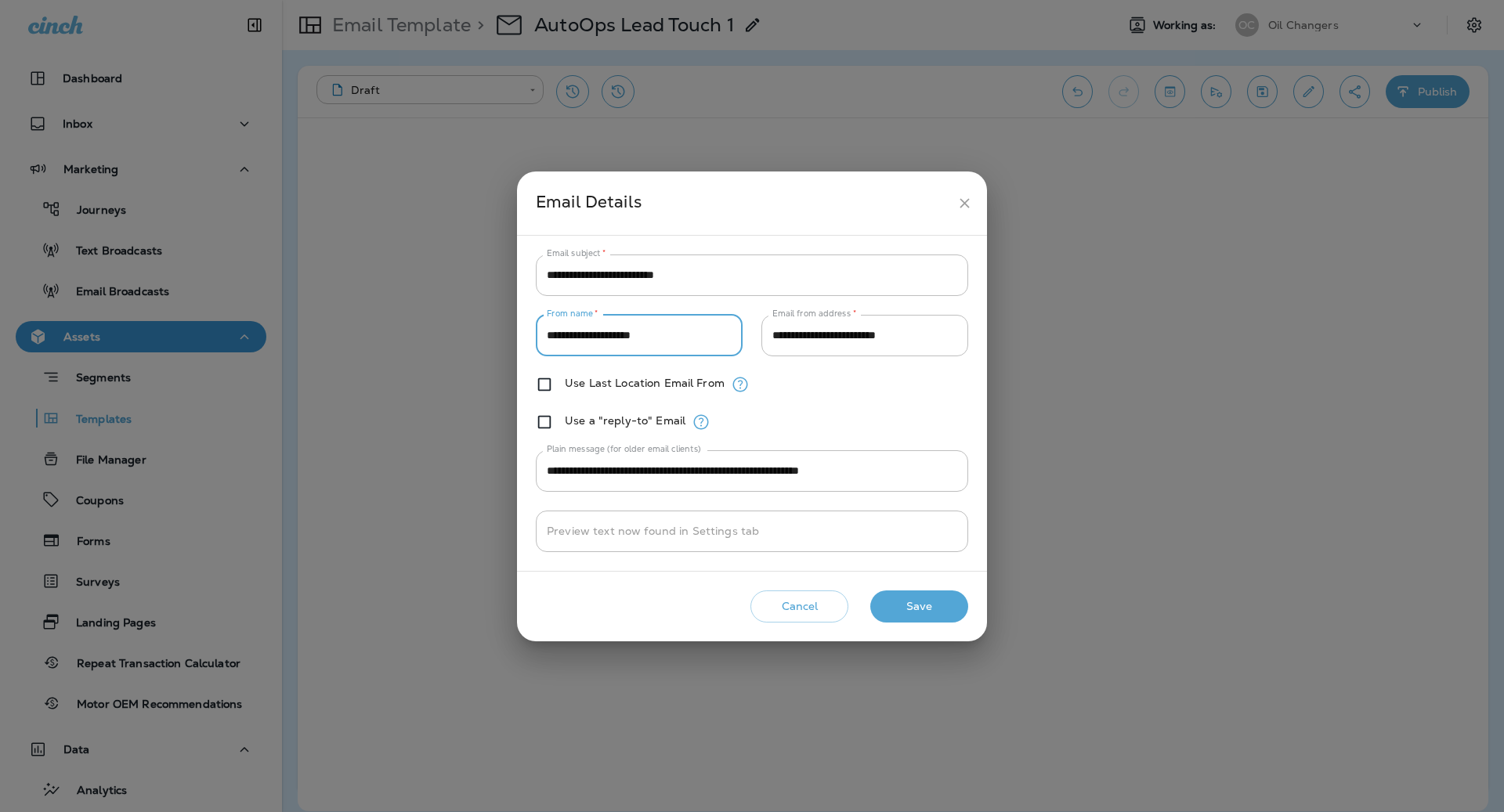
click at [695, 340] on input "**********" at bounding box center [639, 335] width 207 height 41
type input "**********"
click at [932, 617] on button "Save" at bounding box center [919, 606] width 98 height 32
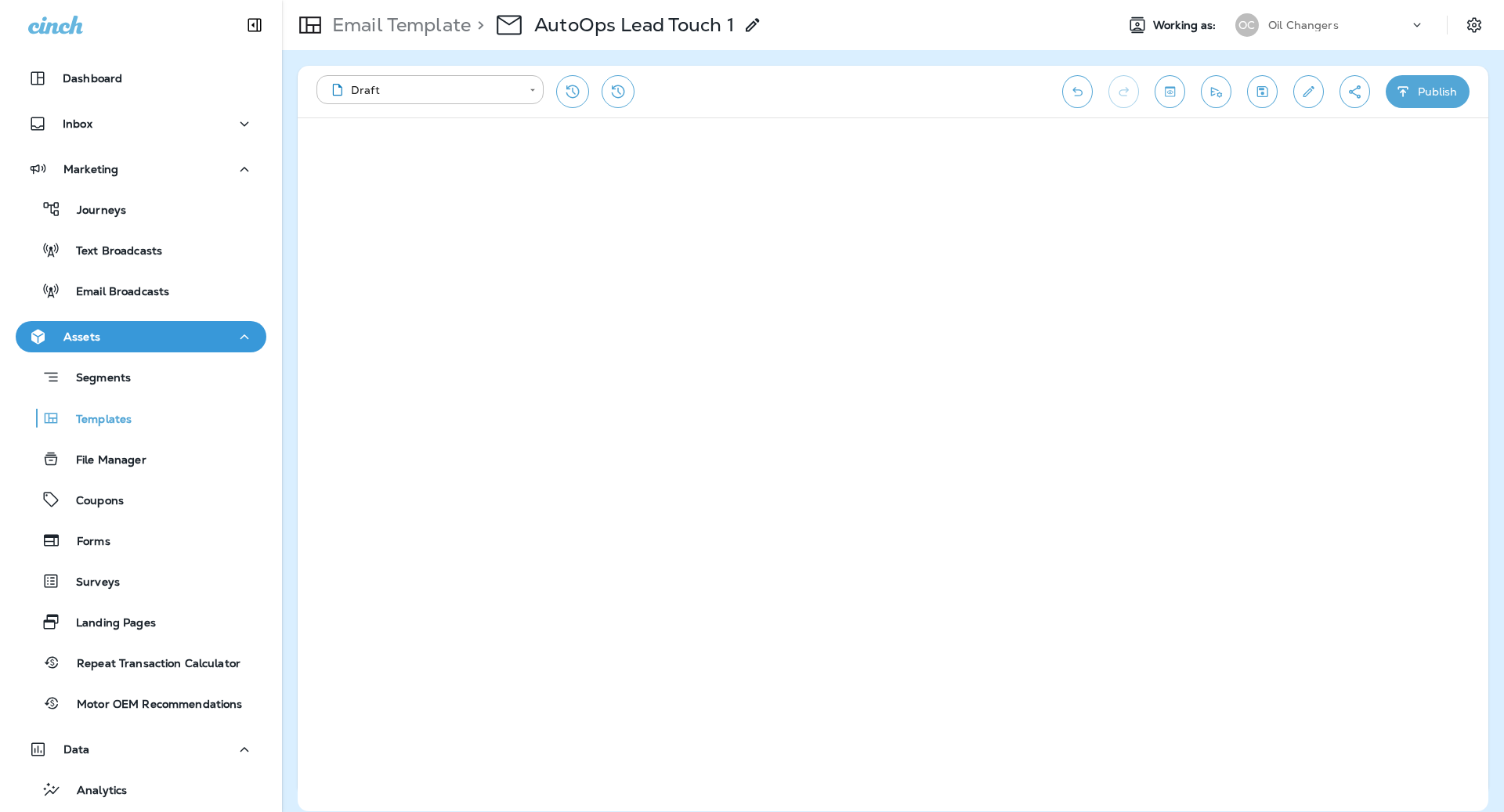
click at [932, 617] on button "Save" at bounding box center [919, 606] width 98 height 32
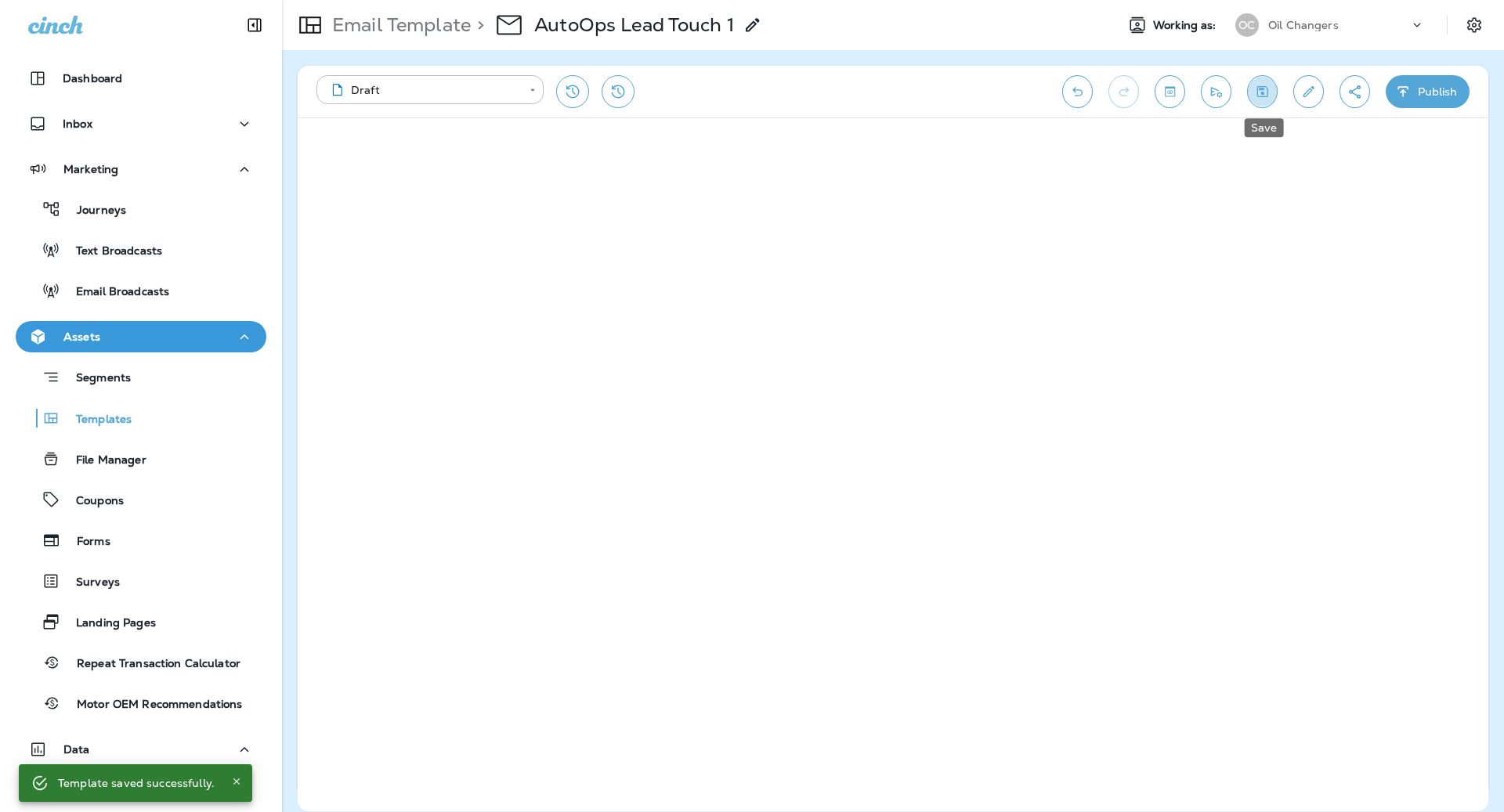
click at [1273, 86] on button "Save" at bounding box center [1262, 92] width 31 height 33
click at [1411, 82] on button "Publish" at bounding box center [1428, 92] width 84 height 33
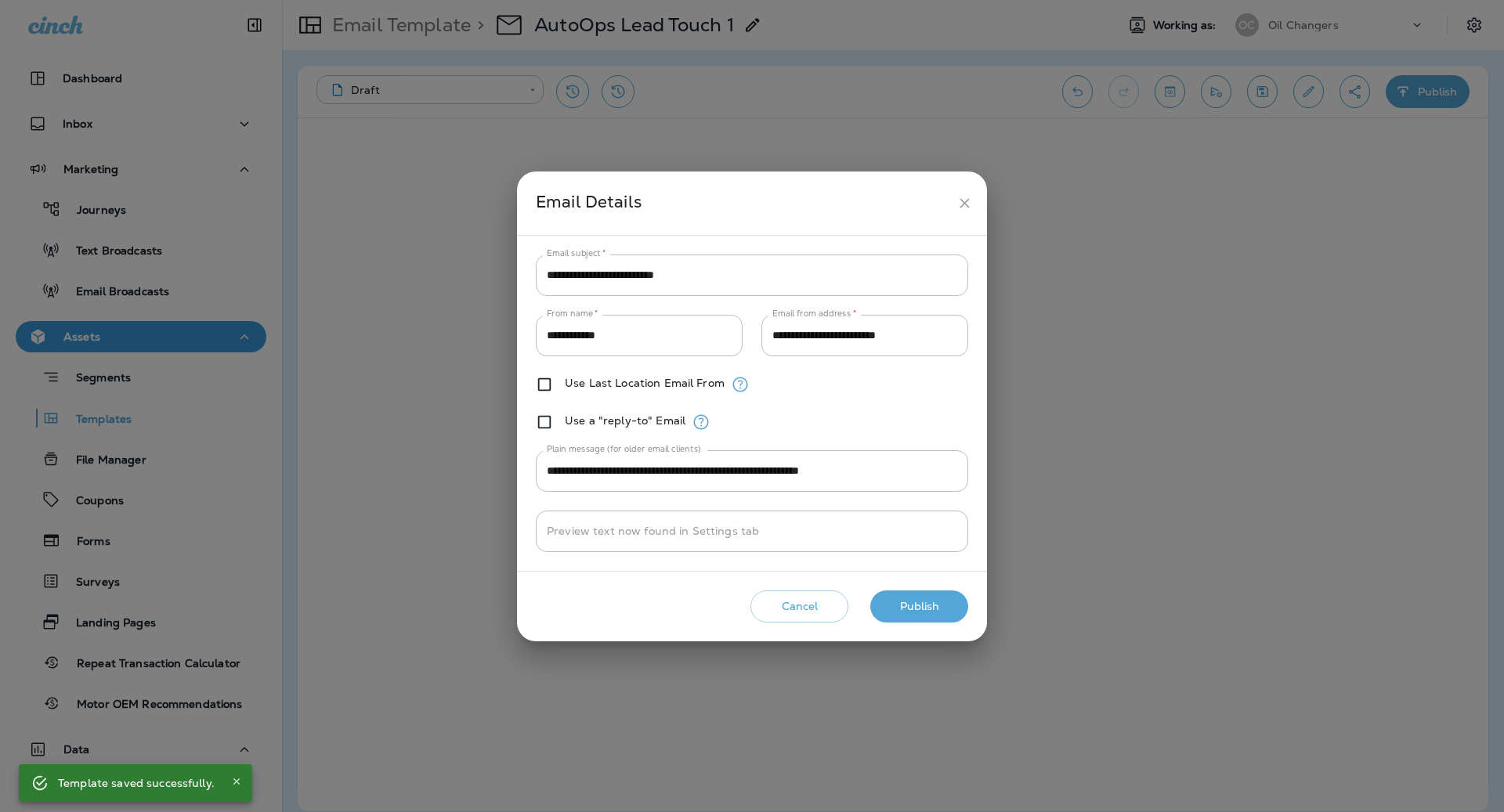
click at [921, 601] on button "Publish" at bounding box center [919, 606] width 98 height 32
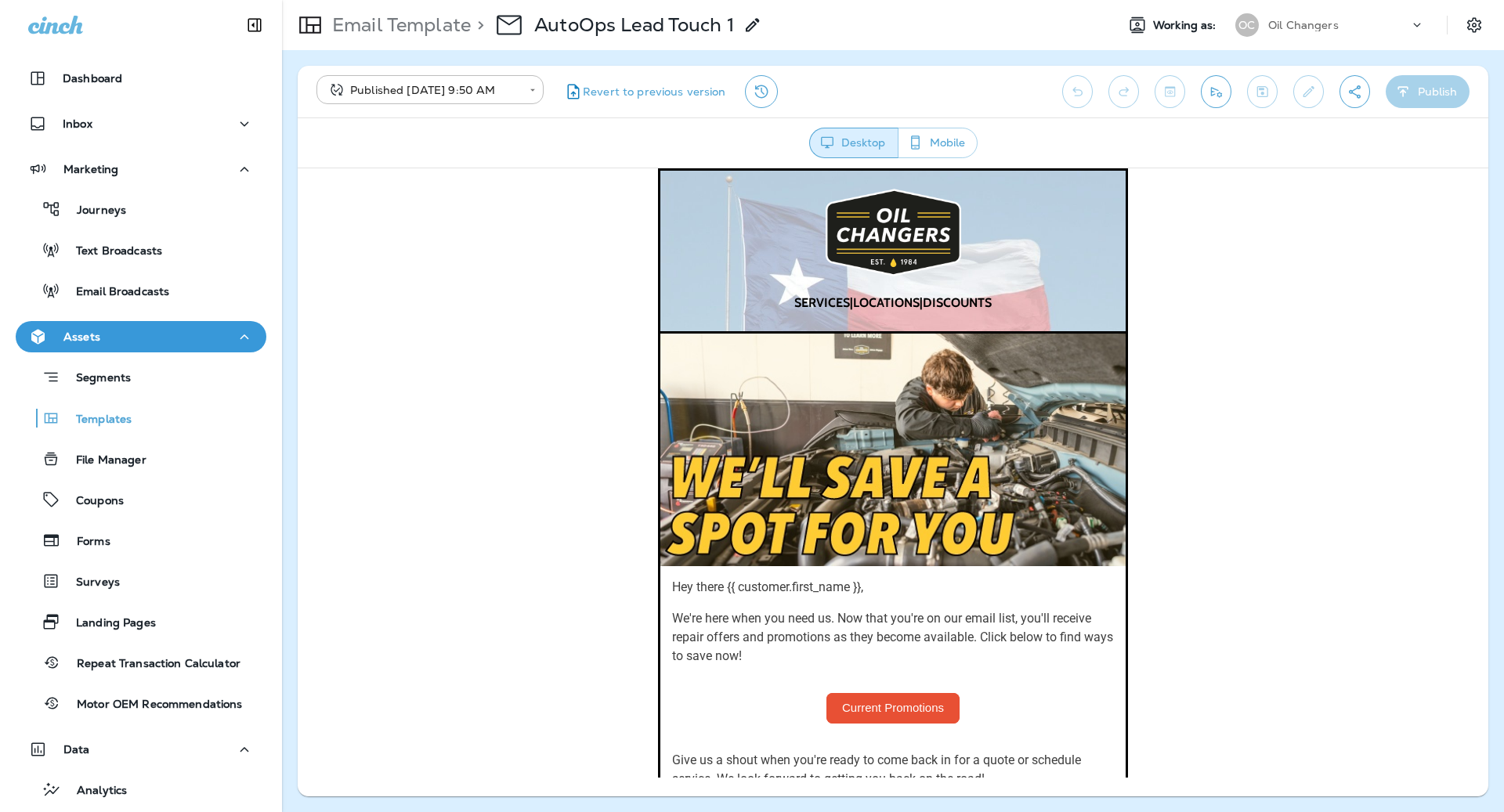
click at [184, 57] on div "Dashboard Inbox Marketing Journeys Text Broadcasts Email Broadcasts Assets Segm…" at bounding box center [141, 519] width 282 height 944
click at [183, 81] on div "Dashboard" at bounding box center [141, 78] width 226 height 19
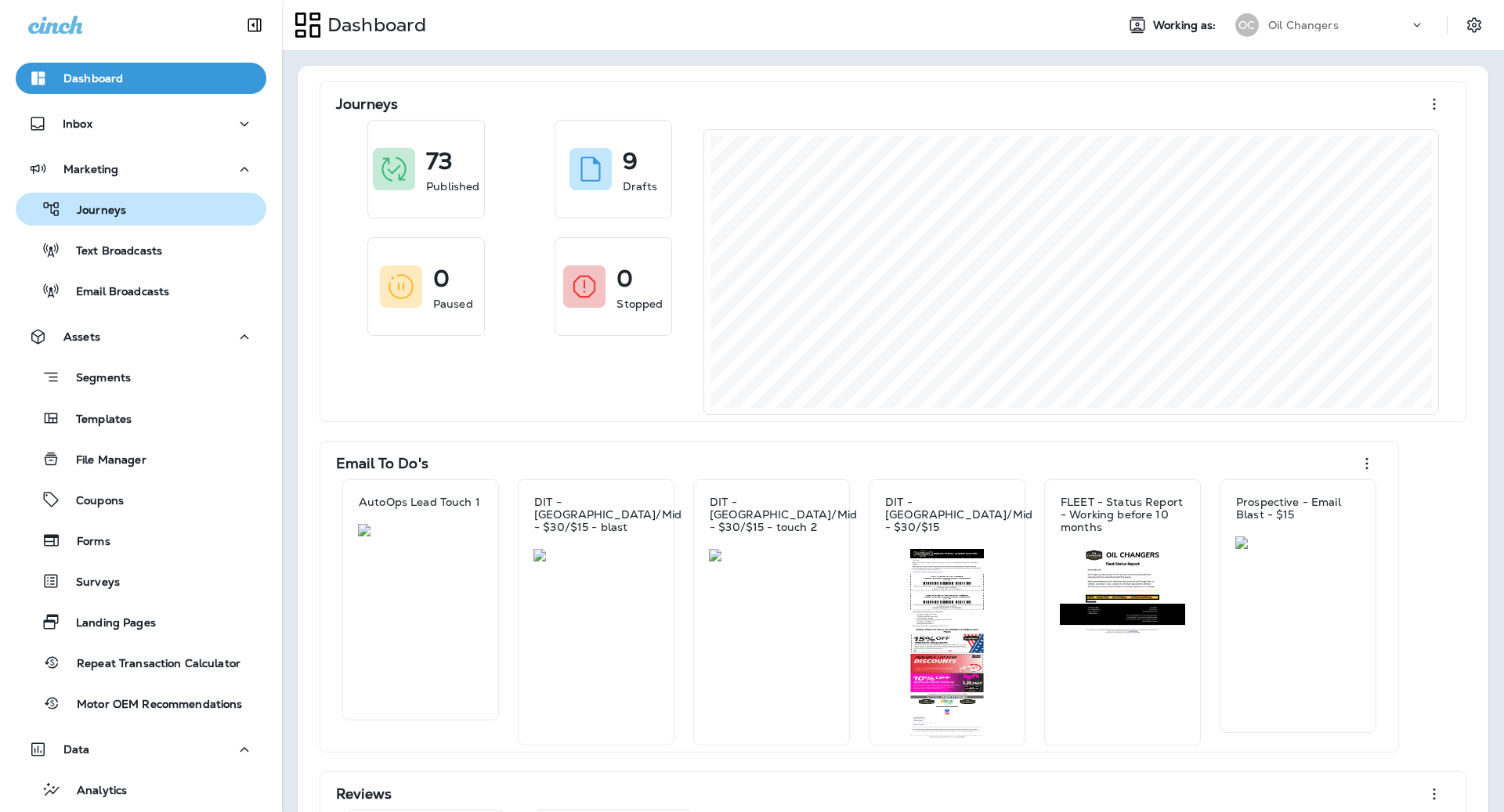
click at [133, 220] on div "Journeys" at bounding box center [141, 208] width 238 height 23
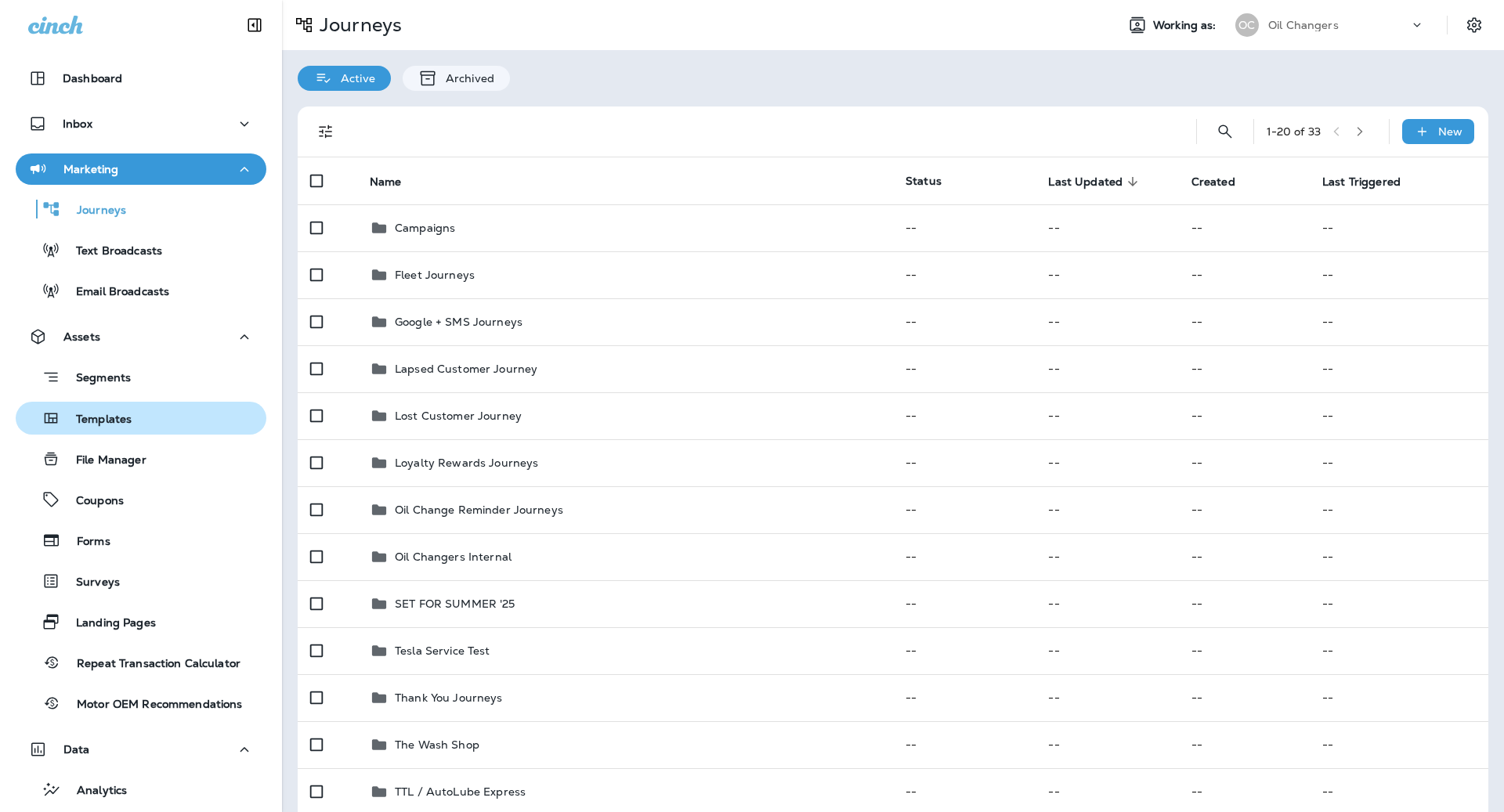
click at [156, 412] on div "Templates" at bounding box center [141, 418] width 238 height 23
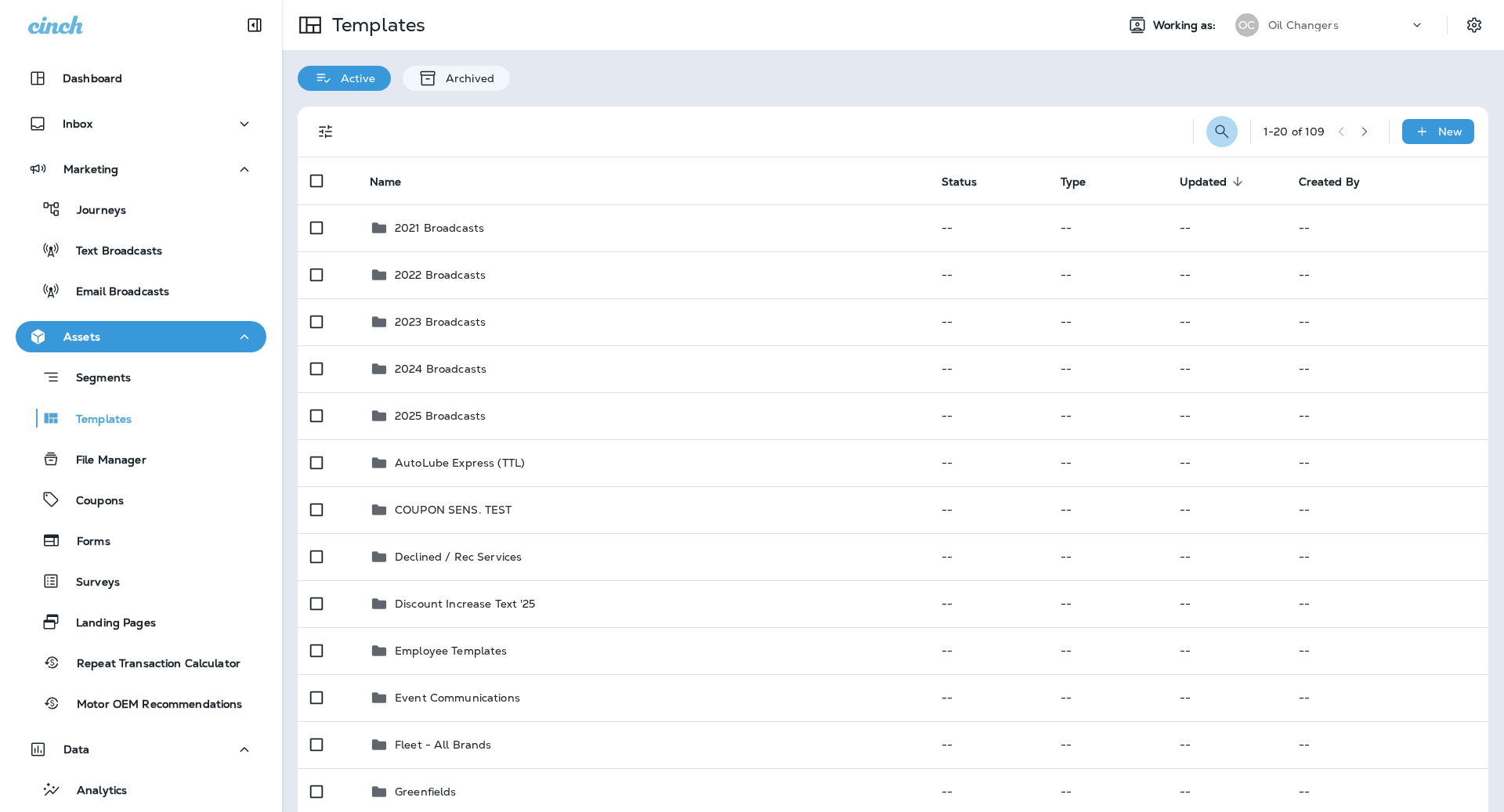
click at [1234, 131] on button "Search Templates" at bounding box center [1222, 131] width 32 height 32
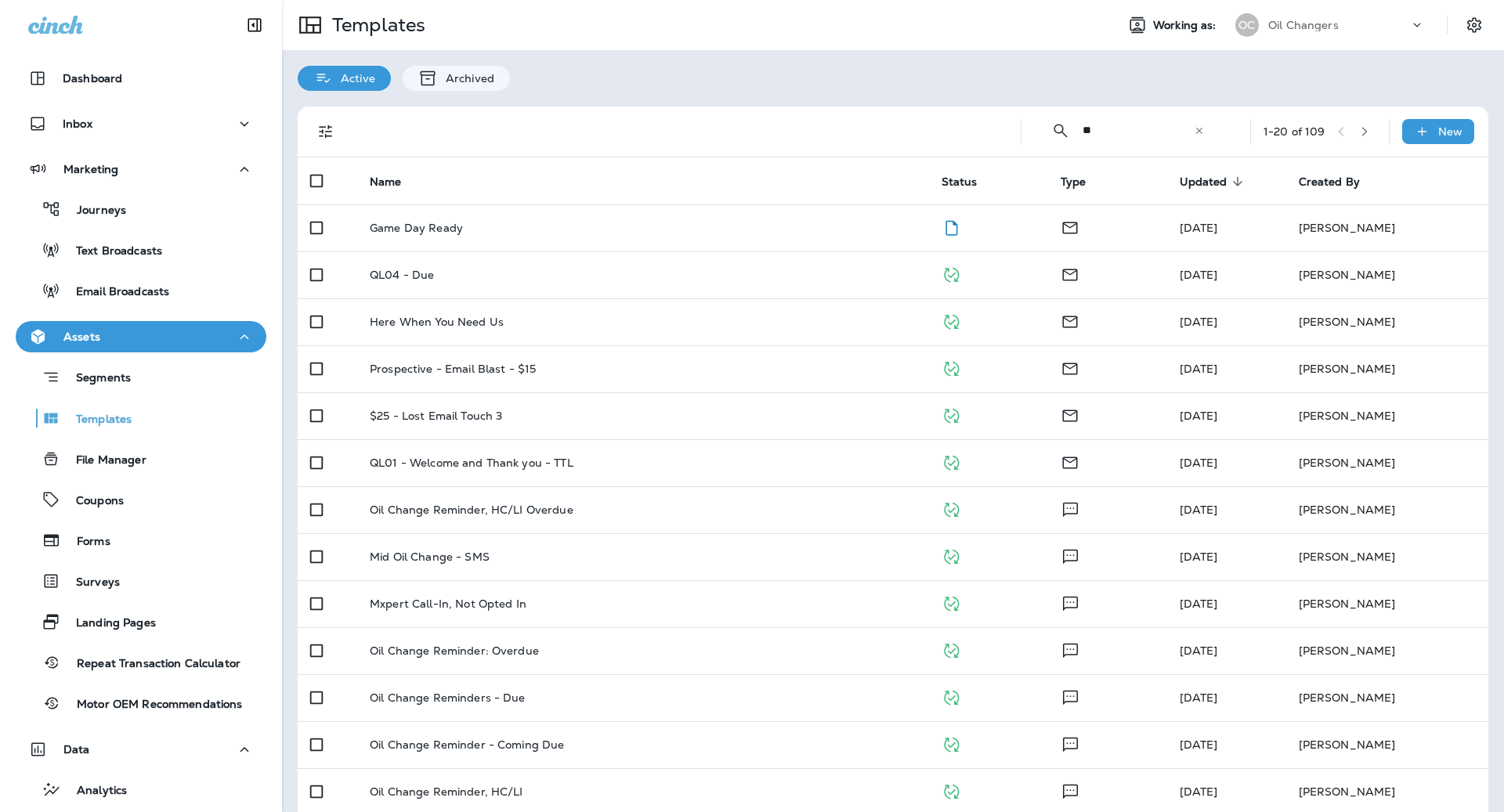
type input "*"
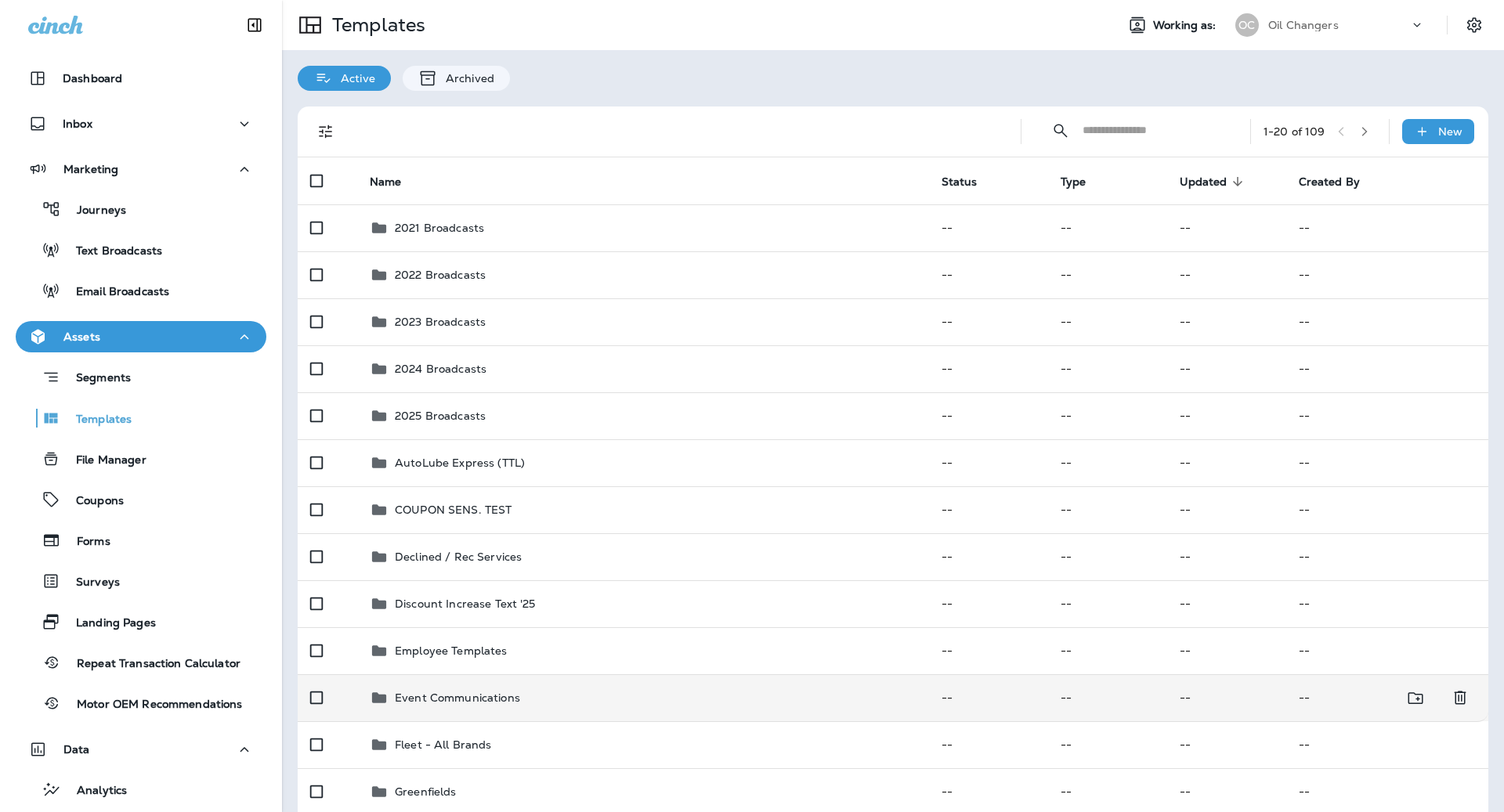
click at [512, 685] on td "Event Communications" at bounding box center [643, 698] width 572 height 47
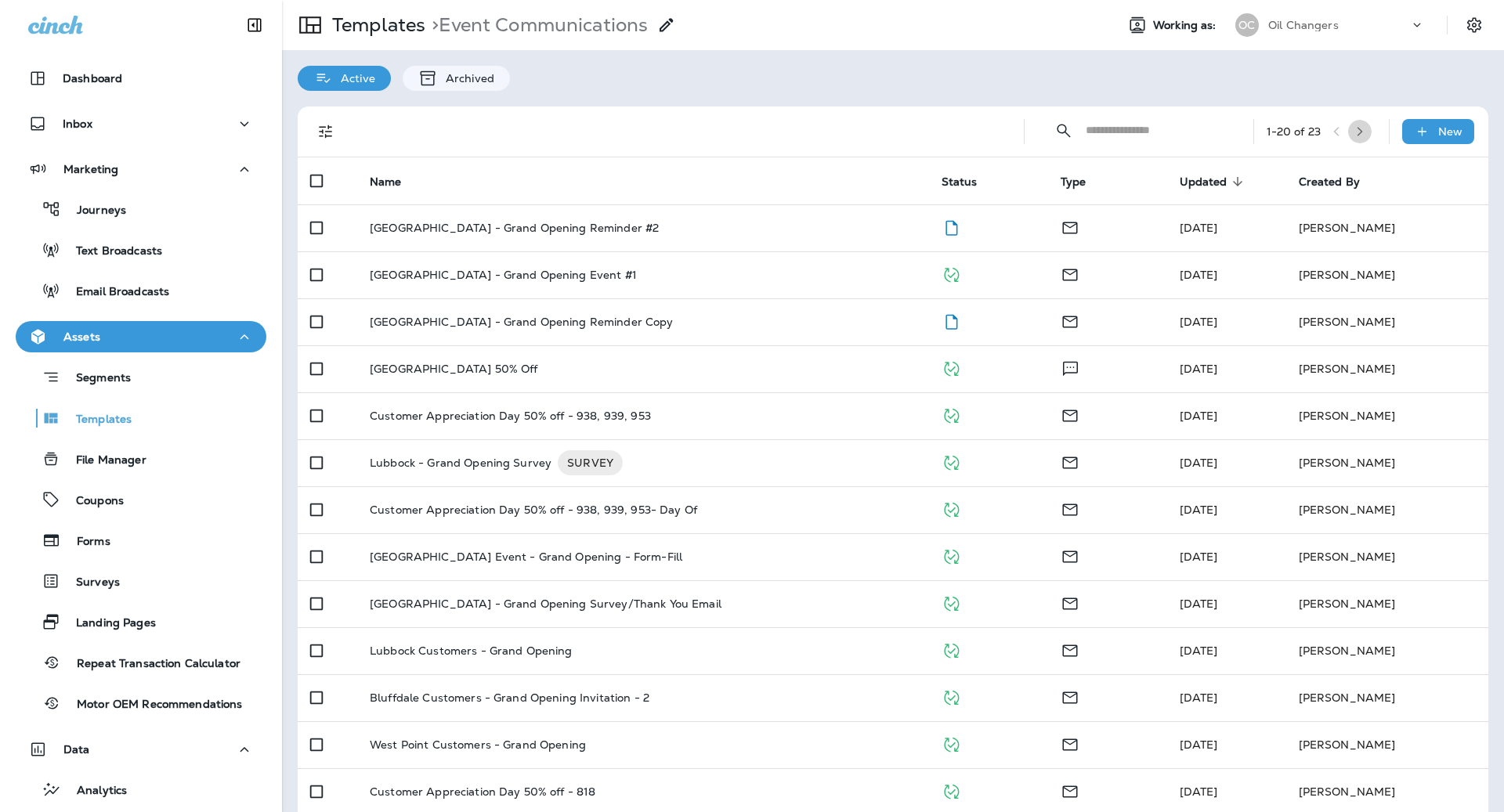
click at [1363, 129] on icon "button" at bounding box center [1360, 131] width 5 height 9
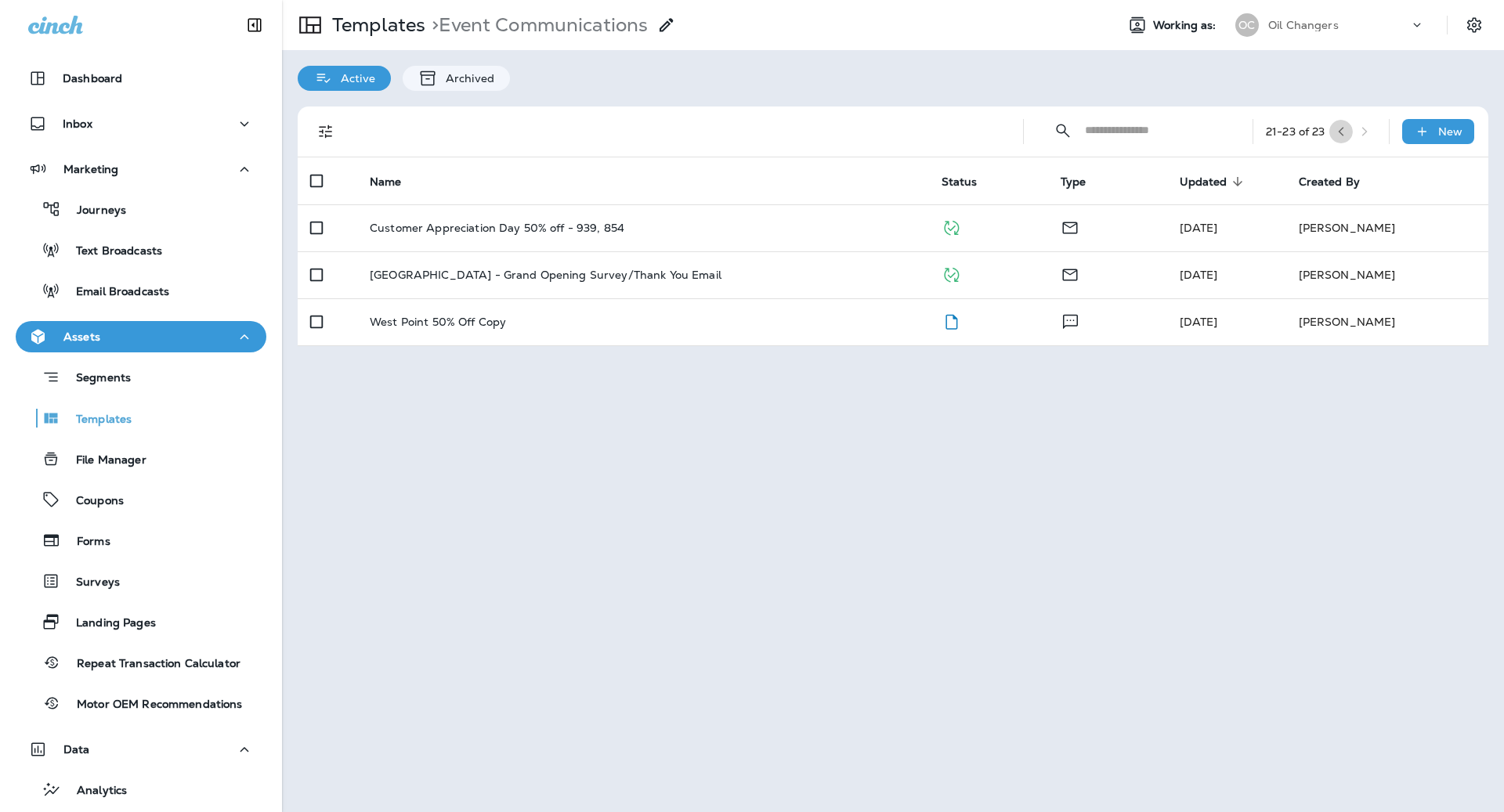
click at [1338, 134] on icon "button" at bounding box center [1341, 131] width 11 height 11
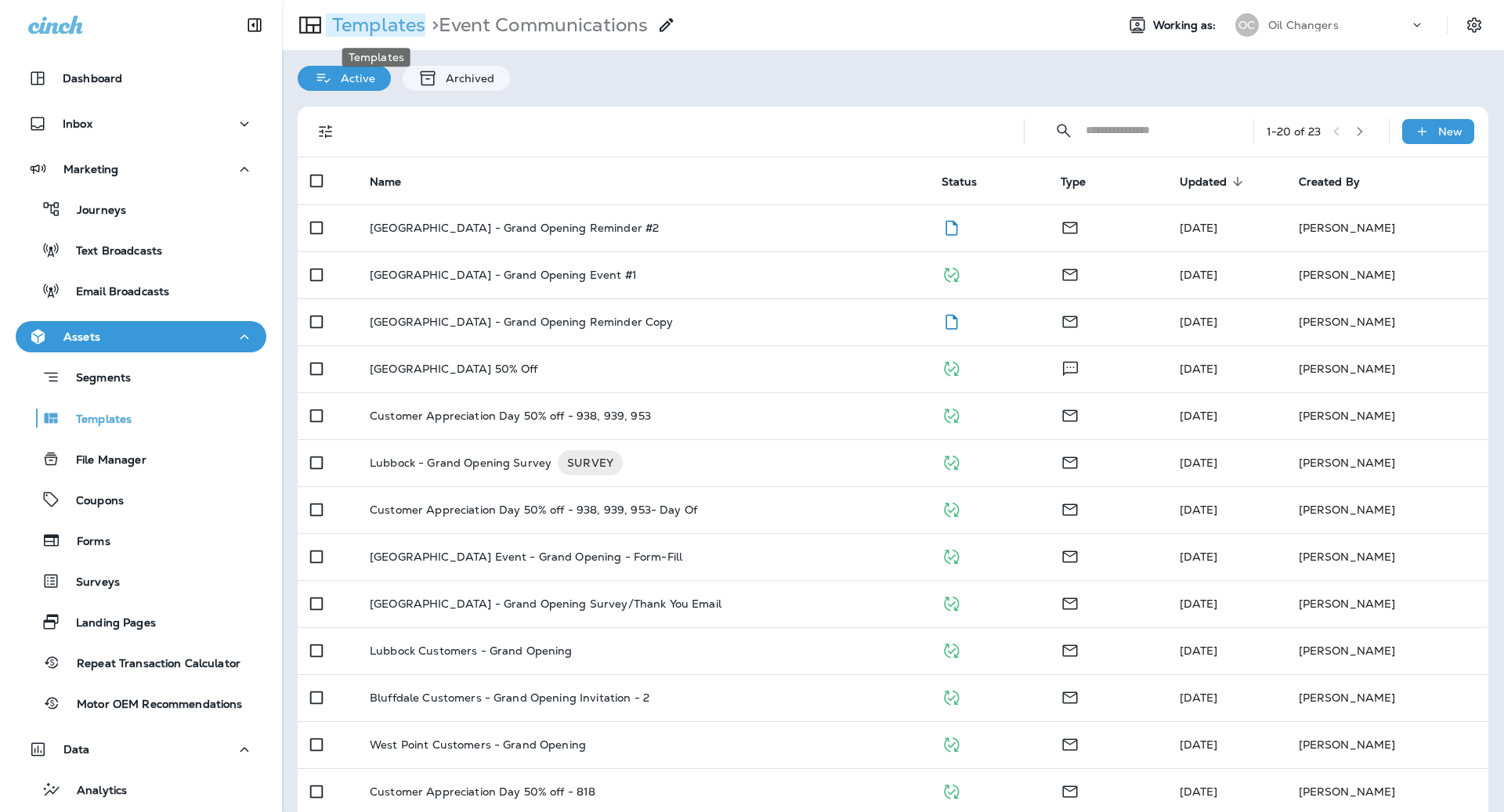
click at [416, 26] on p "Templates" at bounding box center [376, 25] width 99 height 23
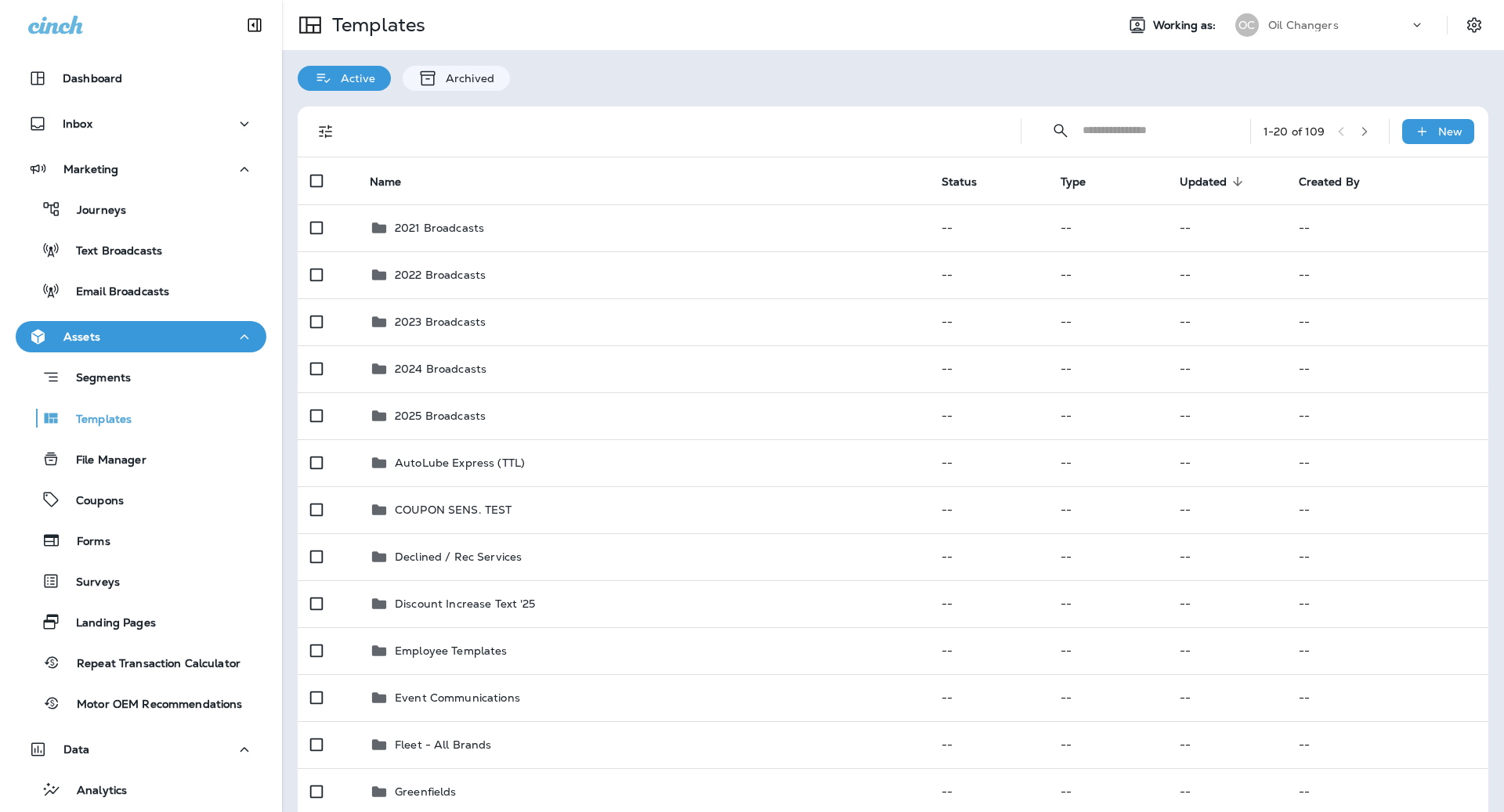
click at [1149, 131] on input "text" at bounding box center [1152, 130] width 140 height 41
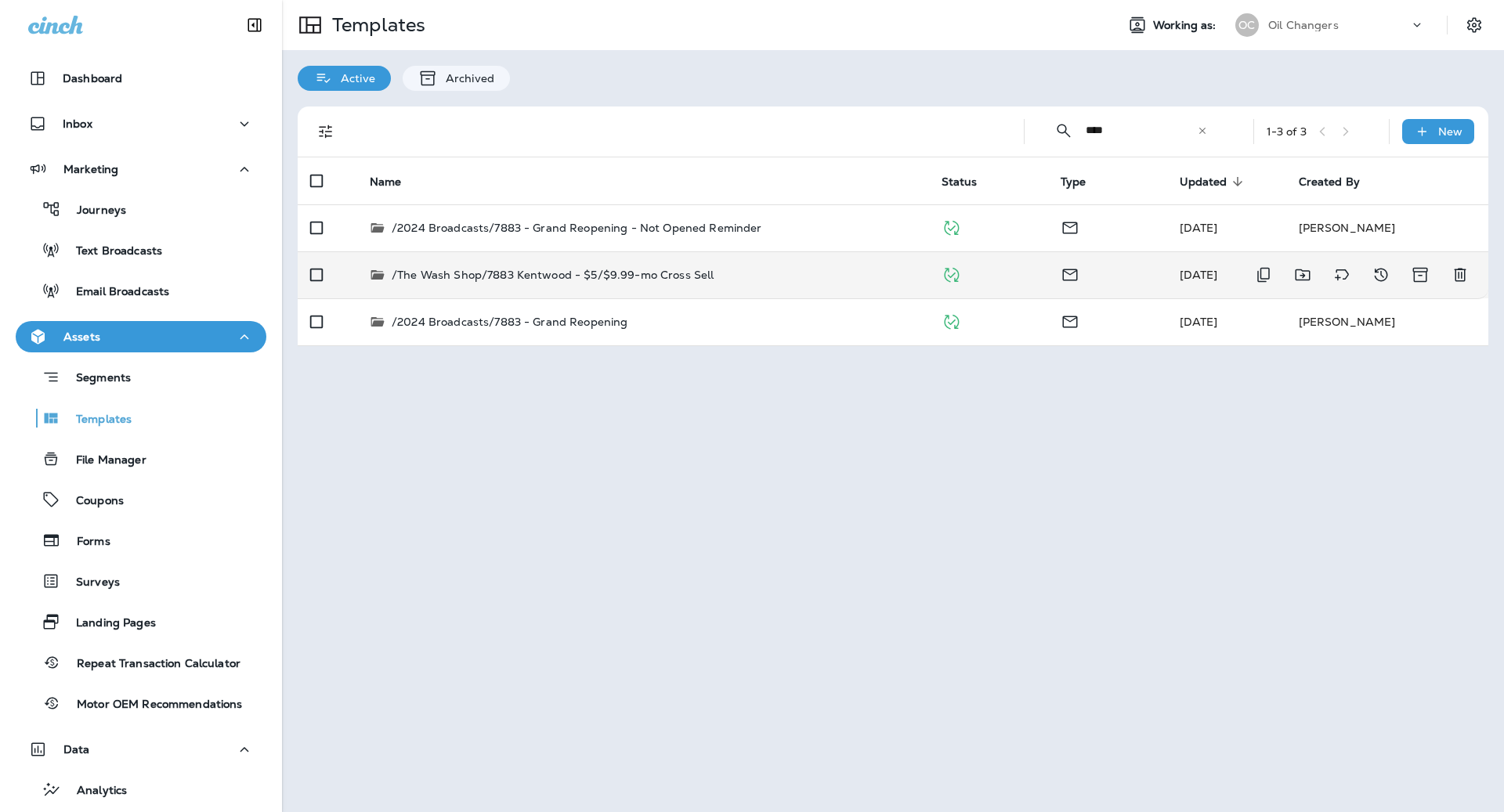
type input "****"
click at [797, 274] on div "/The Wash Shop/7883 Kentwood - $5/$9.99-mo Cross Sell" at bounding box center [643, 275] width 547 height 15
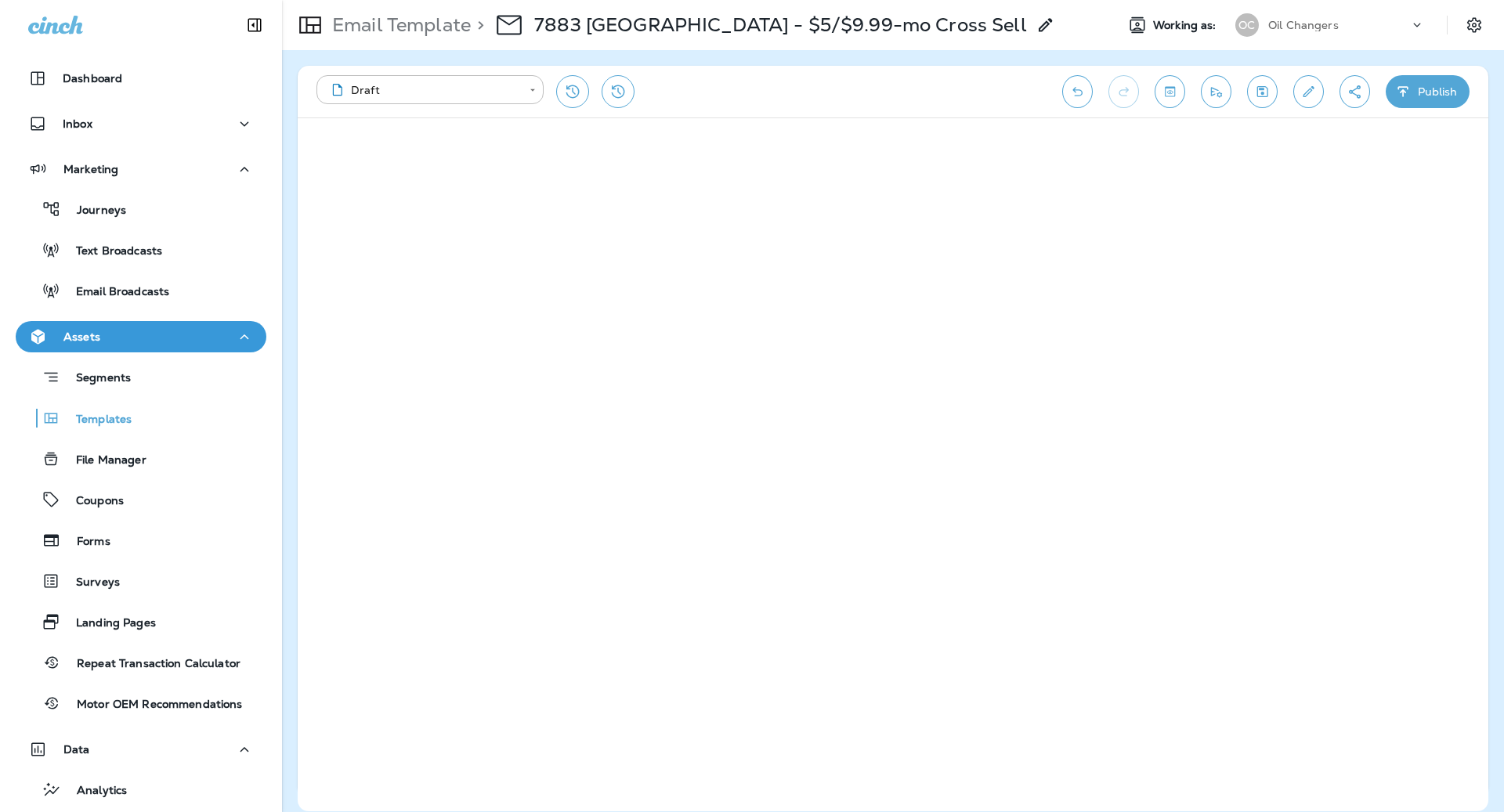
click at [1263, 100] on button "Save" at bounding box center [1262, 92] width 31 height 33
